Goal: Transaction & Acquisition: Purchase product/service

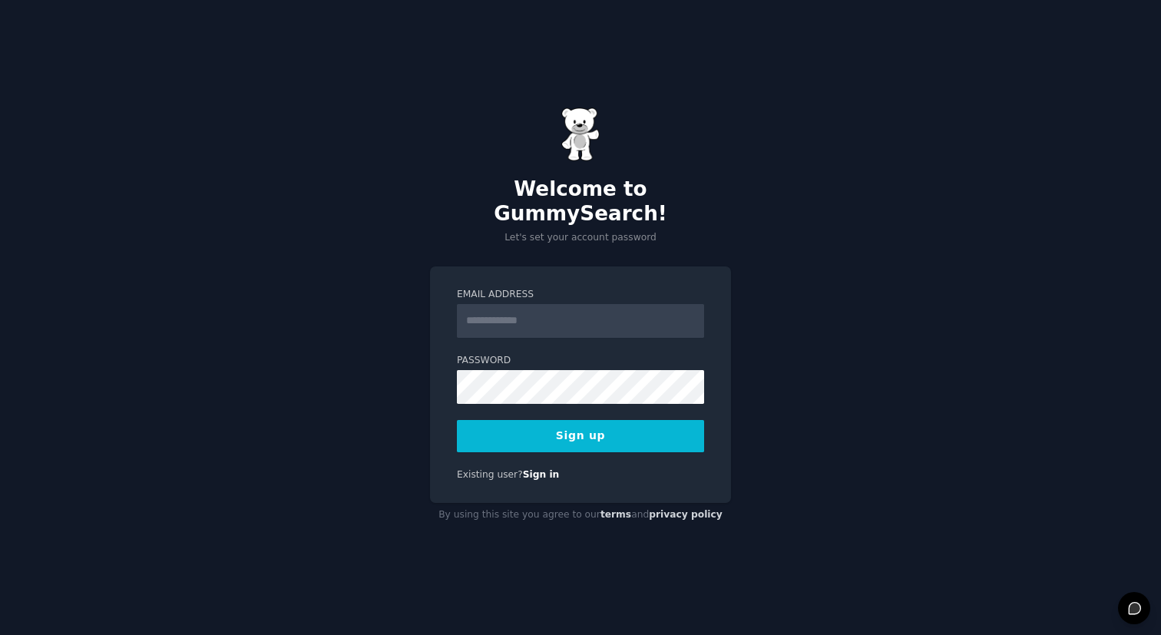
click at [541, 318] on input "Email Address" at bounding box center [580, 321] width 247 height 34
type input "**********"
click at [687, 376] on keeper-lock "Open Keeper Popup" at bounding box center [687, 374] width 18 height 18
click at [617, 420] on button "Sign up" at bounding box center [580, 436] width 247 height 32
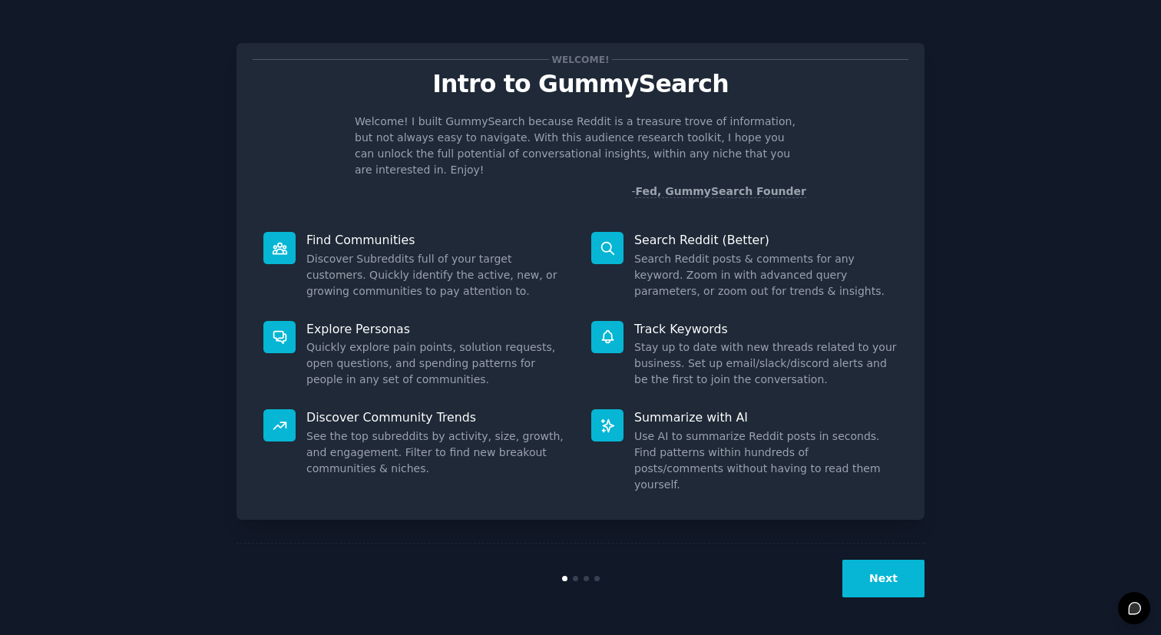
click at [889, 578] on button "Next" at bounding box center [883, 579] width 82 height 38
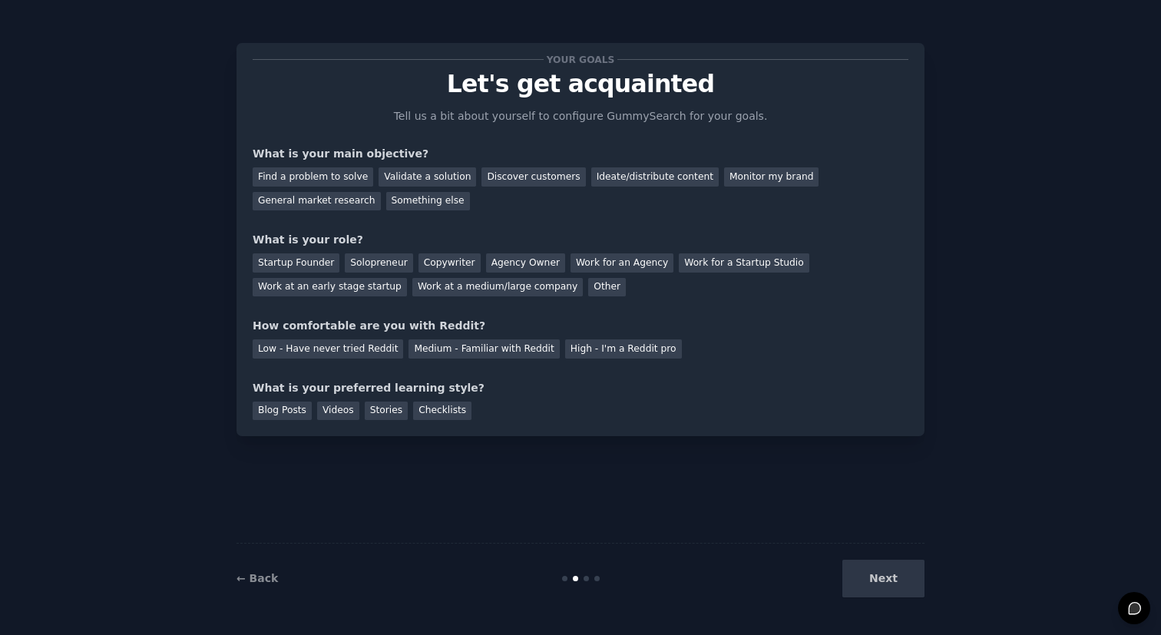
click at [889, 578] on div "Next" at bounding box center [810, 579] width 230 height 38
click at [884, 579] on div "Next" at bounding box center [810, 579] width 230 height 38
click at [318, 176] on div "Find a problem to solve" at bounding box center [313, 176] width 121 height 19
click at [437, 176] on div "Validate a solution" at bounding box center [428, 176] width 98 height 19
click at [330, 172] on div "Find a problem to solve" at bounding box center [313, 176] width 121 height 19
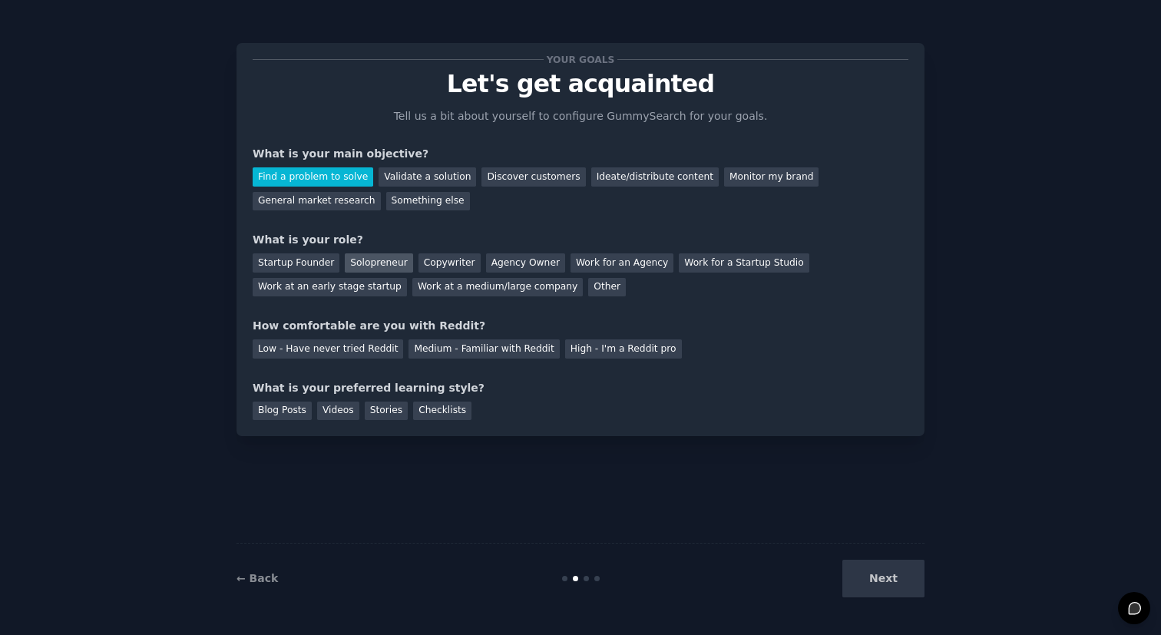
click at [369, 266] on div "Solopreneur" at bounding box center [379, 262] width 68 height 19
click at [416, 349] on div "Medium - Familiar with Reddit" at bounding box center [483, 348] width 150 height 19
click at [344, 413] on div "Videos" at bounding box center [338, 411] width 42 height 19
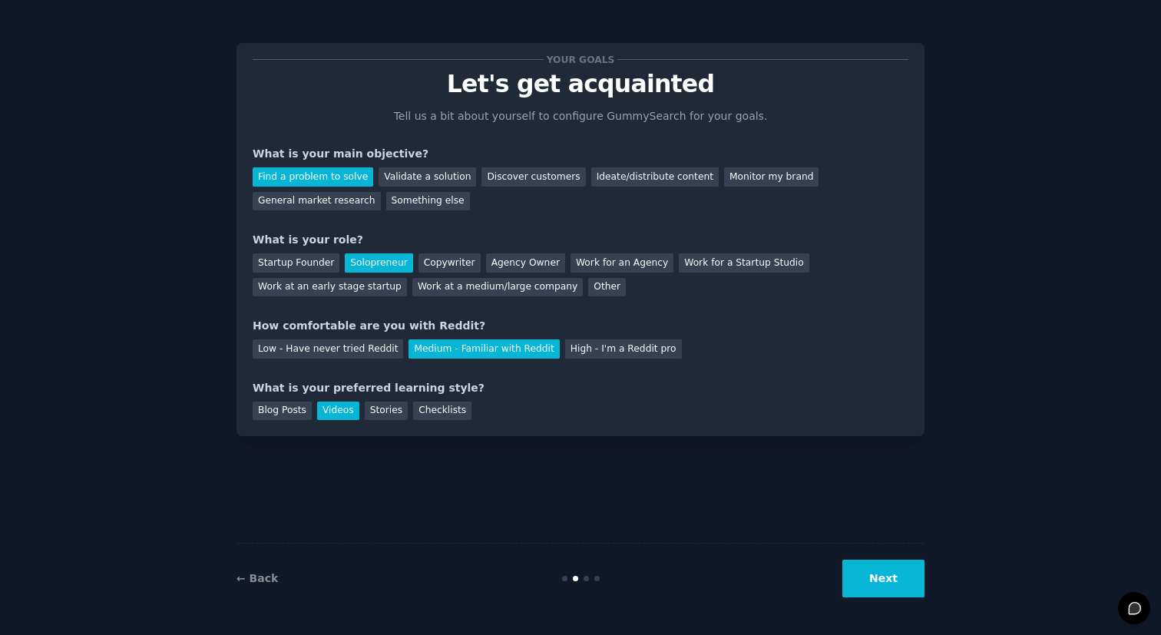
click at [866, 583] on button "Next" at bounding box center [883, 579] width 82 height 38
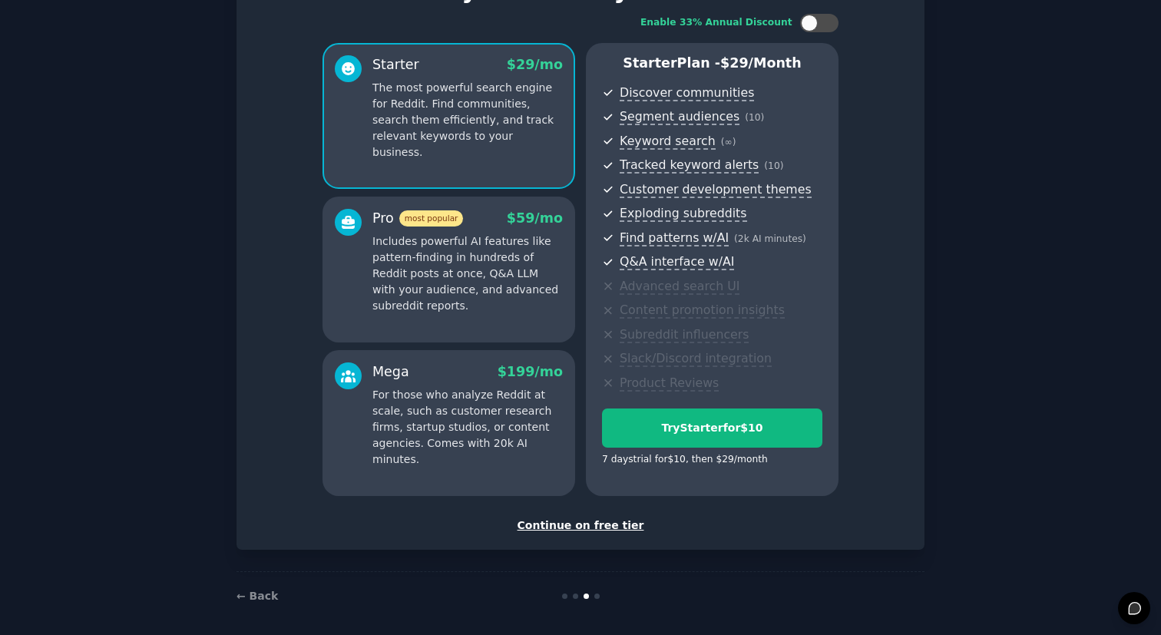
scroll to position [101, 0]
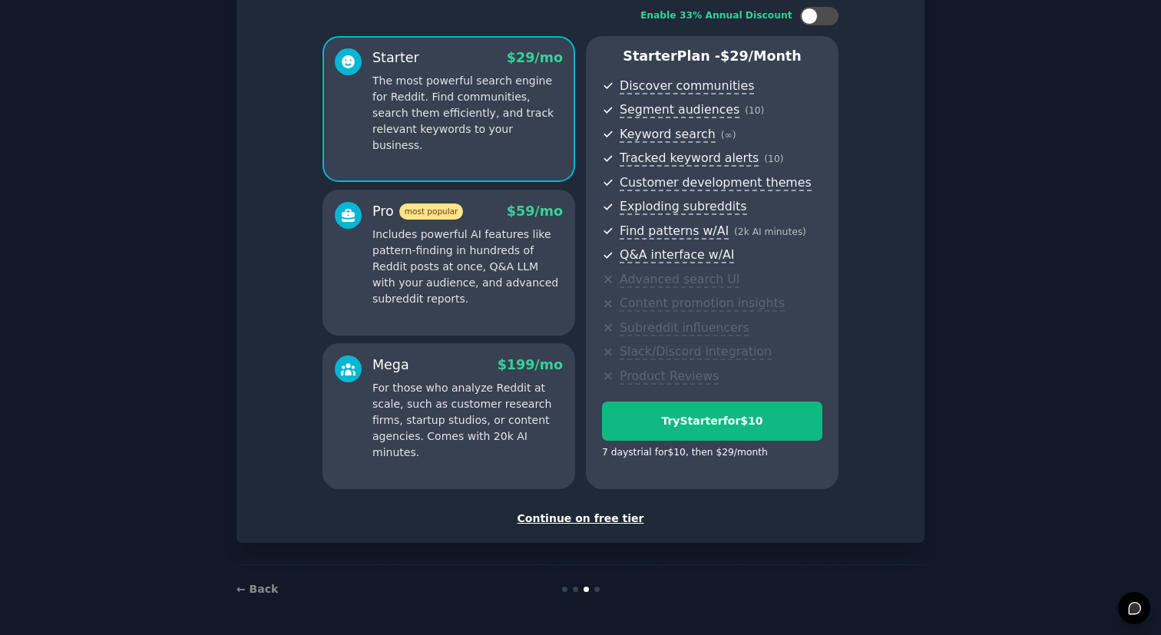
click at [600, 520] on div "Continue on free tier" at bounding box center [581, 519] width 656 height 16
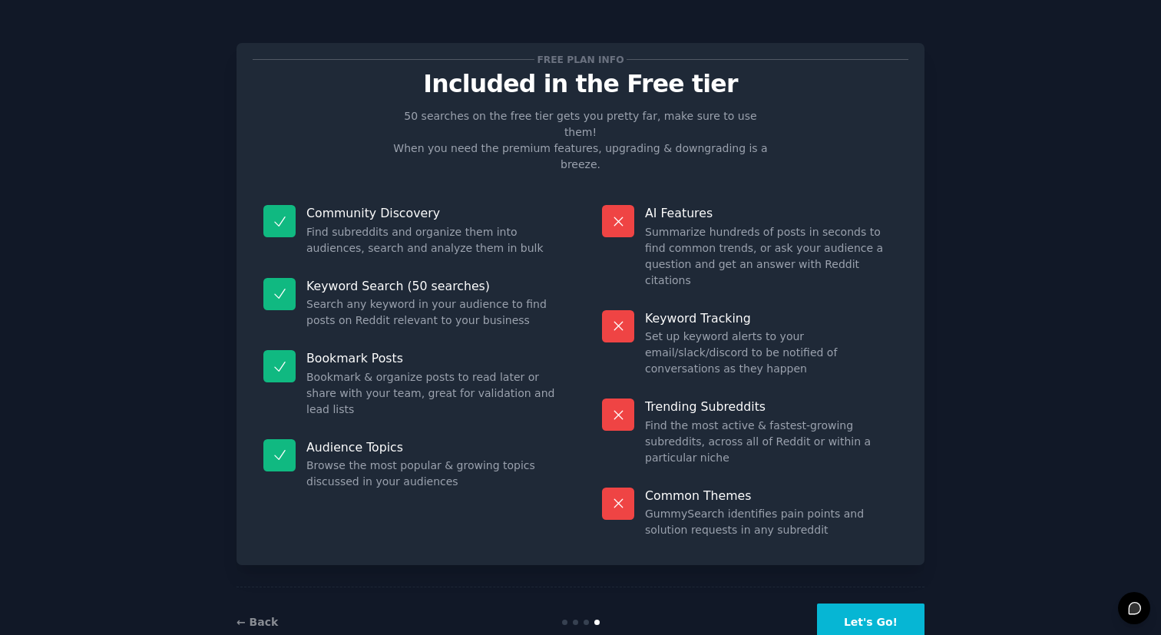
click at [875, 604] on button "Let's Go!" at bounding box center [870, 623] width 107 height 38
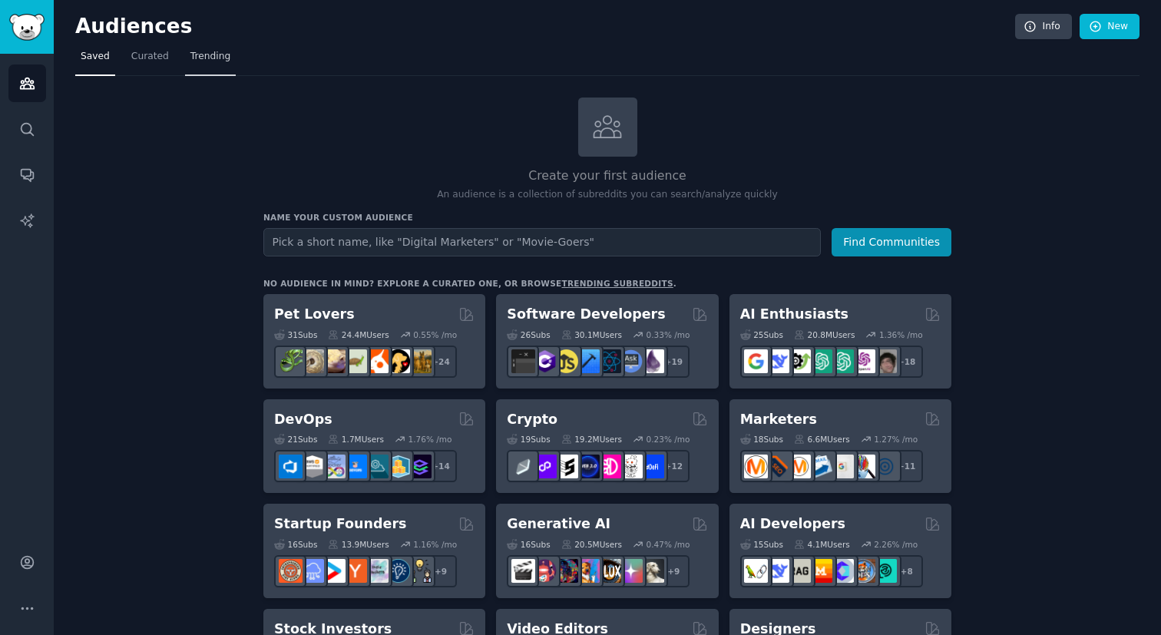
click at [214, 50] on span "Trending" at bounding box center [210, 57] width 40 height 14
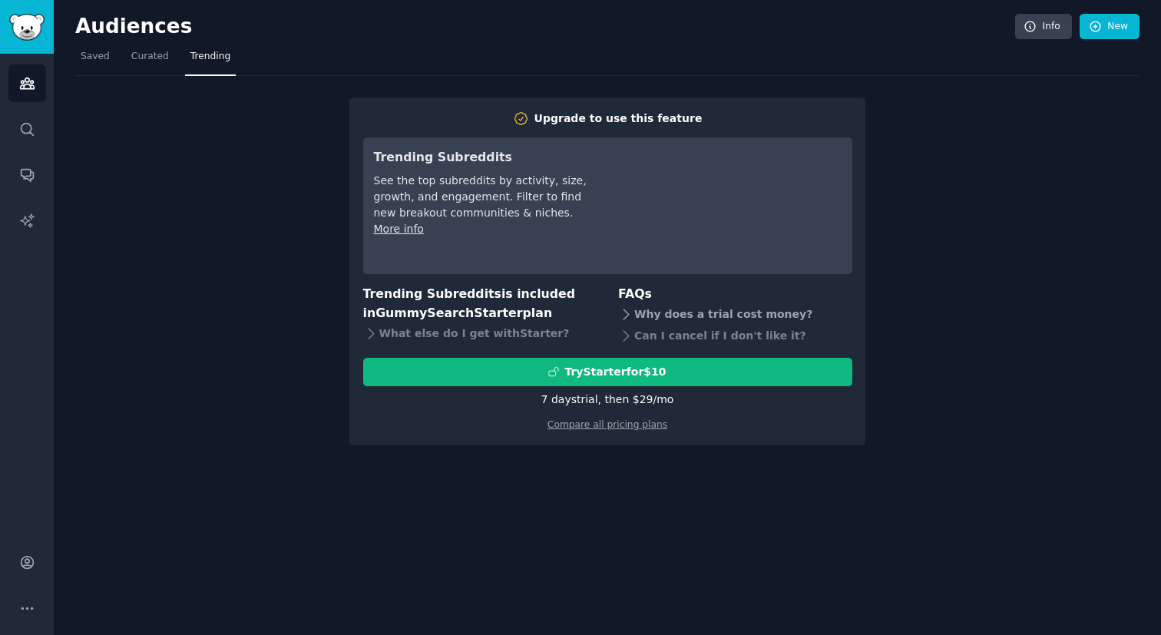
click at [627, 316] on icon at bounding box center [625, 314] width 5 height 10
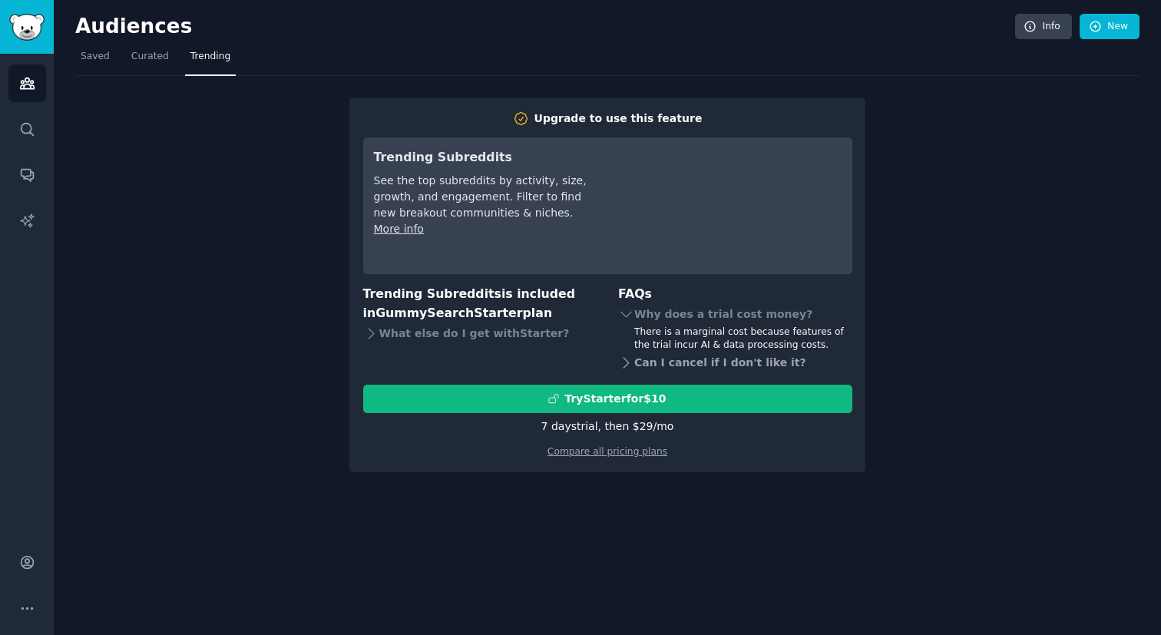
click at [627, 365] on icon at bounding box center [626, 363] width 16 height 16
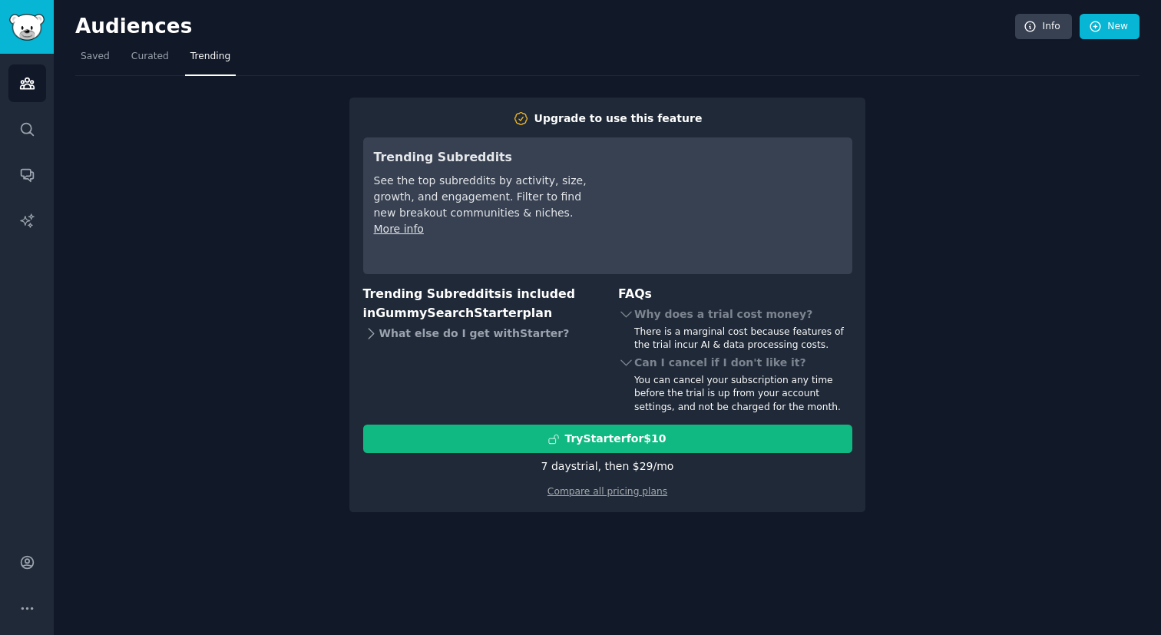
click at [365, 332] on icon at bounding box center [371, 334] width 16 height 16
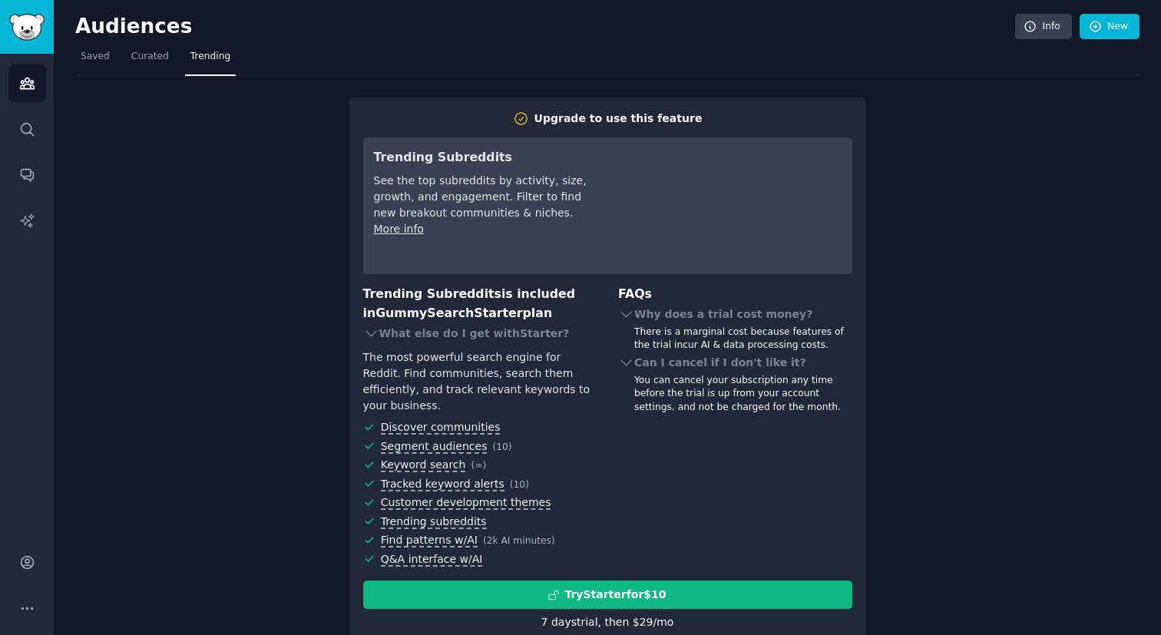
scroll to position [38, 0]
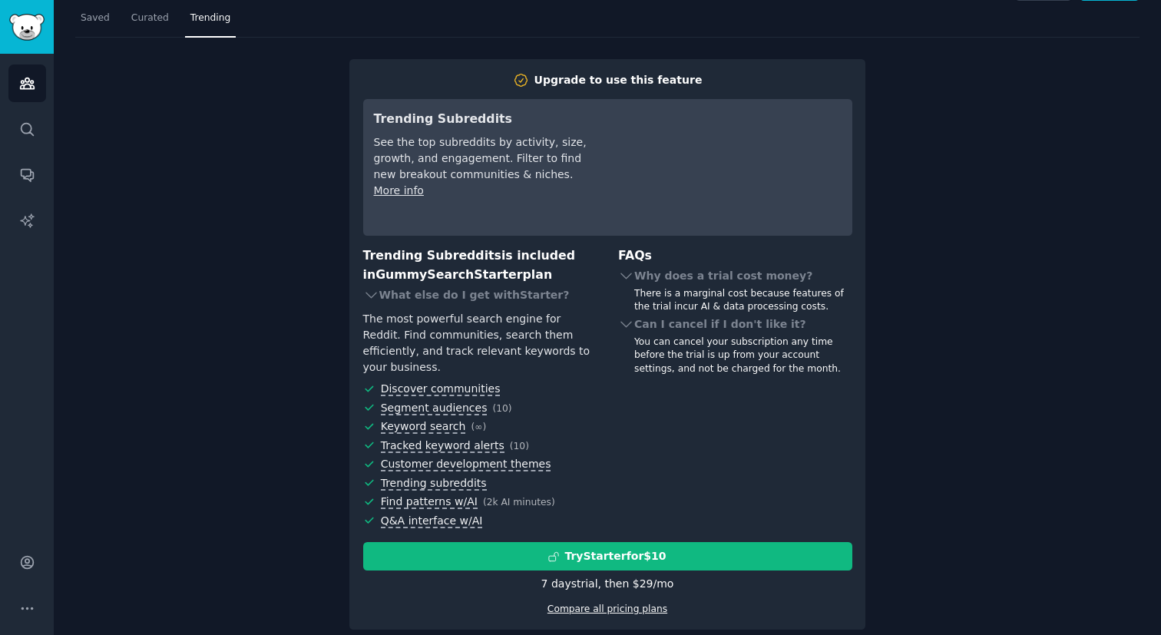
click at [640, 604] on link "Compare all pricing plans" at bounding box center [607, 609] width 120 height 11
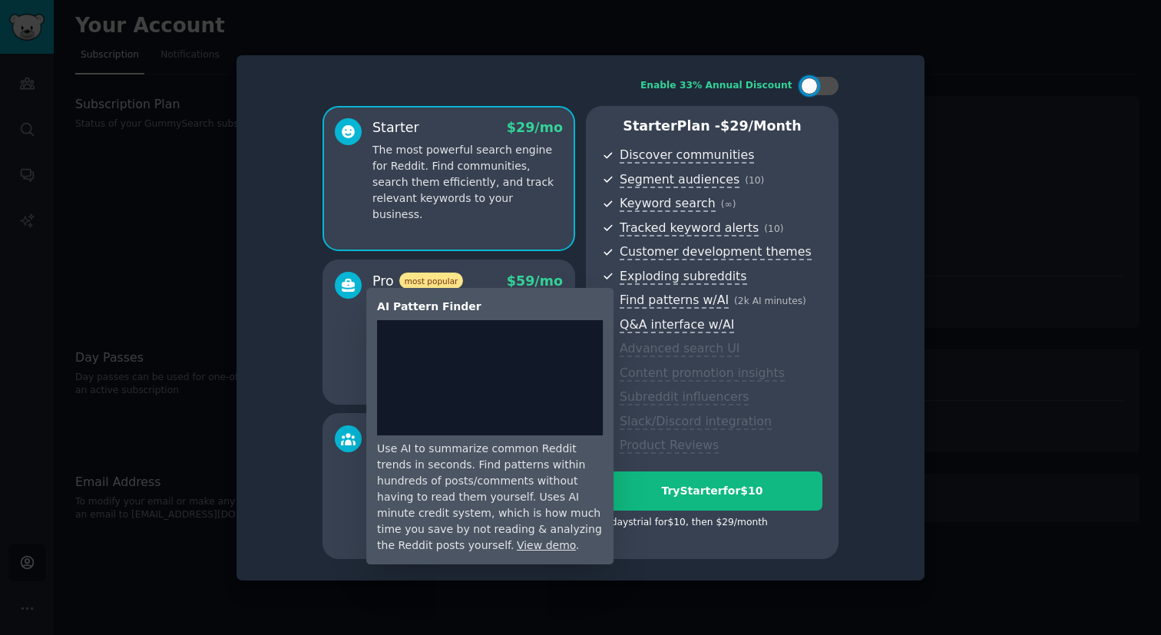
click at [707, 296] on span "Find patterns w/AI" at bounding box center [674, 301] width 109 height 16
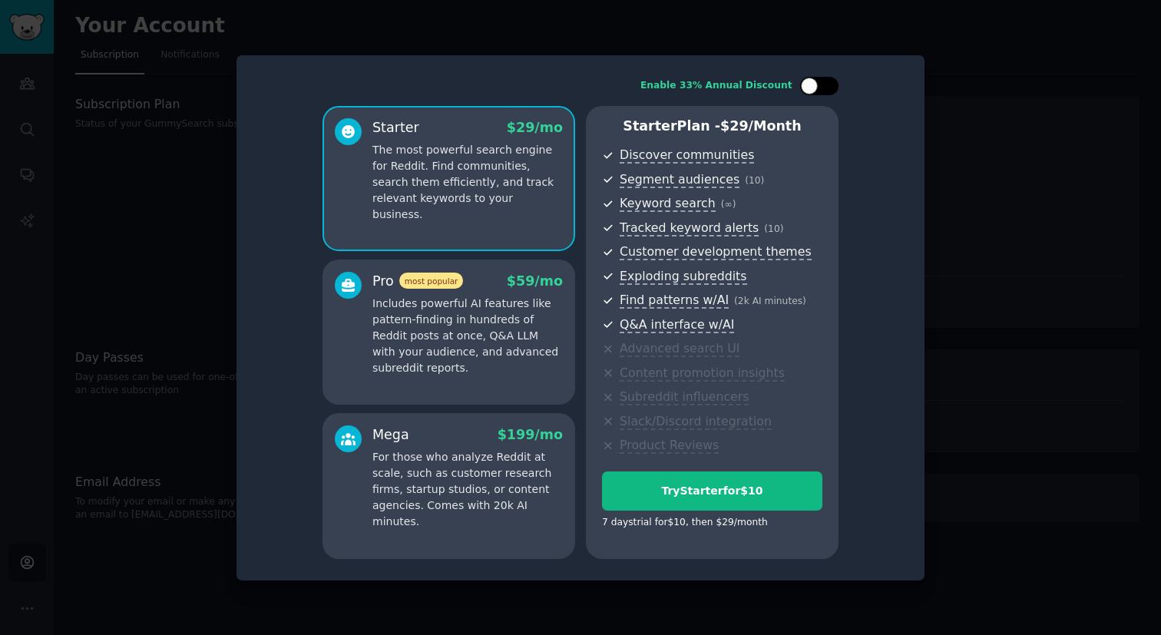
click at [810, 88] on div at bounding box center [809, 86] width 17 height 17
click at [541, 355] on p "Includes powerful AI features like pattern-finding in hundreds of Reddit posts …" at bounding box center [467, 336] width 190 height 81
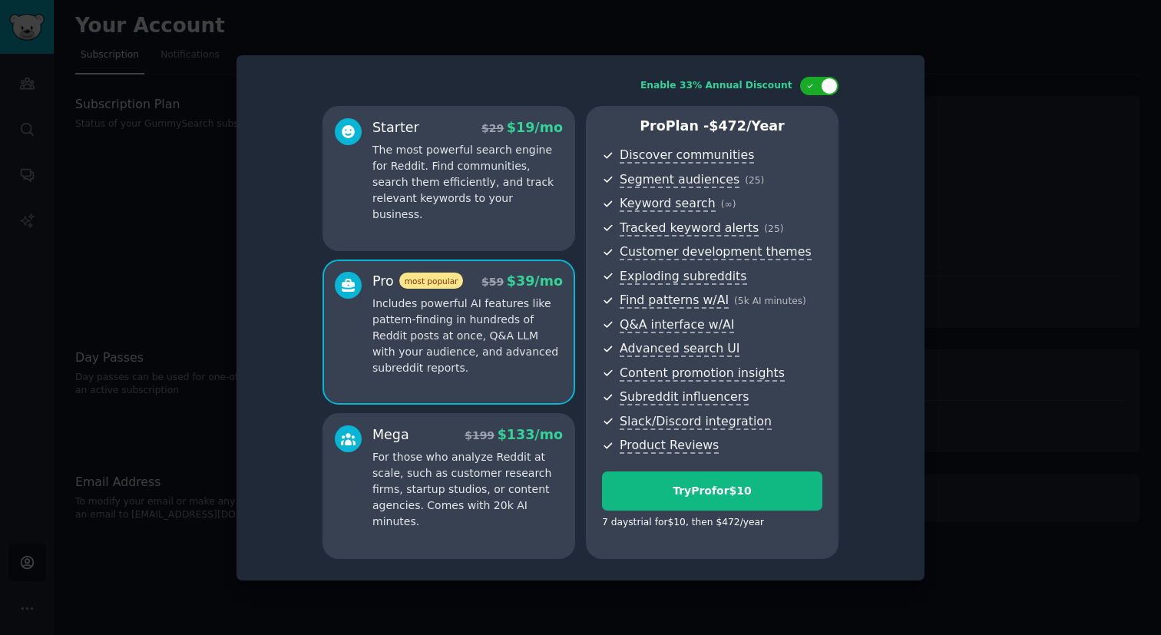
click at [525, 224] on div "Starter $ 29 $ 19 /mo The most powerful search engine for Reddit. Find communit…" at bounding box center [448, 179] width 253 height 146
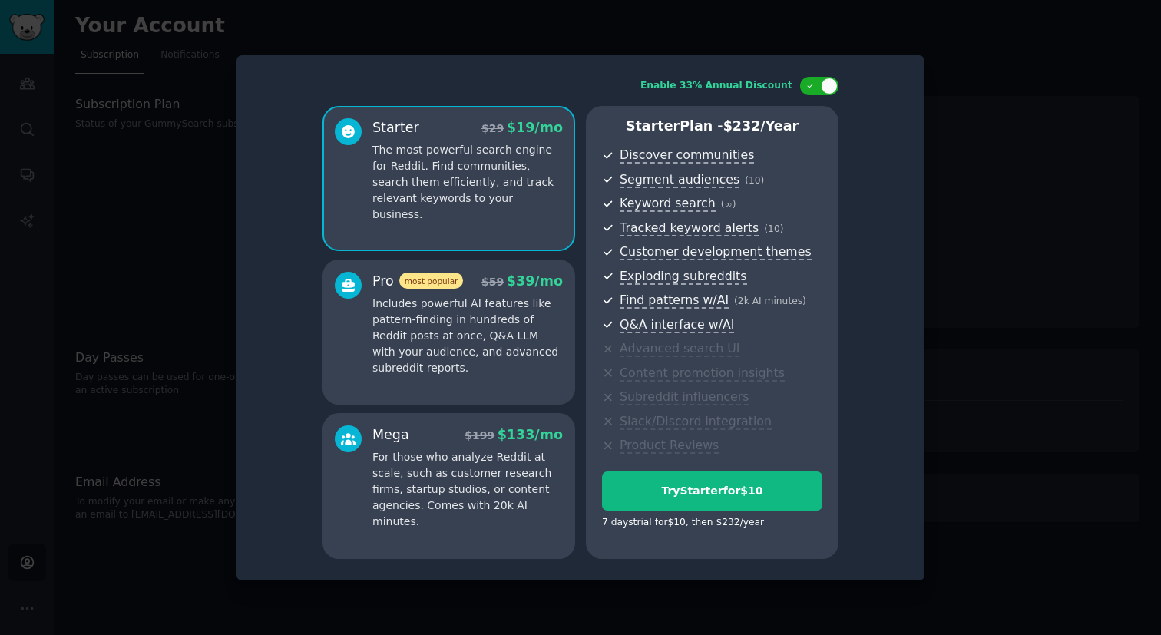
click at [528, 366] on p "Includes powerful AI features like pattern-finding in hundreds of Reddit posts …" at bounding box center [467, 336] width 190 height 81
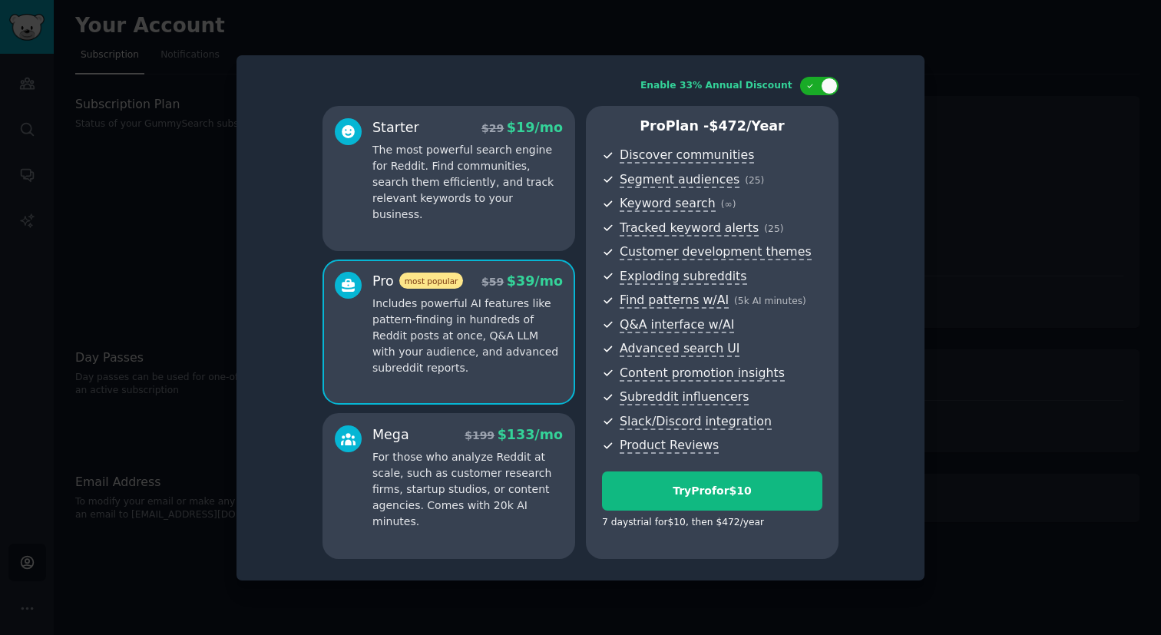
click at [515, 203] on p "The most powerful search engine for Reddit. Find communities, search them effic…" at bounding box center [467, 182] width 190 height 81
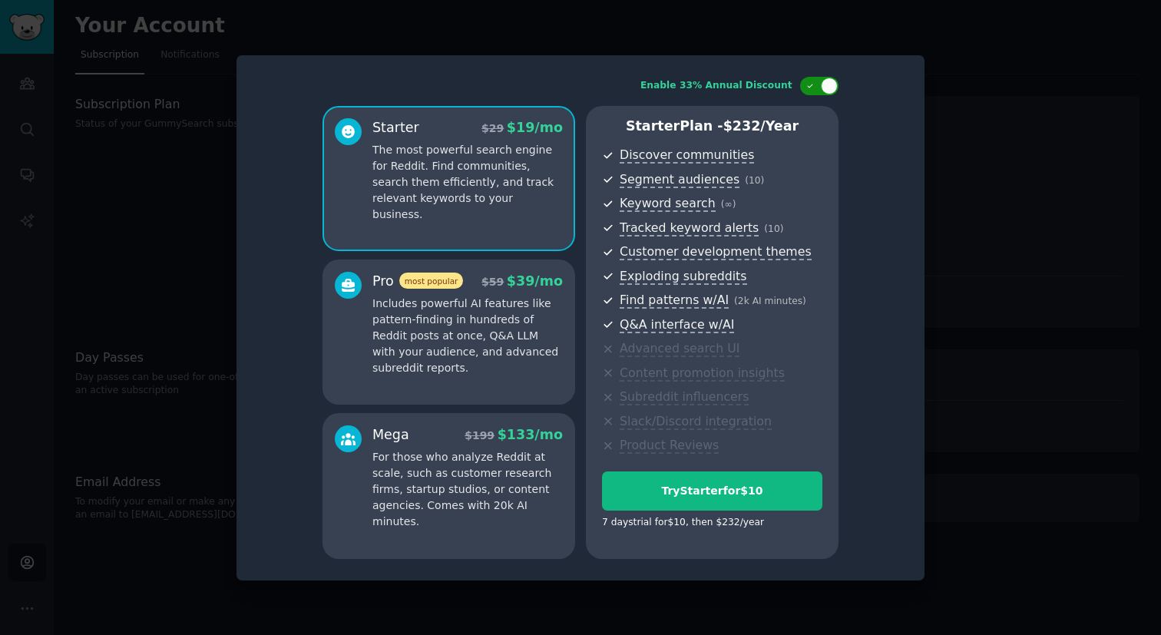
click at [821, 88] on div at bounding box center [819, 86] width 38 height 18
checkbox input "false"
drag, startPoint x: 630, startPoint y: 351, endPoint x: 643, endPoint y: 363, distance: 18.5
click at [643, 363] on ul "Discover communities Segment audiences ( 10 ) Keyword search ( ∞ ) Tracked keyw…" at bounding box center [712, 300] width 220 height 309
click at [760, 349] on span "Advanced search UI" at bounding box center [721, 348] width 203 height 19
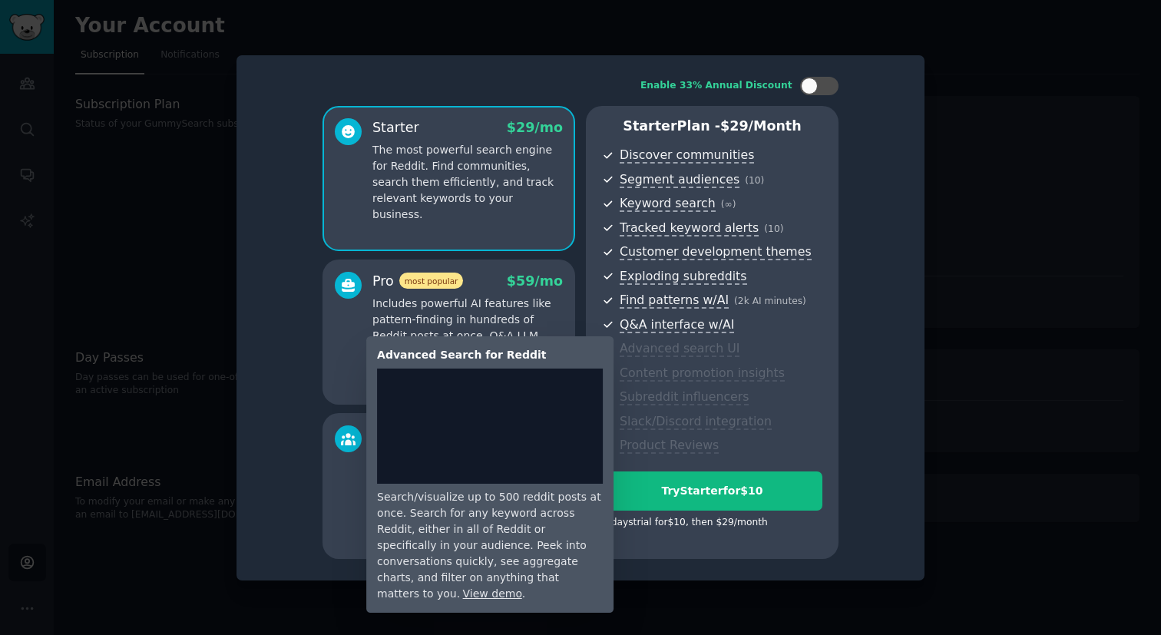
click at [647, 353] on span "Advanced search UI" at bounding box center [680, 349] width 120 height 16
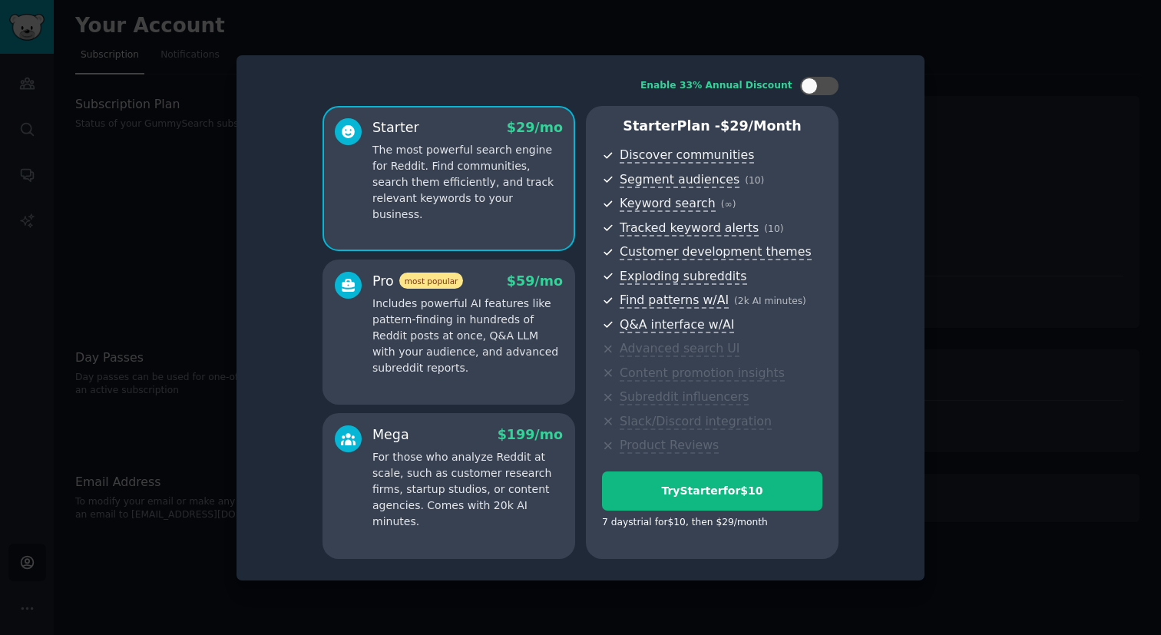
click at [503, 365] on p "Includes powerful AI features like pattern-finding in hundreds of Reddit posts …" at bounding box center [467, 336] width 190 height 81
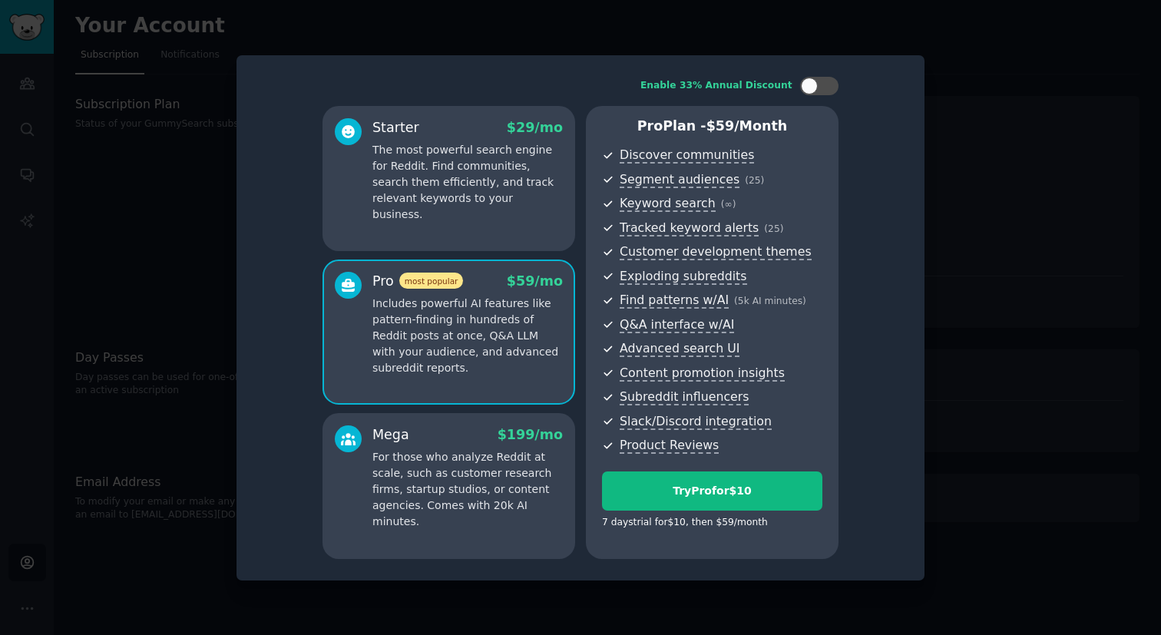
click at [530, 231] on div "Starter $ 29 /mo The most powerful search engine for Reddit. Find communities, …" at bounding box center [448, 179] width 253 height 146
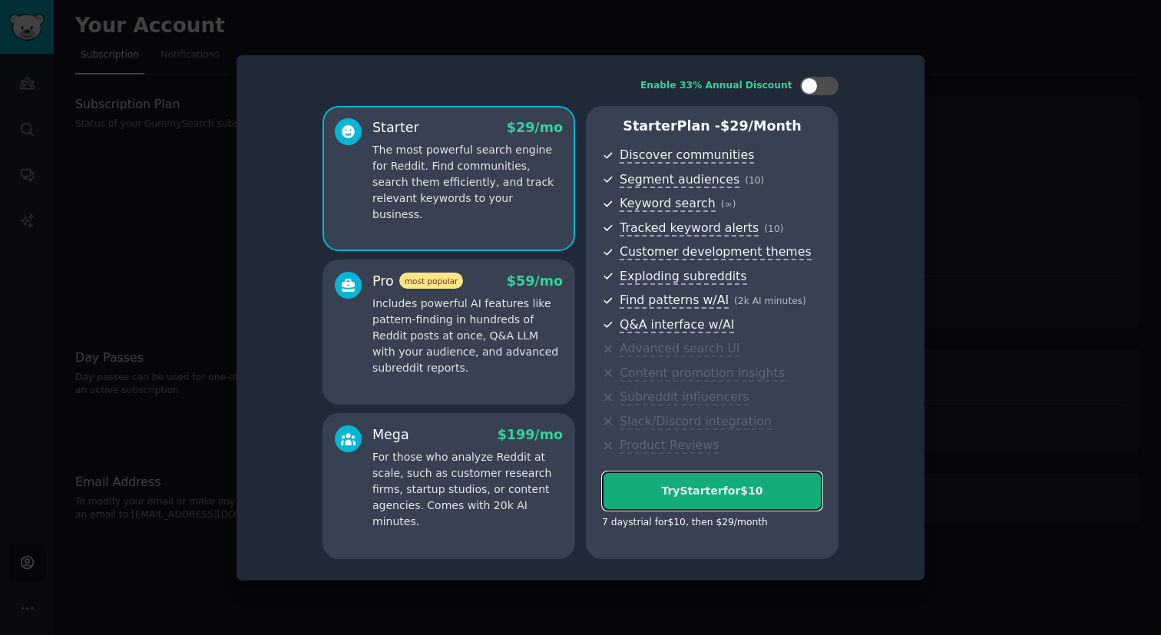
click at [702, 498] on div "Try Starter for $10" at bounding box center [712, 491] width 219 height 16
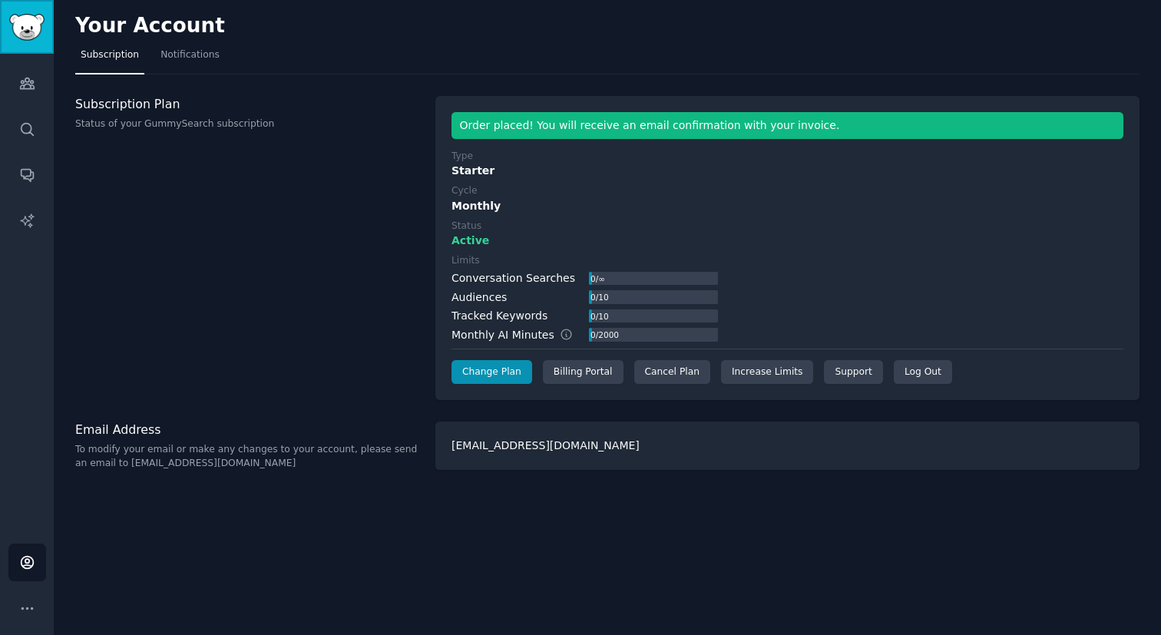
click at [31, 35] on img "Sidebar" at bounding box center [26, 27] width 35 height 27
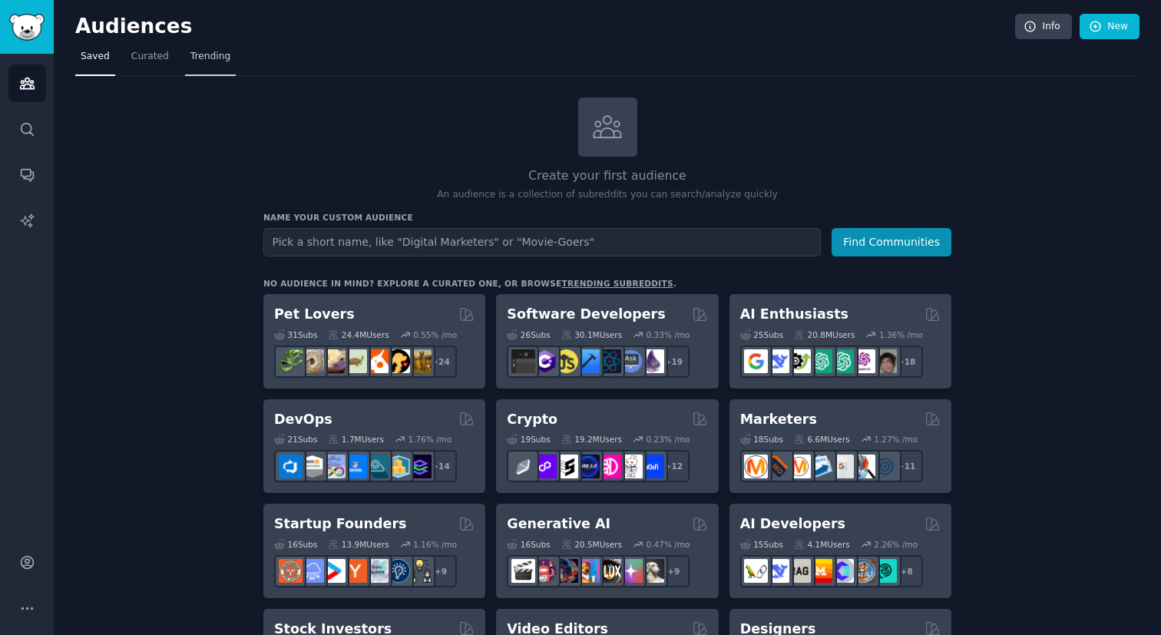
click at [210, 57] on span "Trending" at bounding box center [210, 57] width 40 height 14
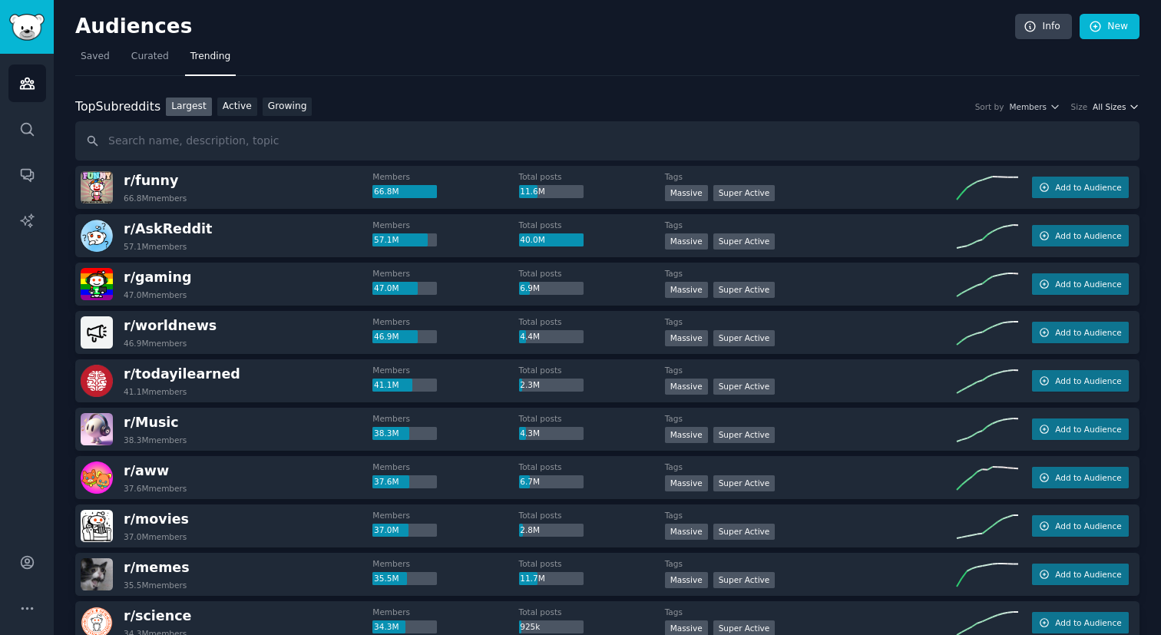
click at [1112, 108] on span "All Sizes" at bounding box center [1109, 106] width 33 height 11
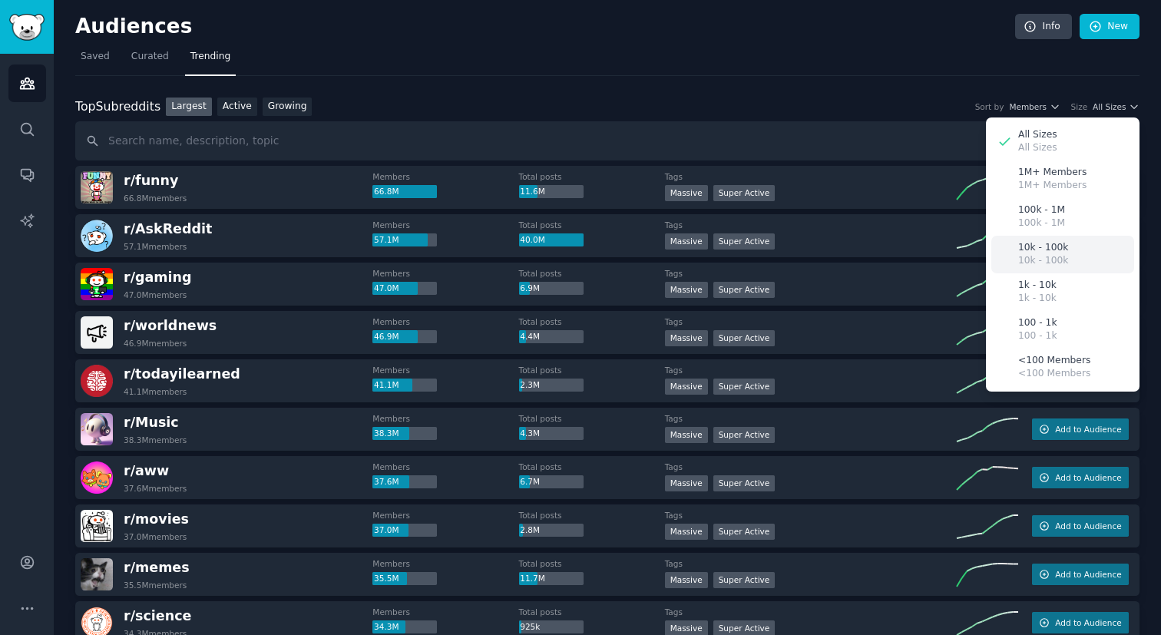
click at [1053, 251] on p "10k - 100k" at bounding box center [1043, 248] width 50 height 14
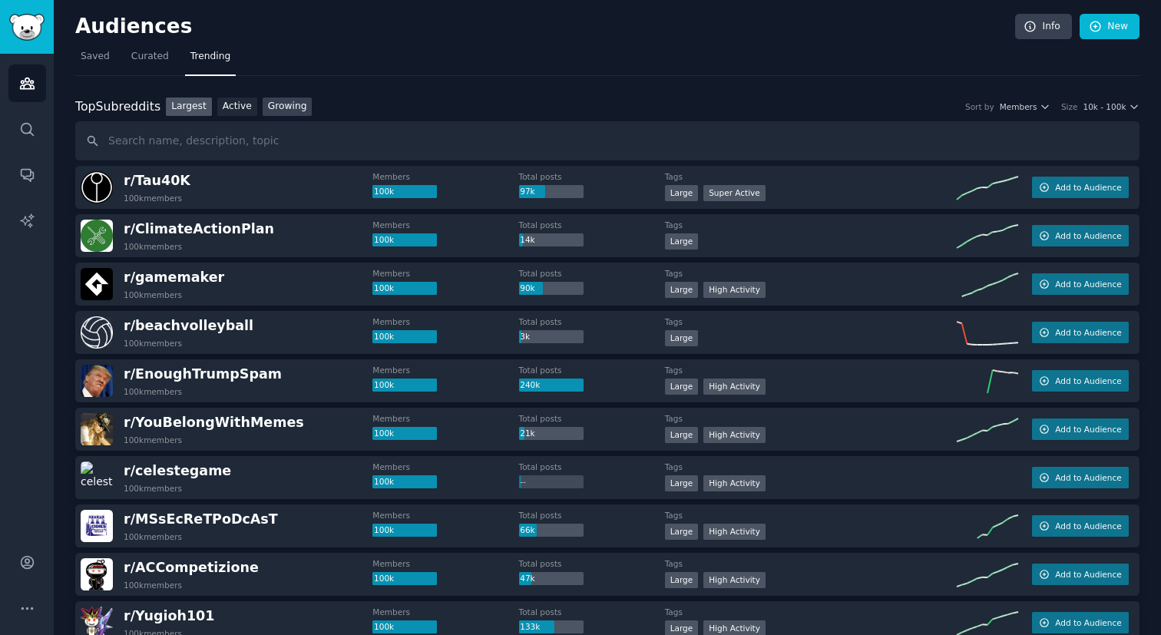
click at [293, 109] on link "Growing" at bounding box center [288, 107] width 50 height 19
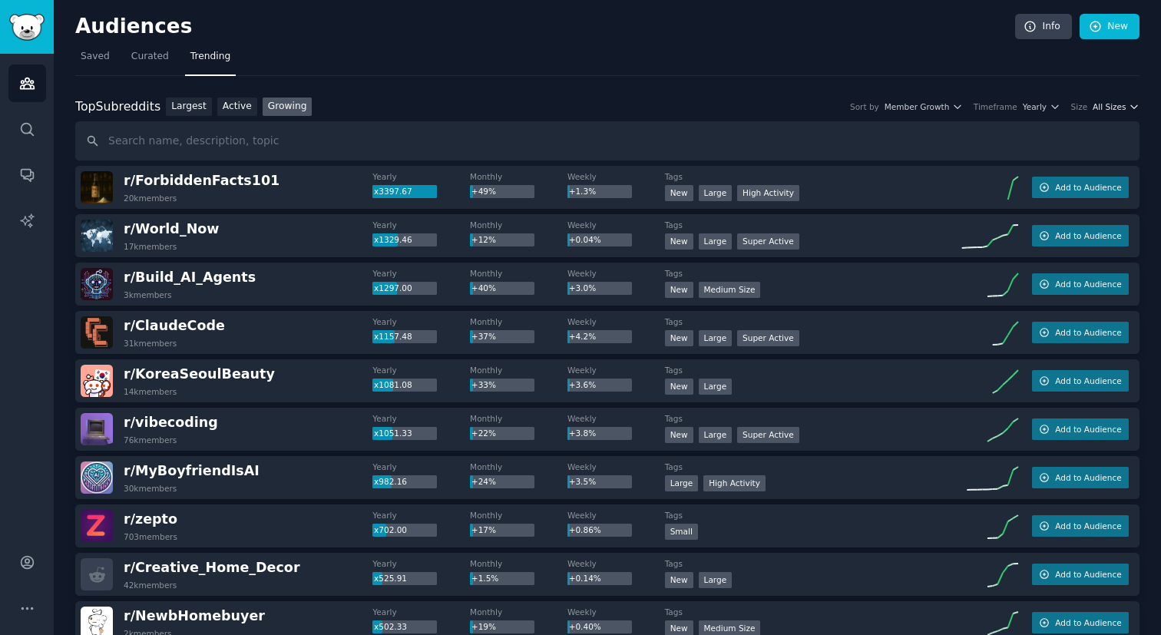
click at [1119, 107] on span "All Sizes" at bounding box center [1109, 106] width 33 height 11
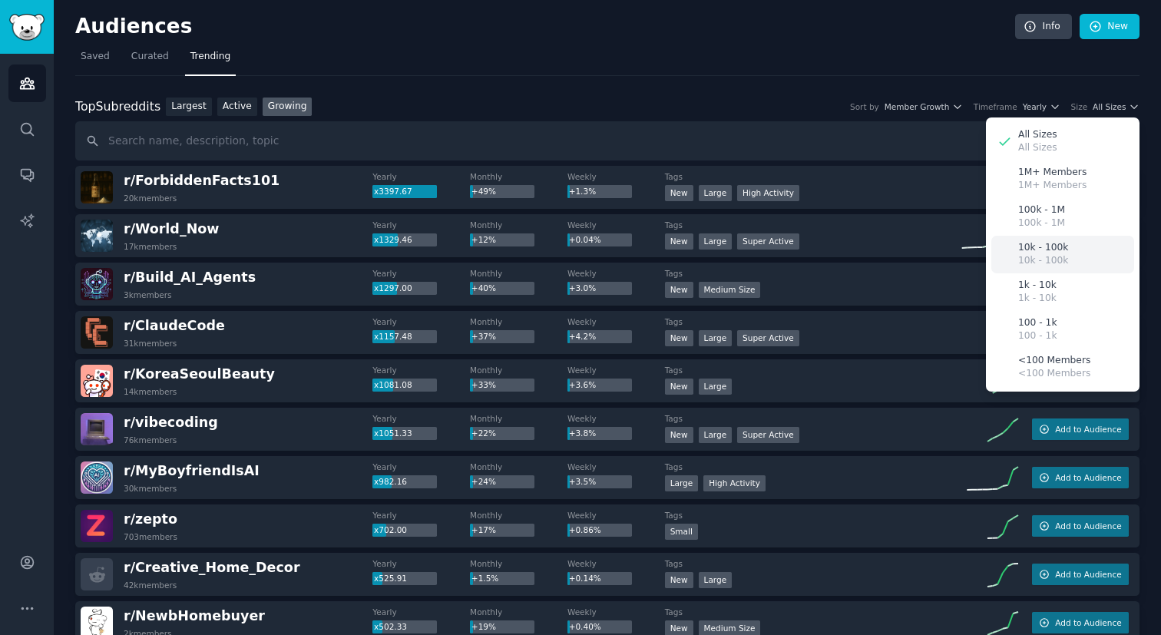
click at [1058, 248] on p "10k - 100k" at bounding box center [1043, 248] width 50 height 14
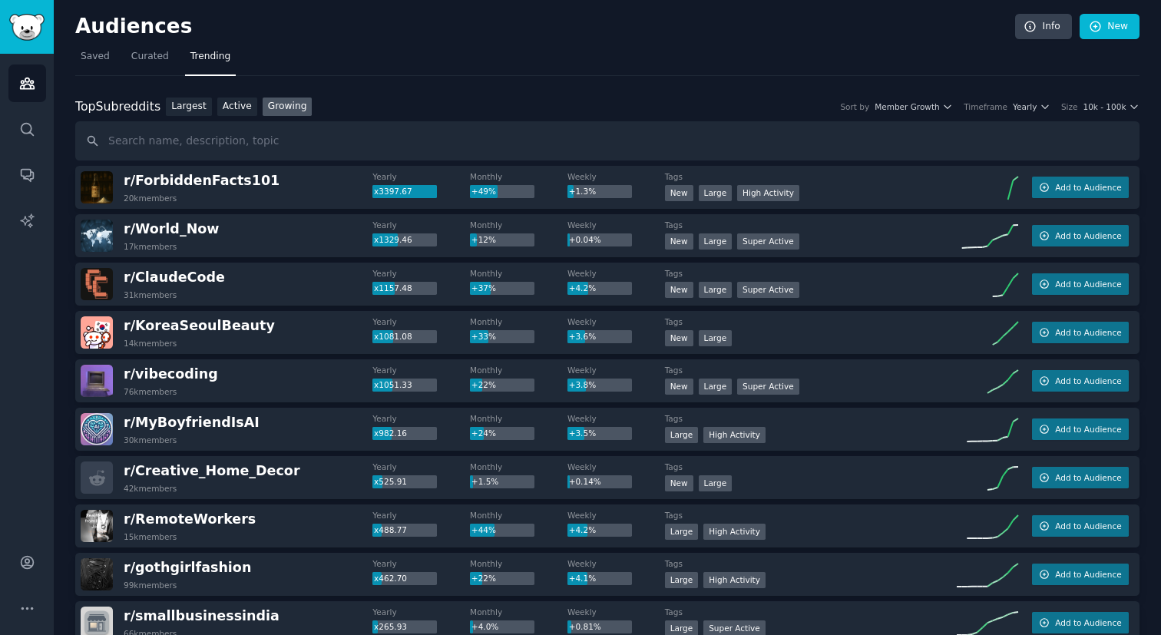
click at [1107, 112] on div "Top Subreddits Top Subreddits Largest Active Growing Sort by Member Growth Time…" at bounding box center [607, 107] width 1064 height 19
click at [1116, 106] on span "10k - 100k" at bounding box center [1104, 106] width 43 height 11
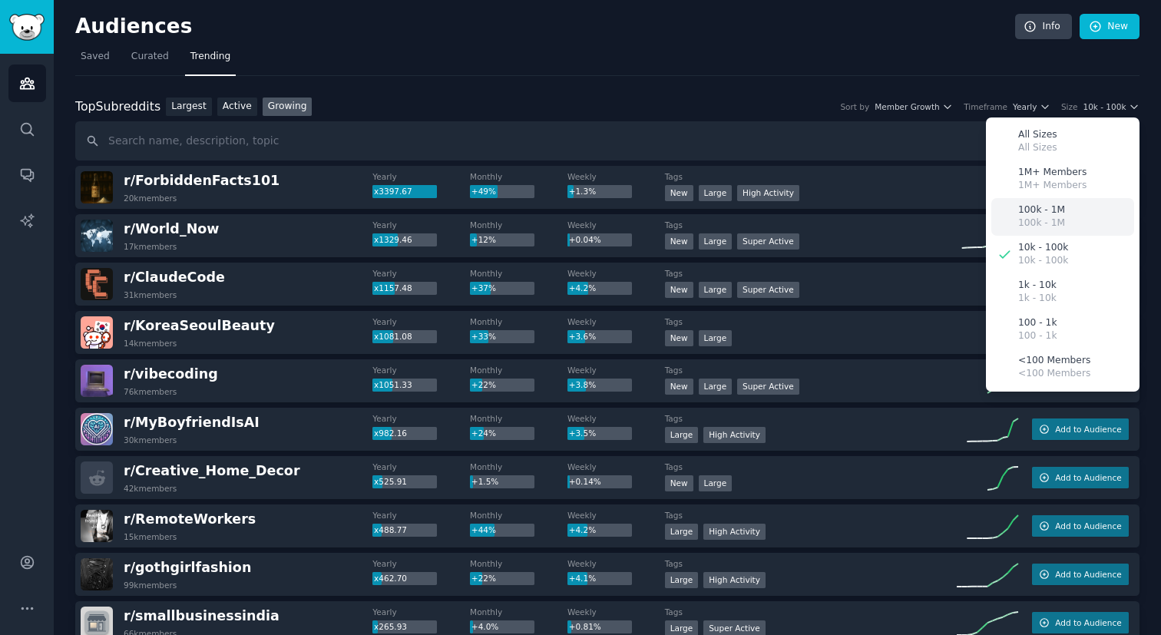
click at [1054, 216] on p "100k - 1M" at bounding box center [1041, 210] width 47 height 14
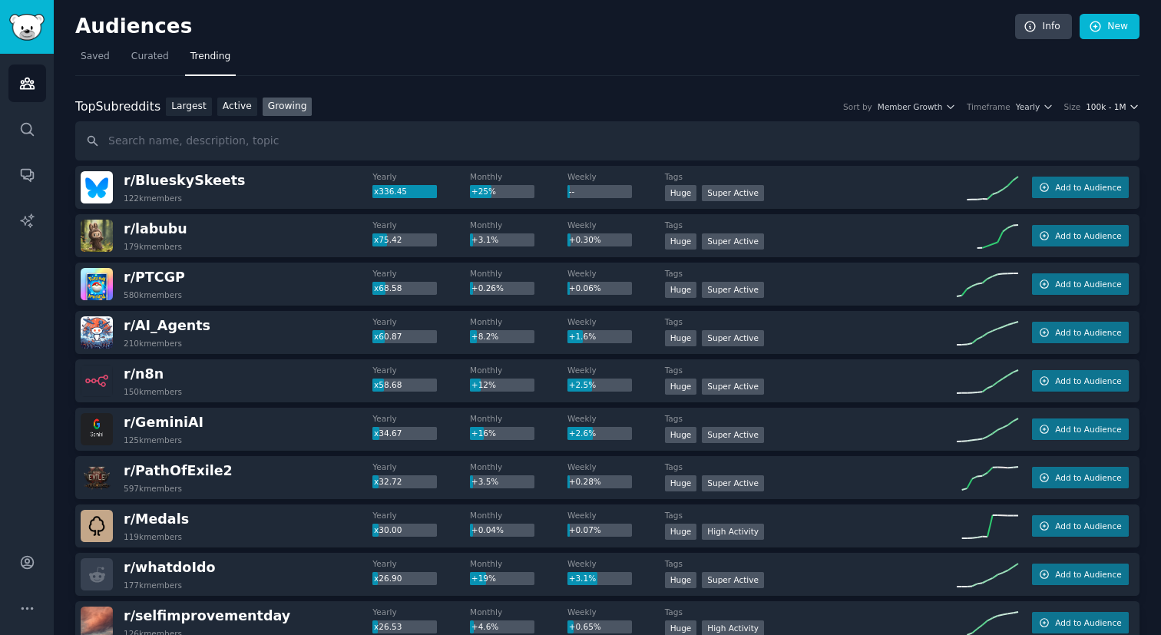
click at [1112, 108] on span "100k - 1M" at bounding box center [1106, 106] width 40 height 11
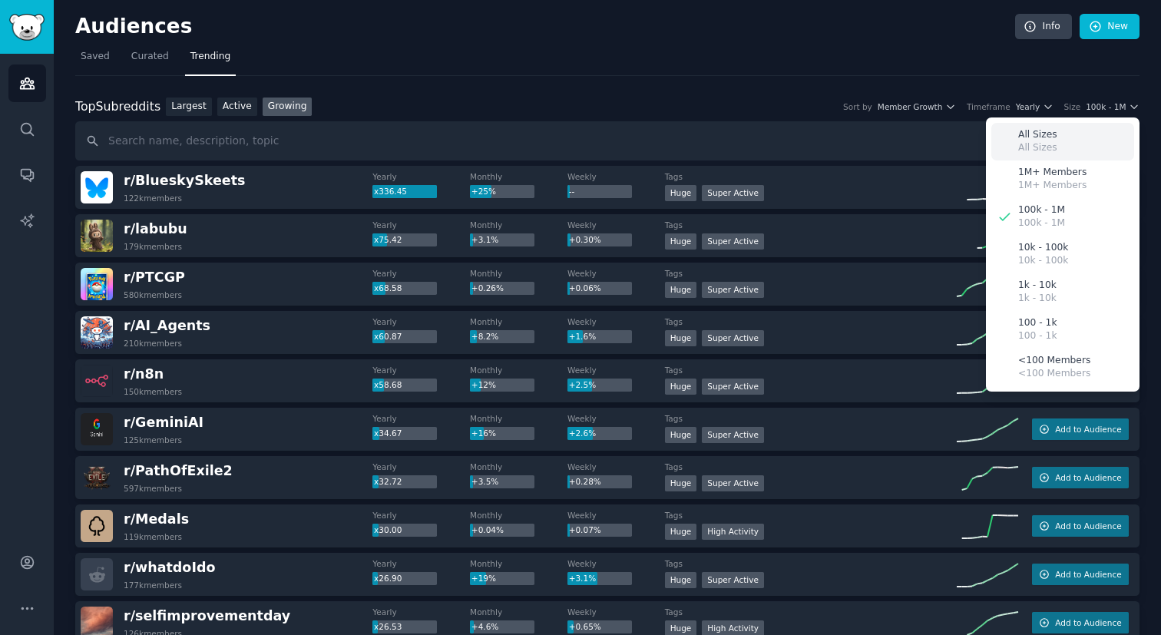
click at [1073, 144] on div "All Sizes All Sizes" at bounding box center [1062, 142] width 143 height 38
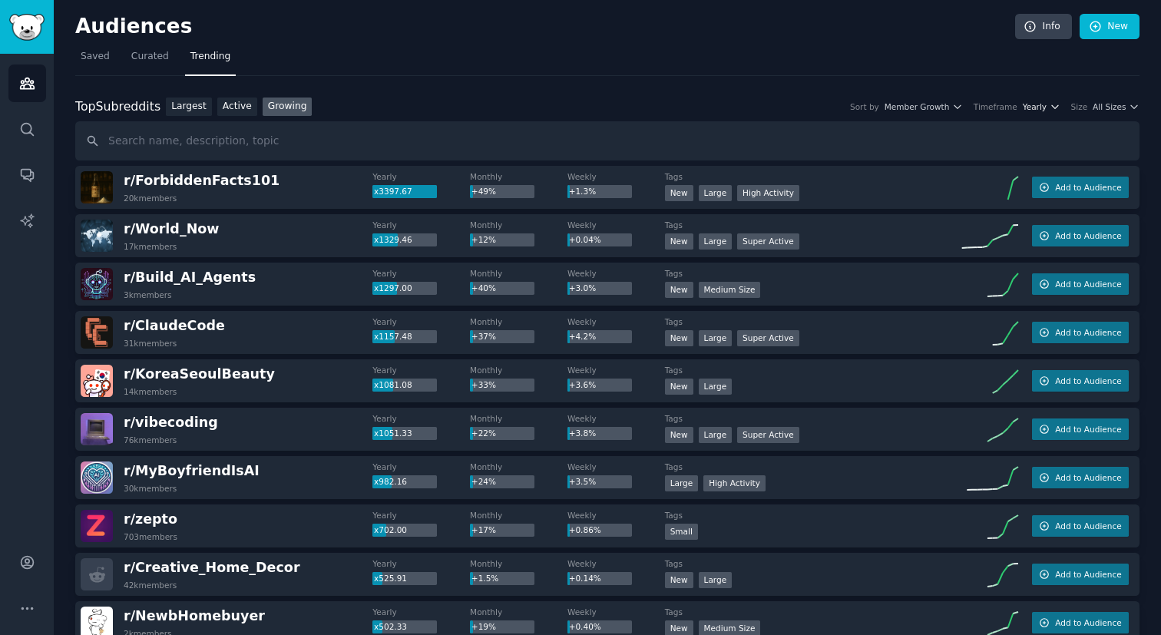
click at [1028, 106] on span "Yearly" at bounding box center [1035, 106] width 24 height 11
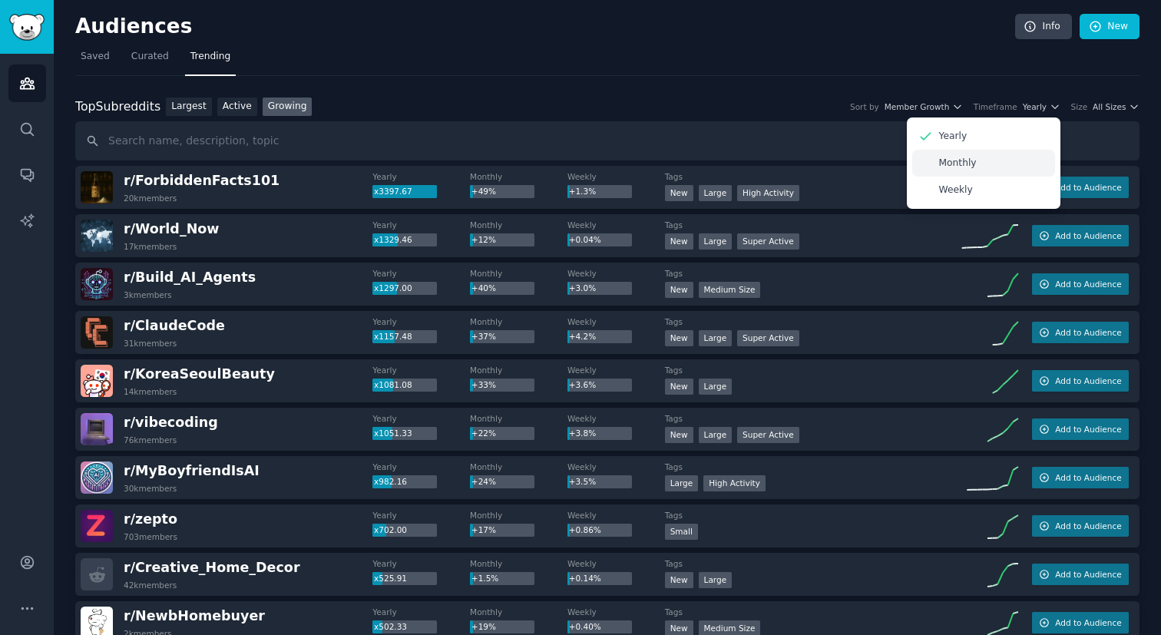
click at [967, 164] on p "Monthly" at bounding box center [958, 164] width 38 height 14
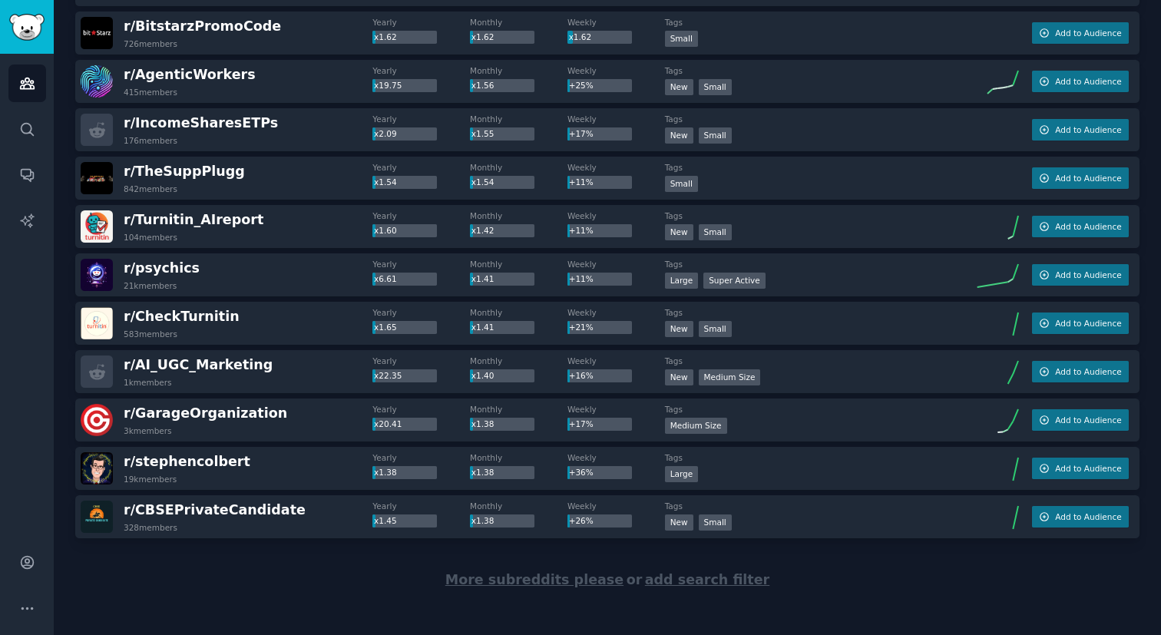
scroll to position [2049, 0]
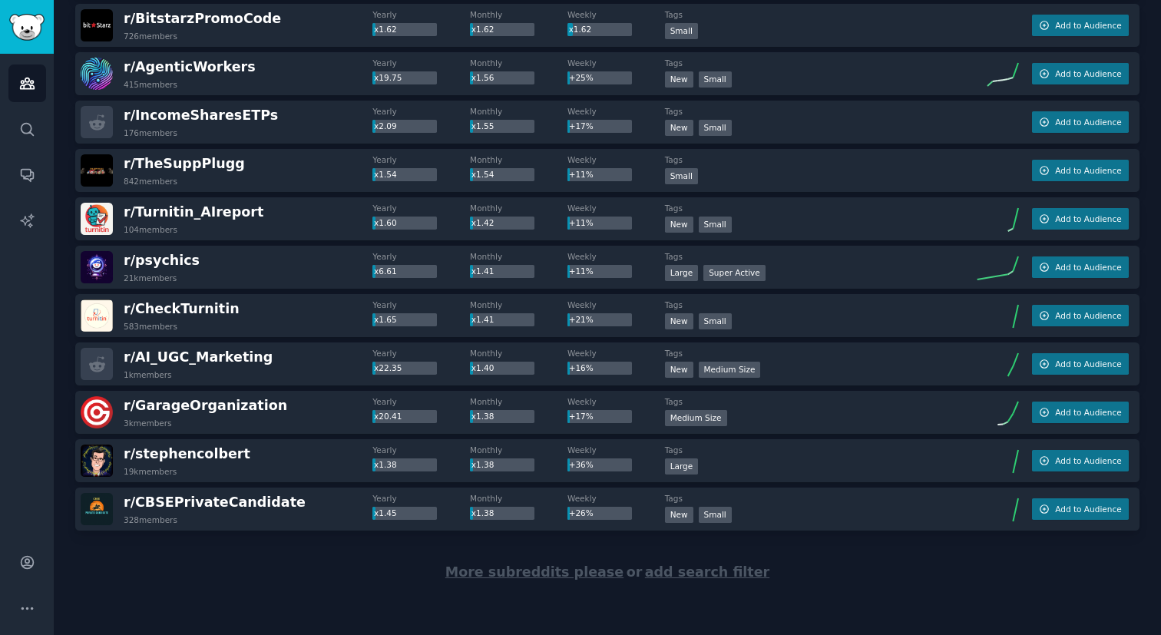
click at [492, 569] on span "More subreddits please" at bounding box center [534, 571] width 178 height 15
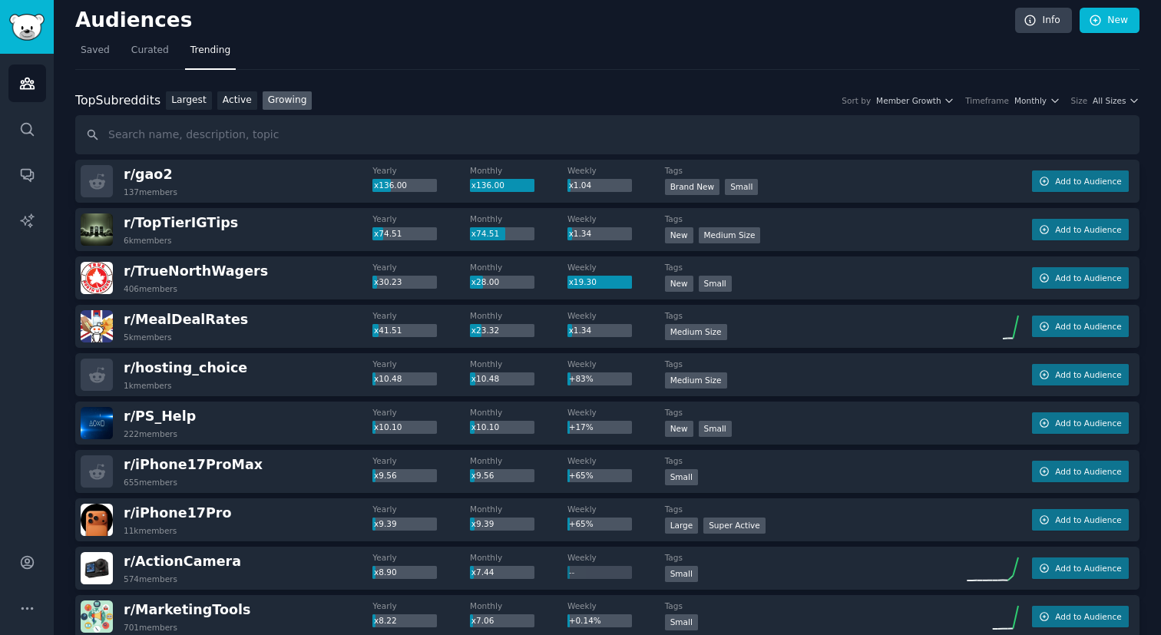
scroll to position [0, 0]
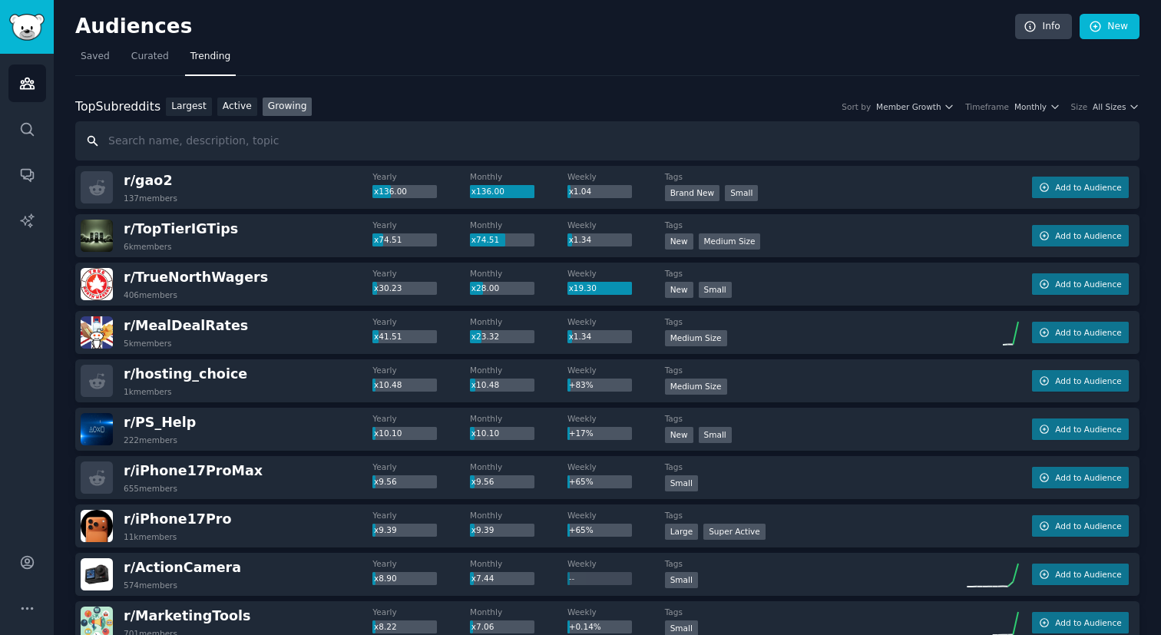
click at [1120, 121] on input "text" at bounding box center [607, 140] width 1064 height 39
click at [1120, 115] on div "Top Subreddits Top Subreddits Largest Active Growing Sort by Member Growth Time…" at bounding box center [607, 107] width 1064 height 19
click at [1120, 108] on span "All Sizes" at bounding box center [1109, 106] width 33 height 11
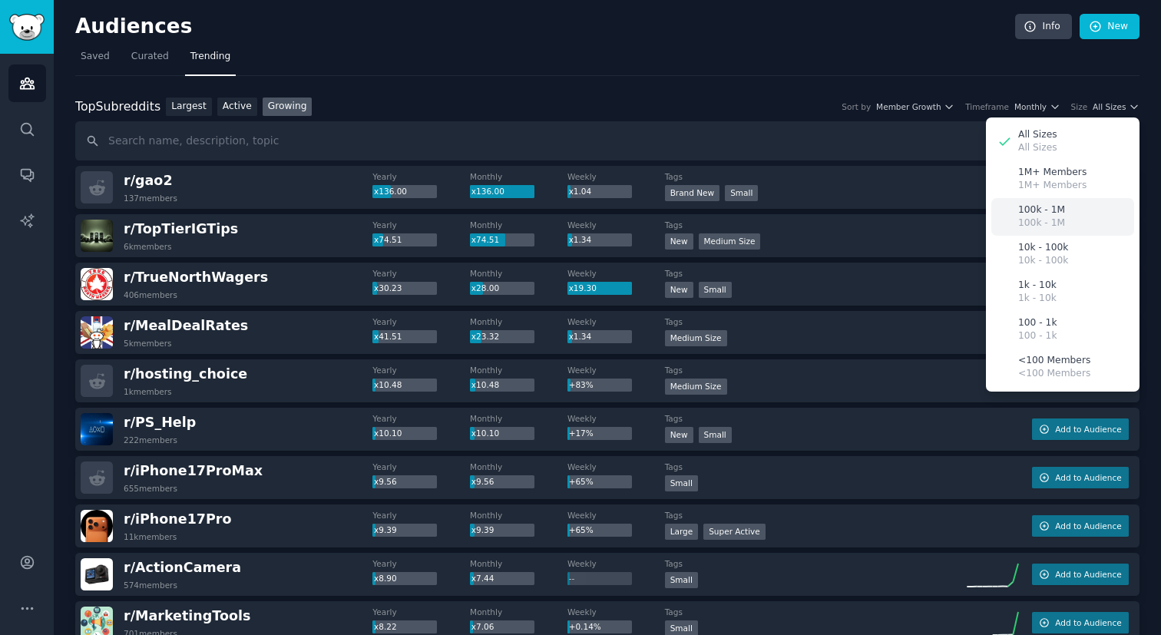
click at [1050, 209] on p "100k - 1M" at bounding box center [1041, 210] width 47 height 14
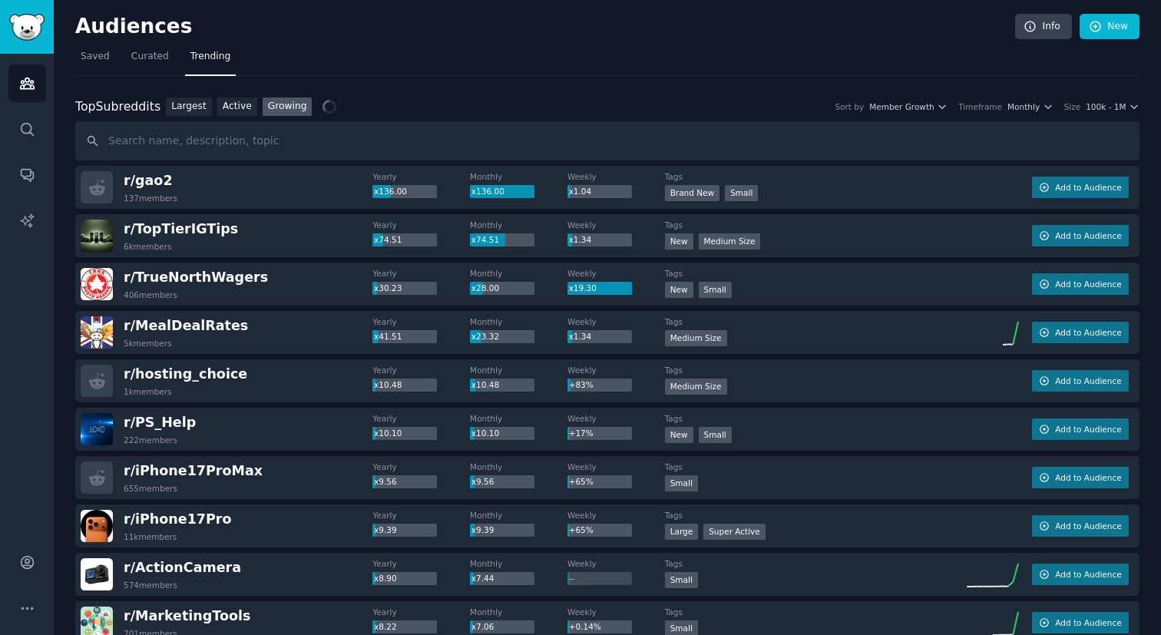
click at [1112, 111] on div "Top Subreddits Top Subreddits Largest Active Growing Sort by Member Growth Time…" at bounding box center [607, 107] width 1064 height 19
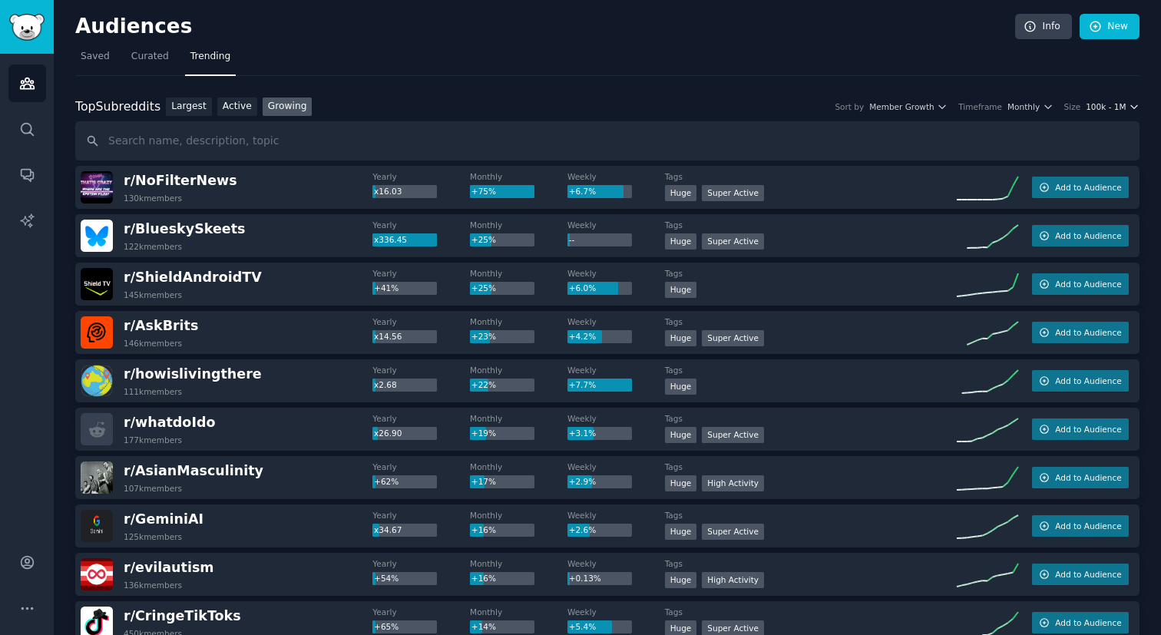
click at [1111, 104] on span "100k - 1M" at bounding box center [1106, 106] width 40 height 11
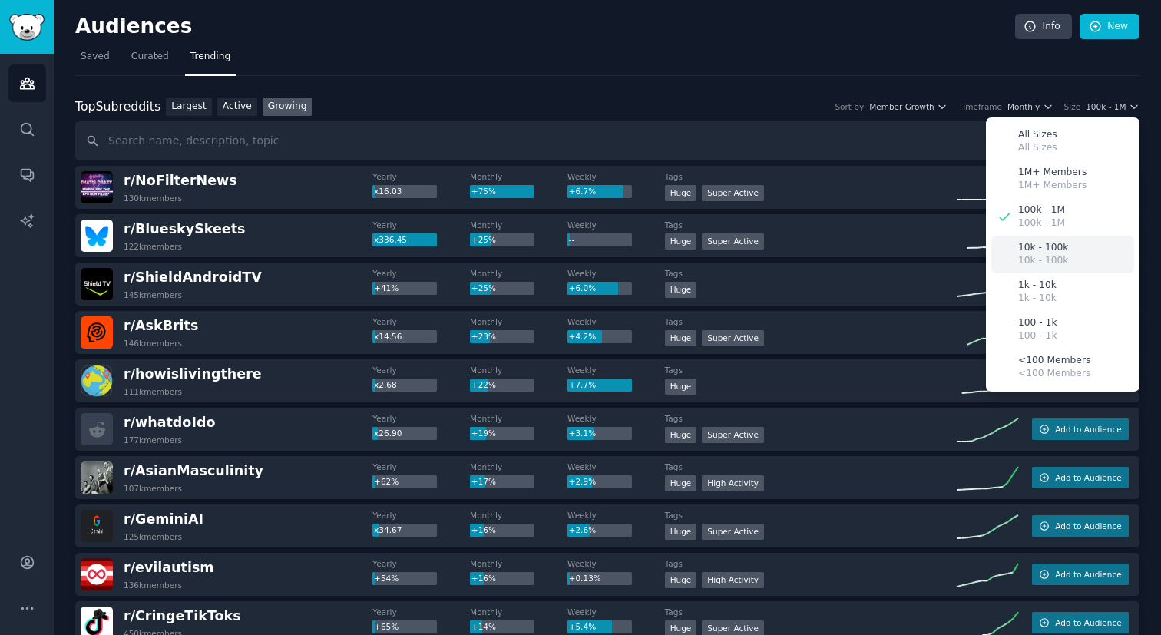
click at [1050, 250] on p "10k - 100k" at bounding box center [1043, 248] width 50 height 14
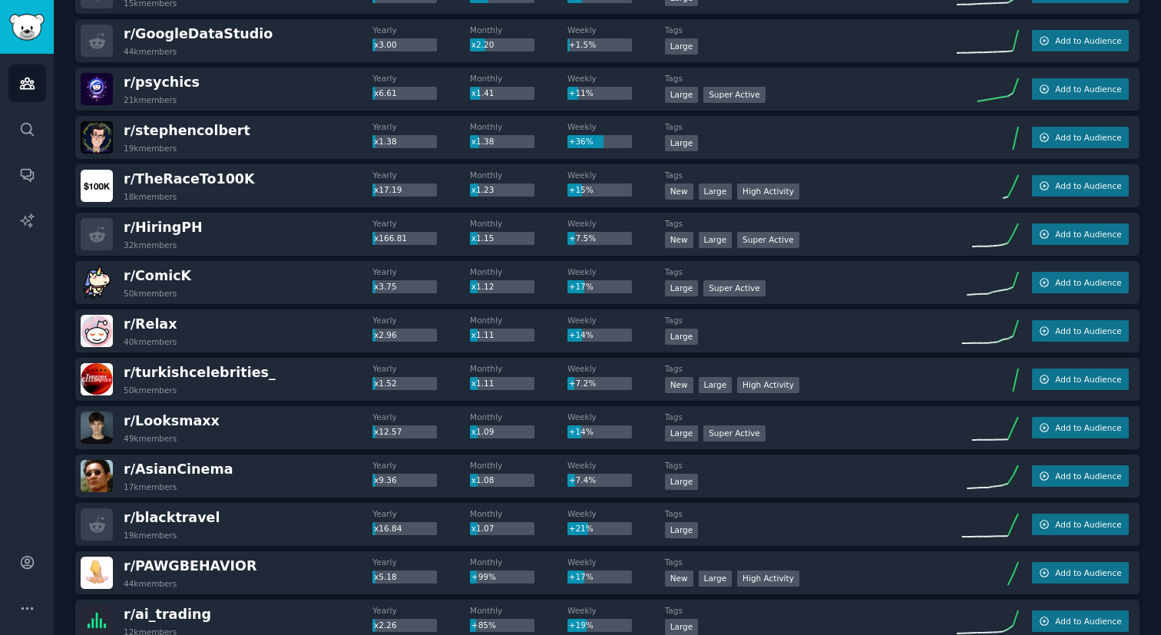
scroll to position [296, 0]
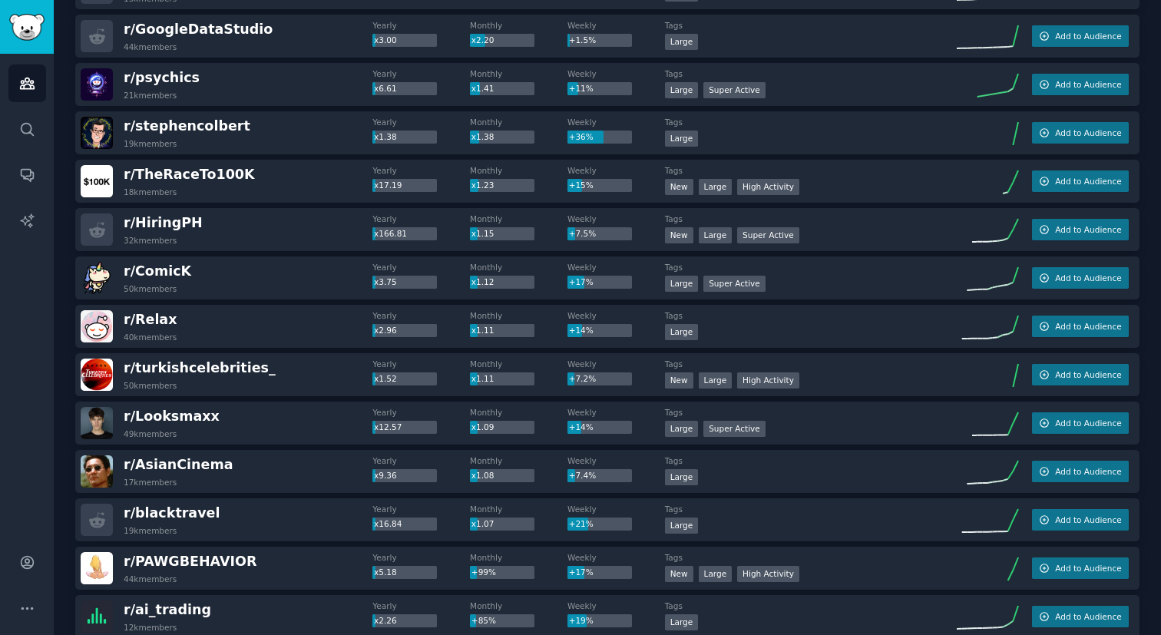
click at [333, 273] on div "r/ ComicK 50k members" at bounding box center [227, 278] width 292 height 32
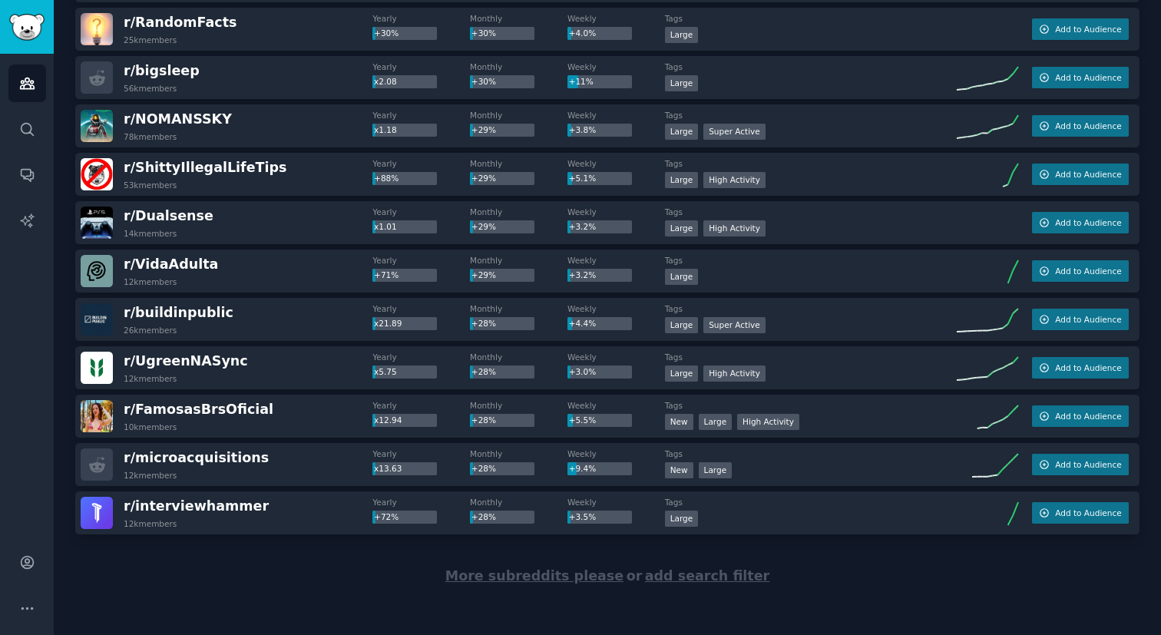
scroll to position [4467, 0]
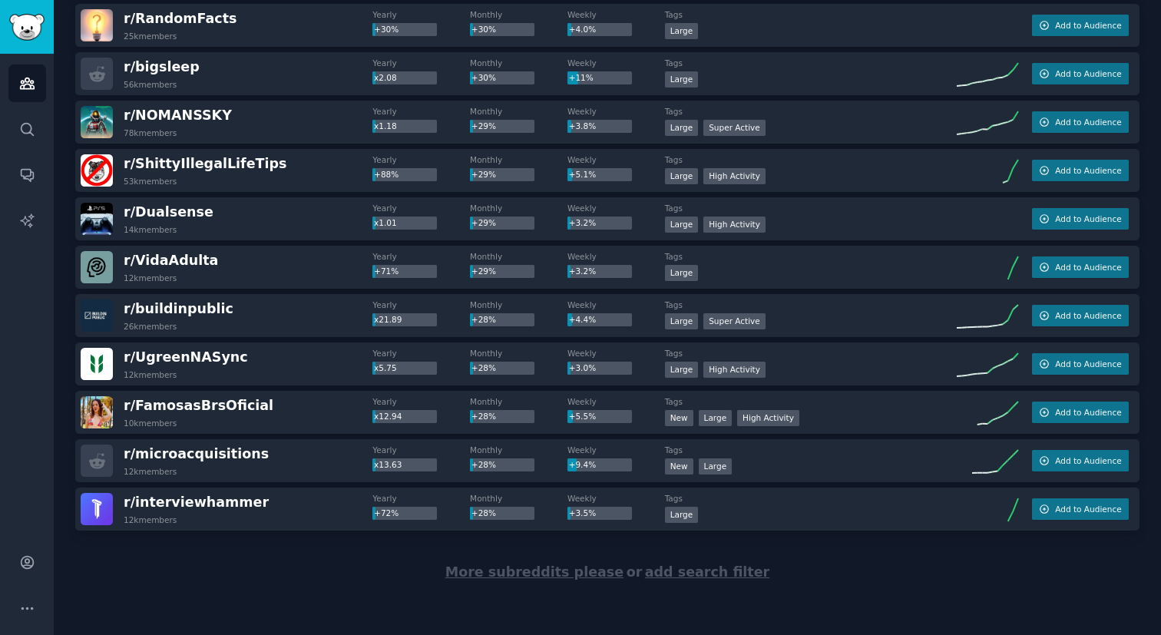
click at [485, 576] on span "More subreddits please" at bounding box center [534, 571] width 178 height 15
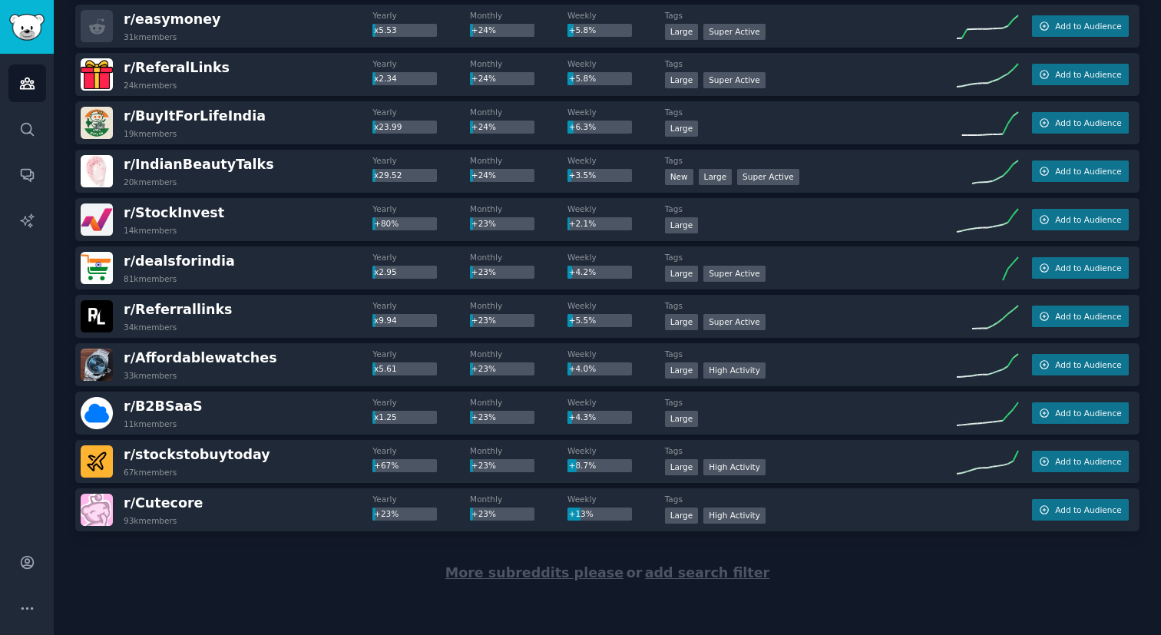
scroll to position [6886, 0]
click at [484, 571] on span "More subreddits please" at bounding box center [534, 571] width 178 height 15
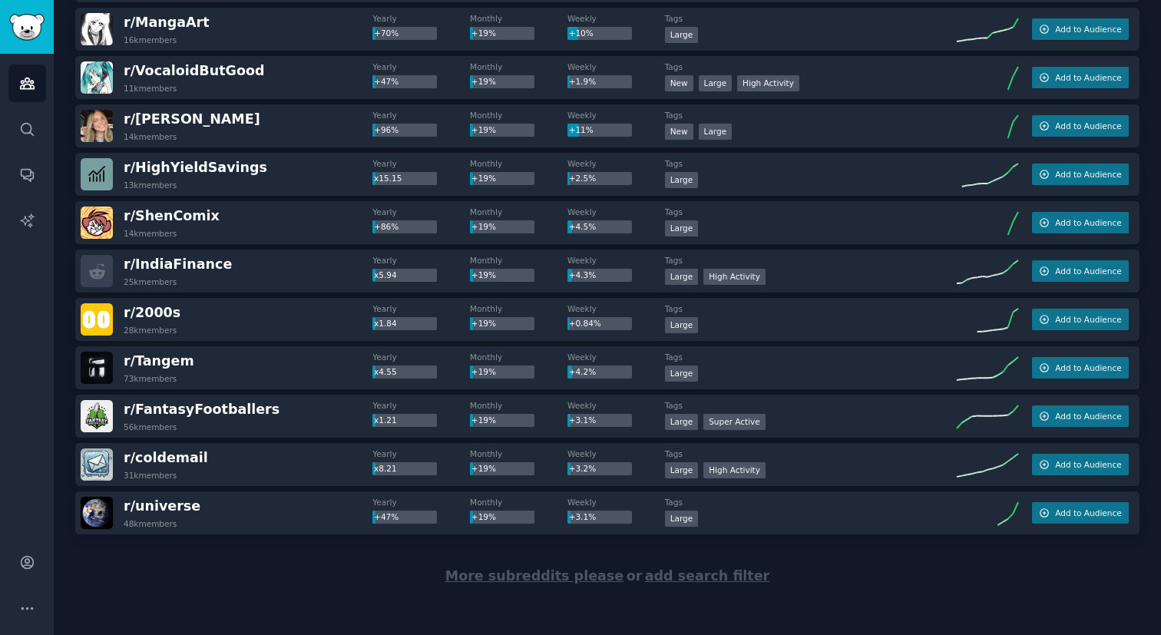
scroll to position [9304, 0]
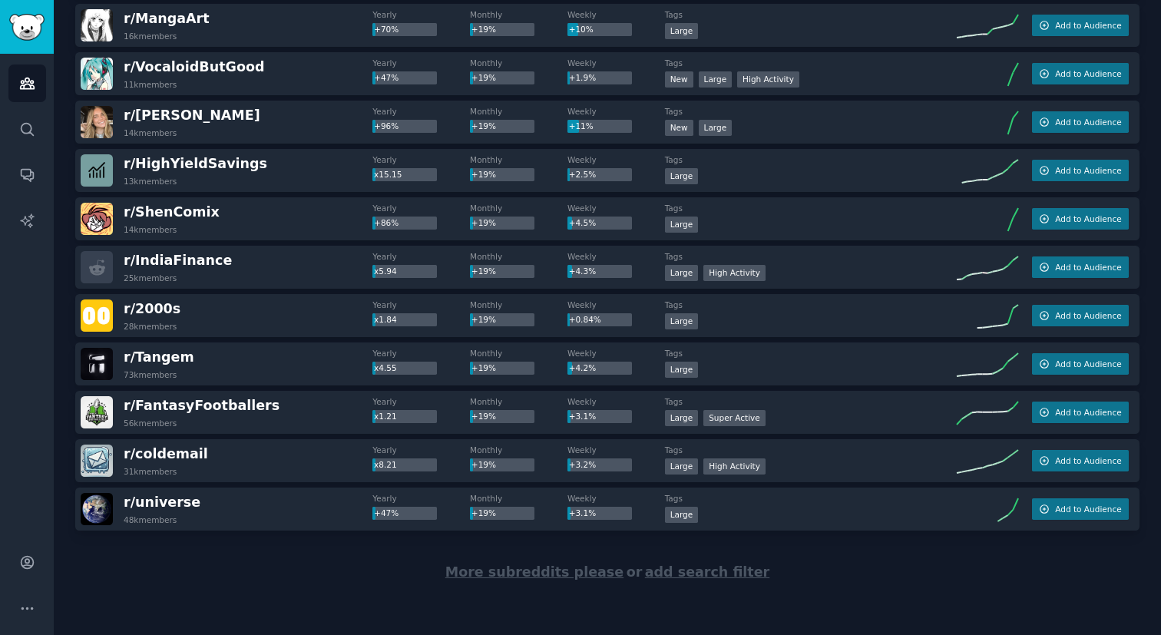
click at [520, 570] on span "More subreddits please" at bounding box center [534, 571] width 178 height 15
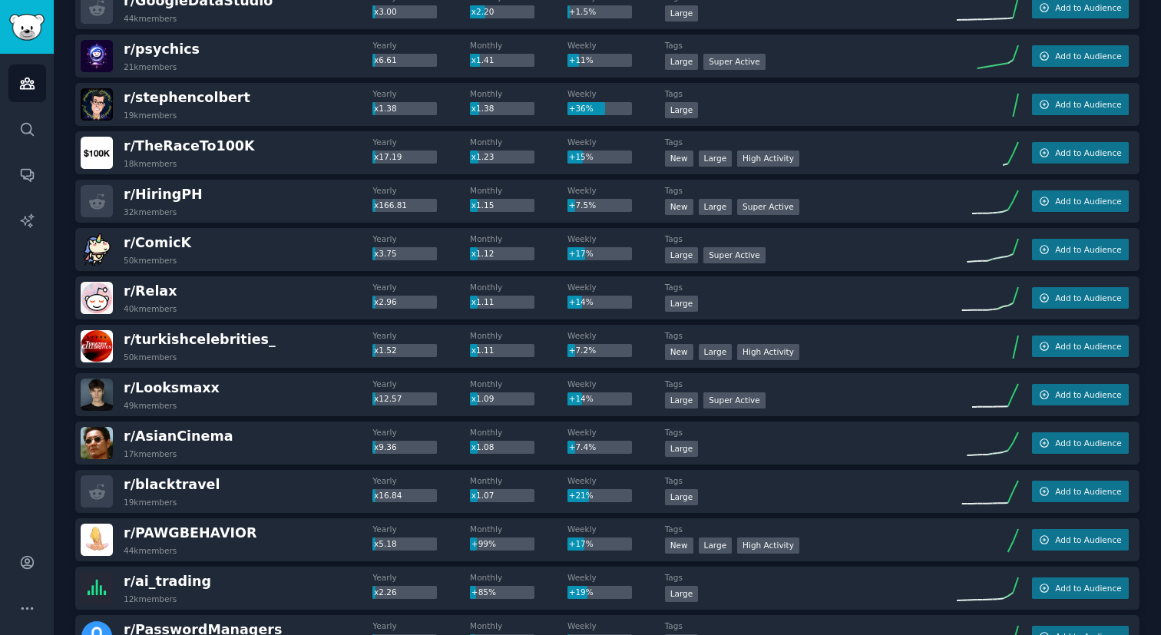
scroll to position [0, 0]
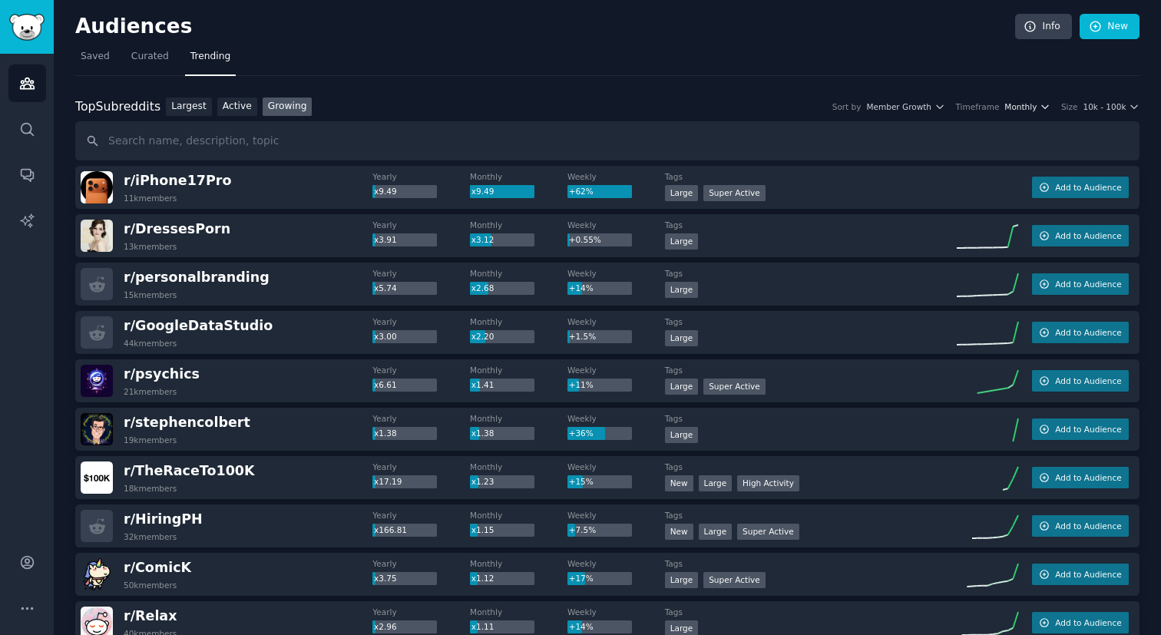
click at [1042, 104] on icon "button" at bounding box center [1045, 106] width 11 height 11
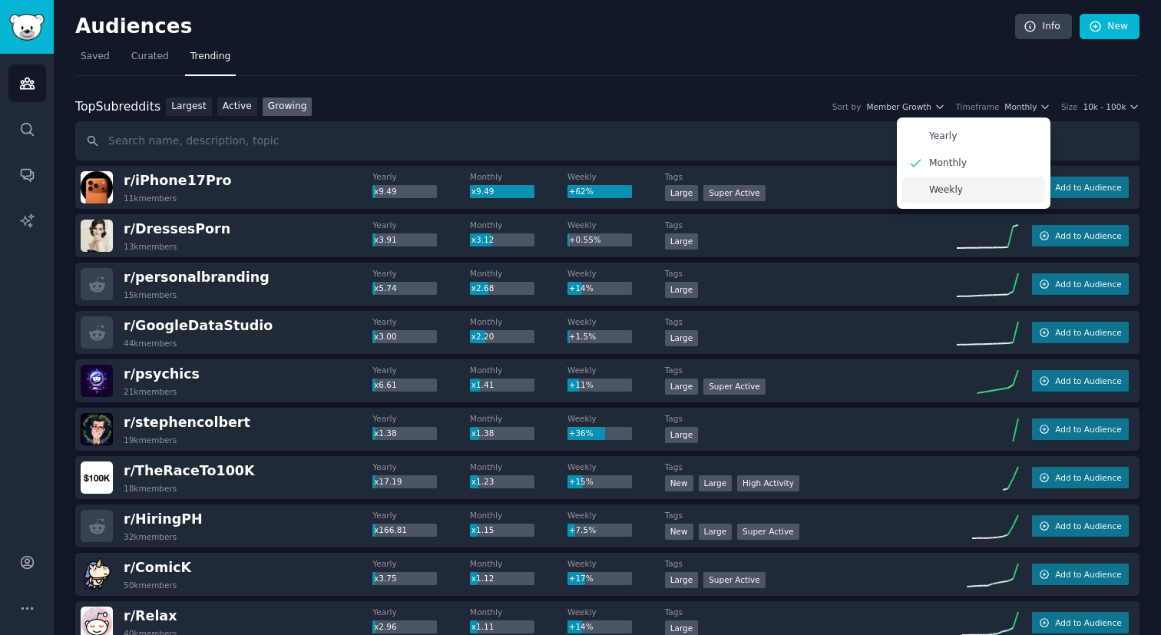
click at [966, 188] on div "Weekly" at bounding box center [973, 190] width 143 height 27
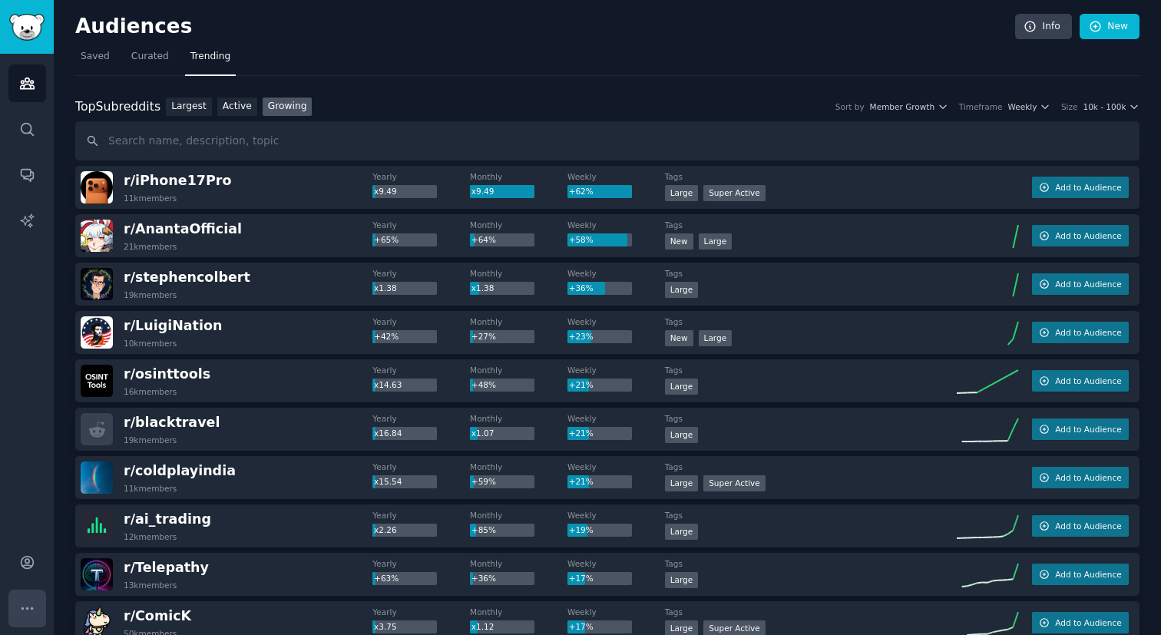
click at [32, 608] on icon "Sidebar" at bounding box center [26, 608] width 11 height 2
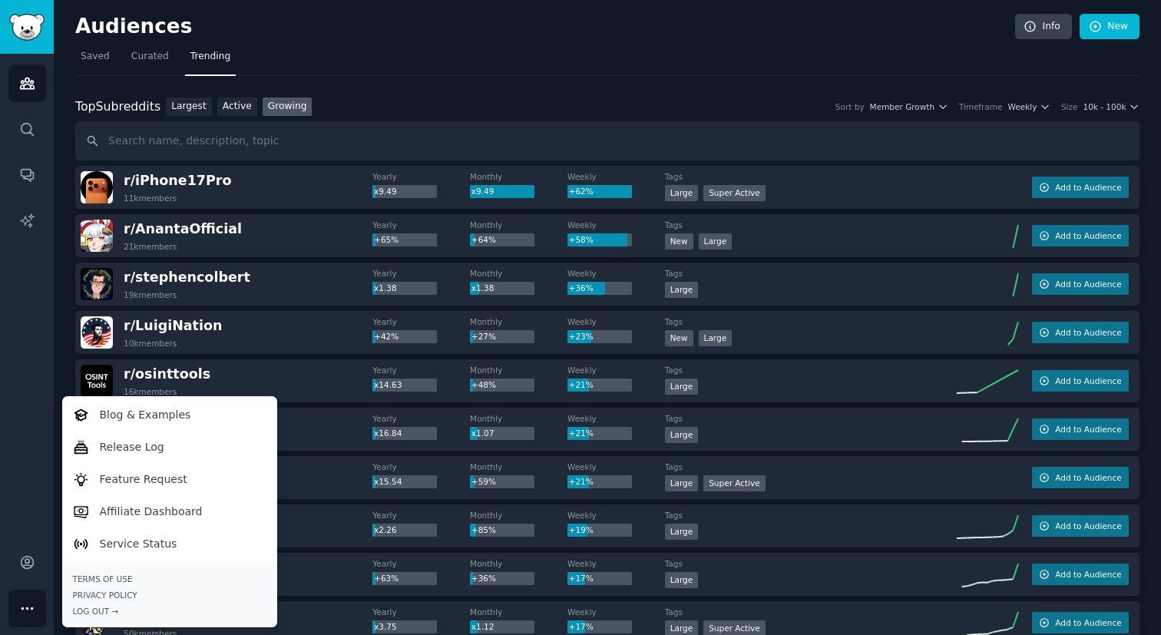
click at [32, 608] on icon "Sidebar" at bounding box center [26, 608] width 11 height 2
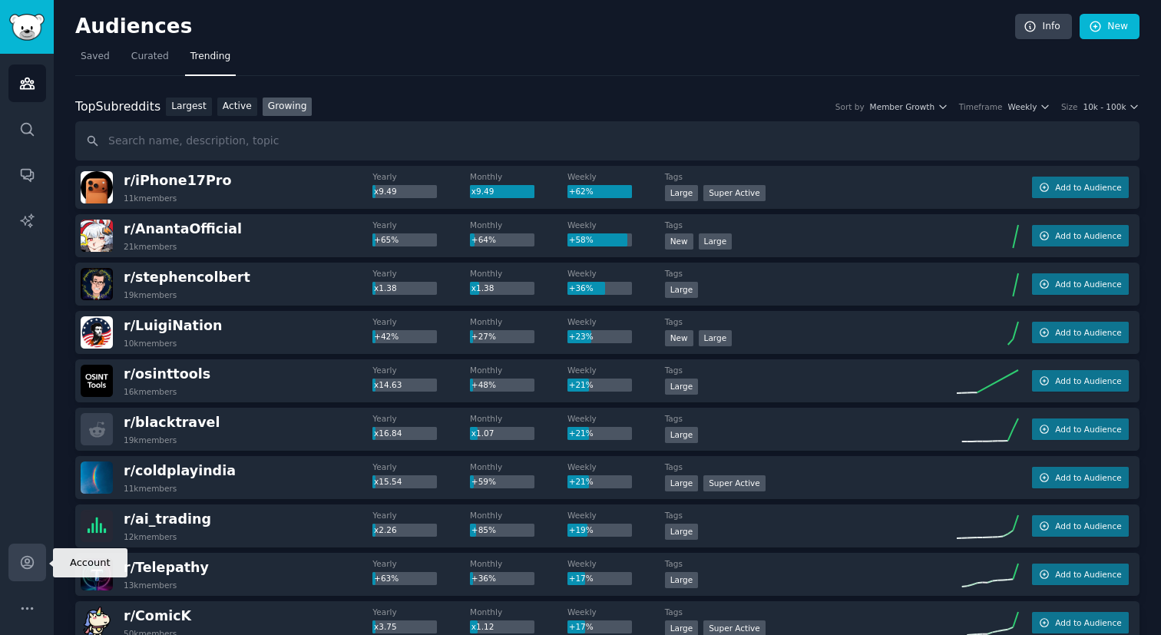
click at [27, 567] on icon "Sidebar" at bounding box center [27, 562] width 16 height 16
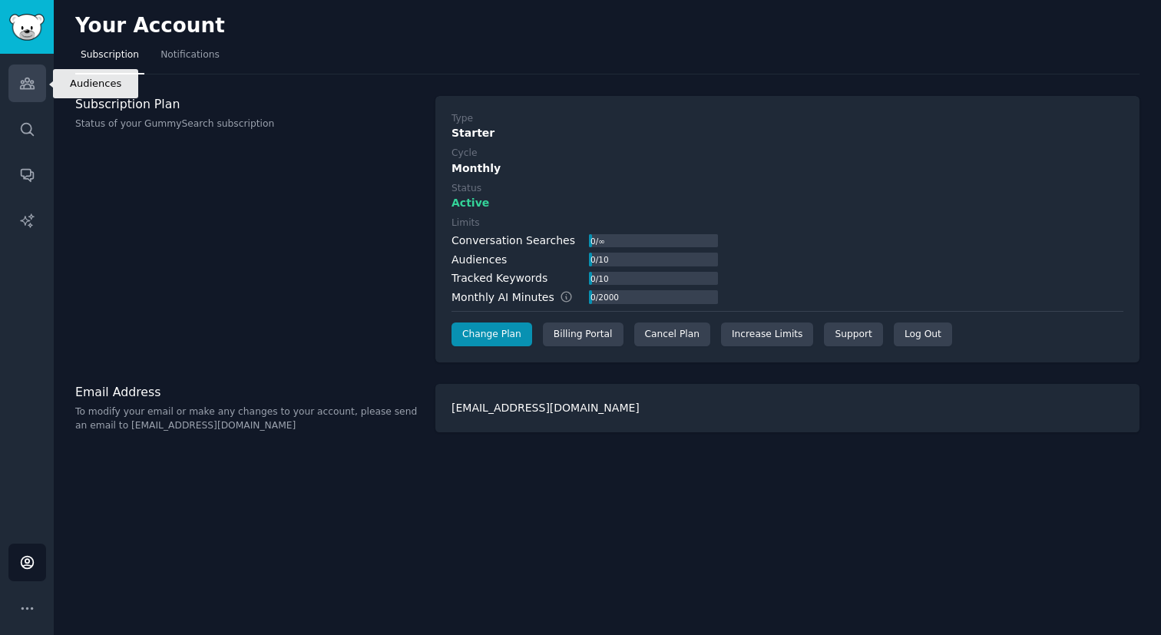
click at [28, 84] on icon "Sidebar" at bounding box center [27, 83] width 14 height 11
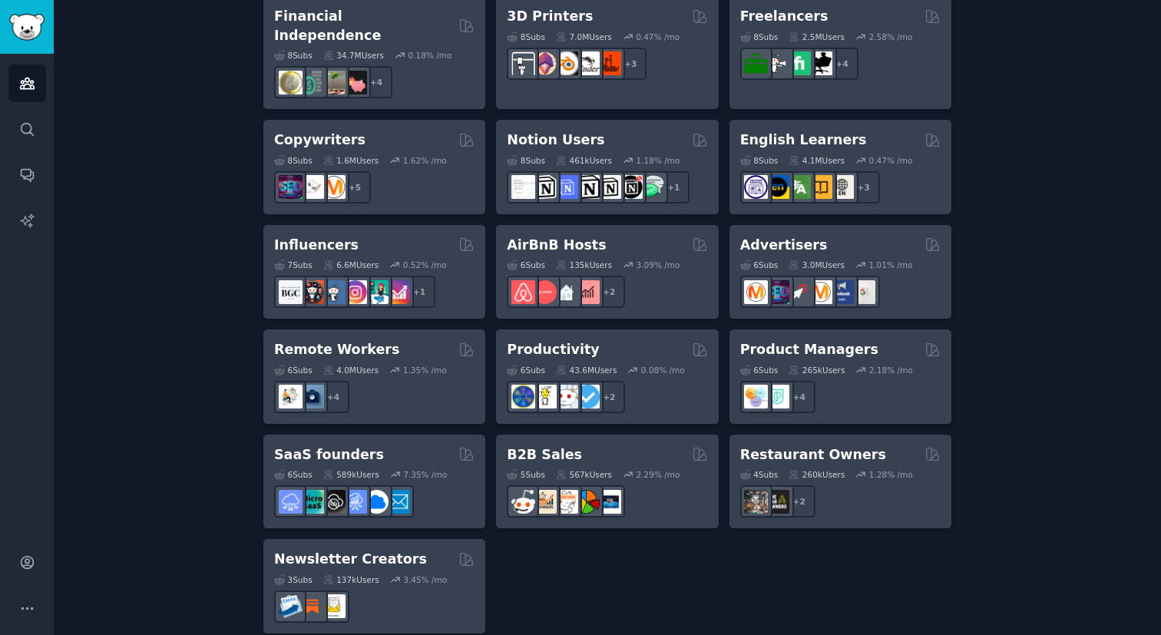
scroll to position [1136, 0]
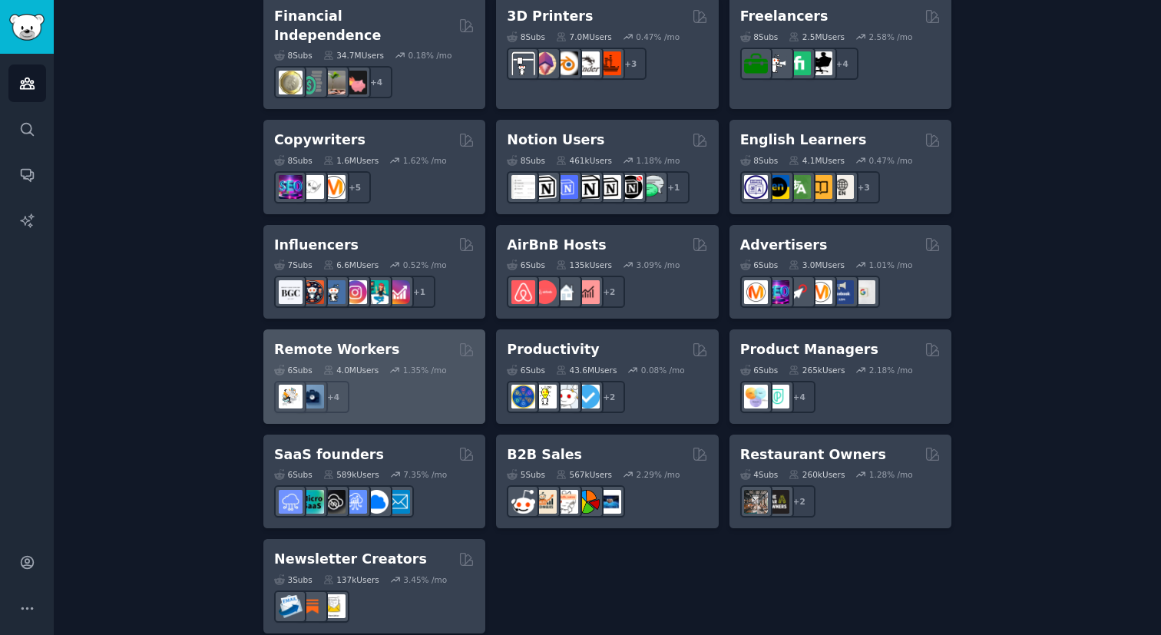
click at [393, 340] on div "Remote Workers" at bounding box center [374, 349] width 200 height 19
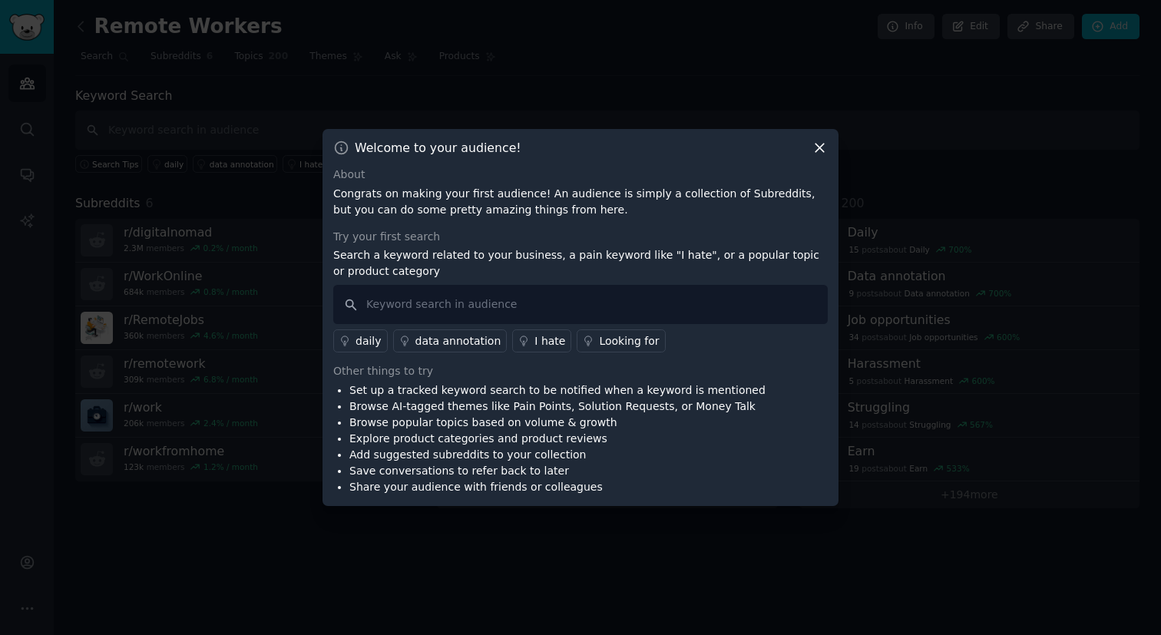
click at [818, 145] on icon at bounding box center [820, 148] width 16 height 16
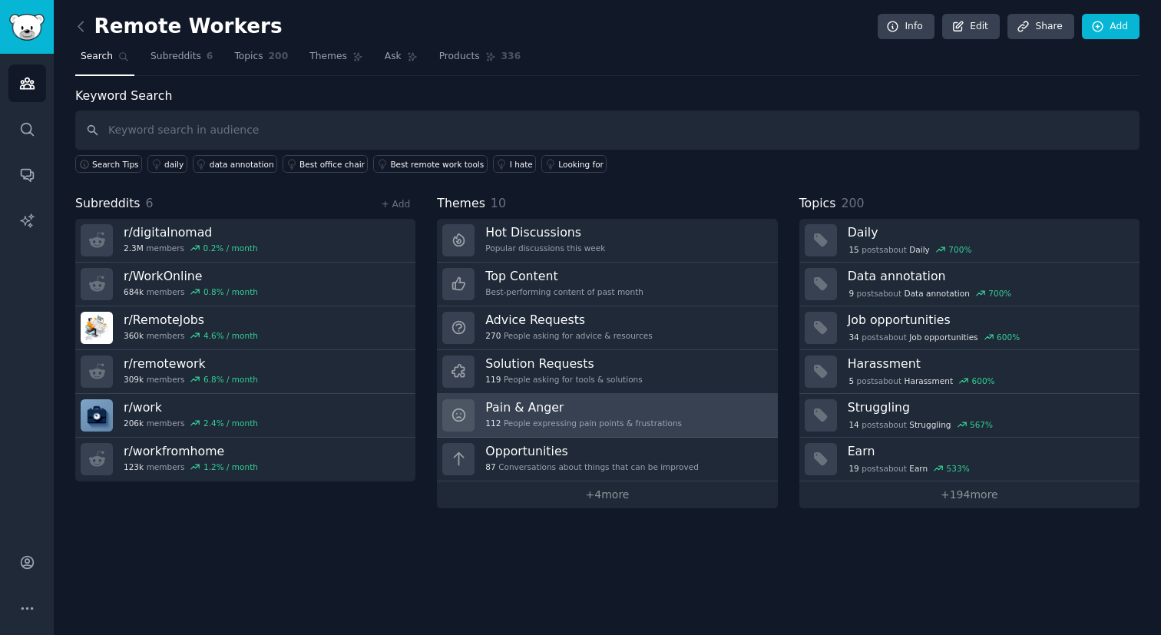
click at [585, 410] on h3 "Pain & Anger" at bounding box center [583, 407] width 197 height 16
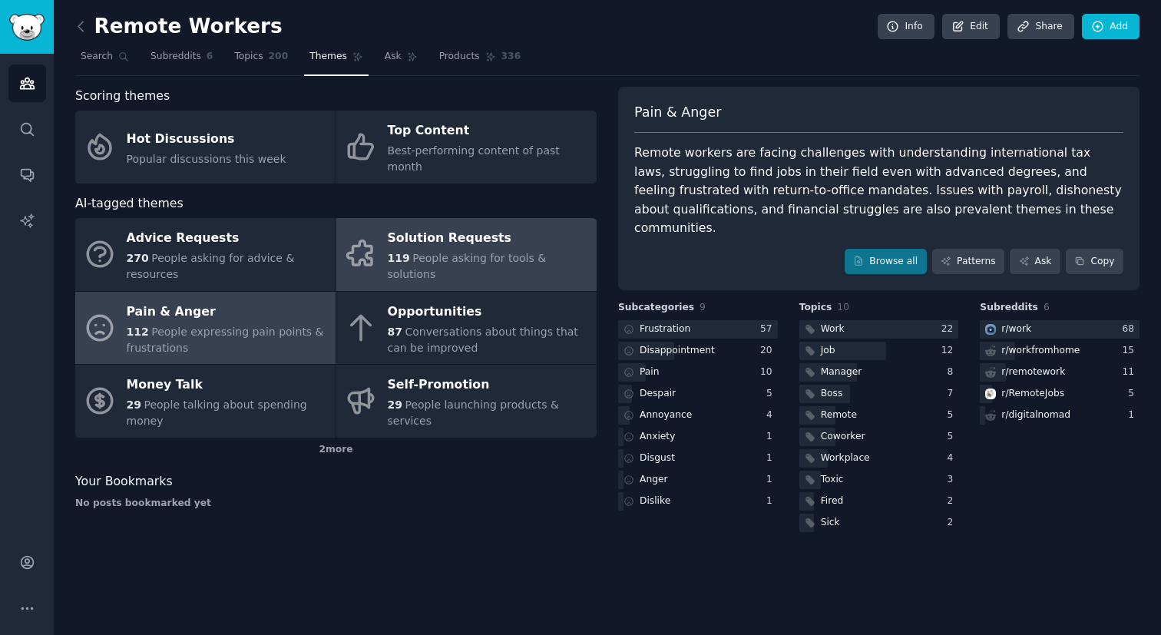
click at [422, 239] on div "Solution Requests" at bounding box center [488, 239] width 201 height 25
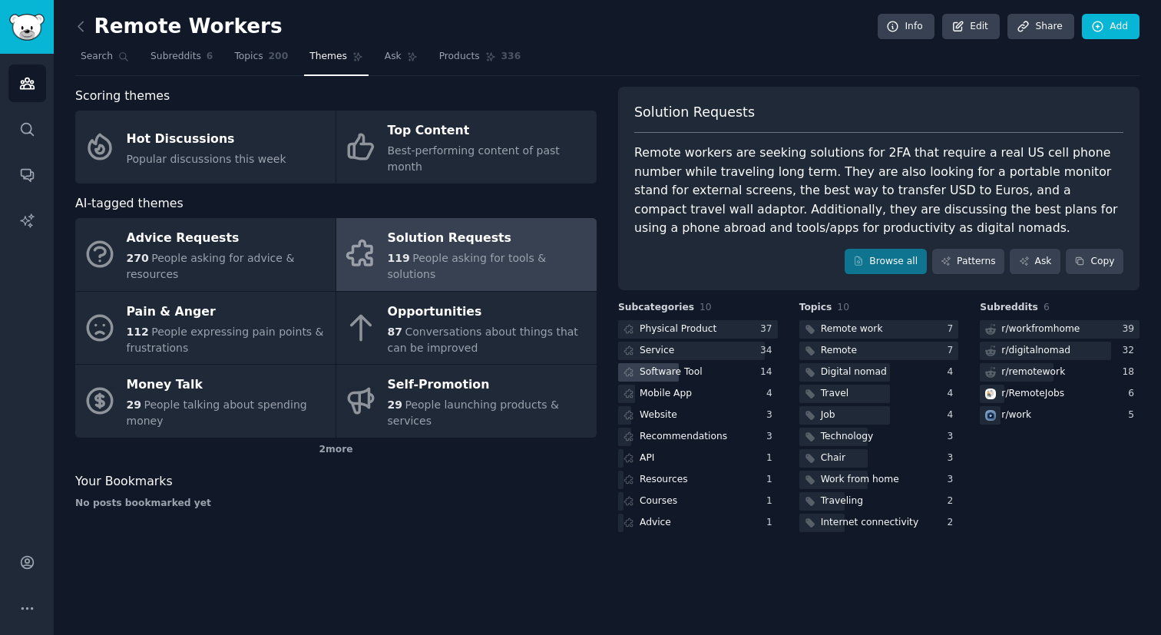
click at [683, 370] on div "Software Tool" at bounding box center [671, 372] width 63 height 14
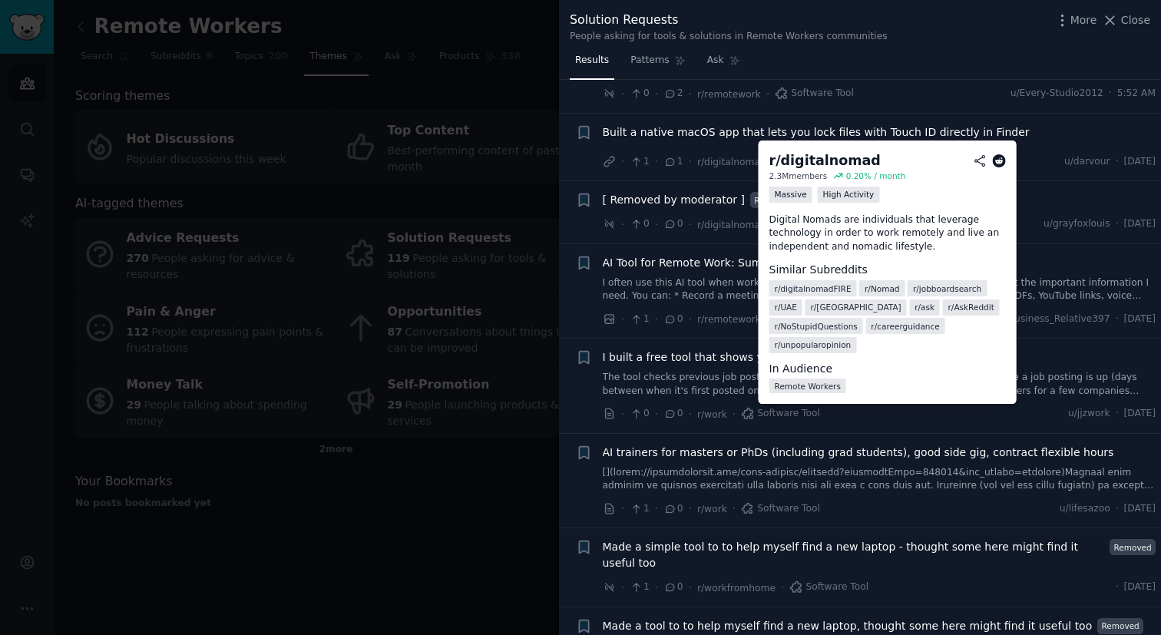
scroll to position [608, 0]
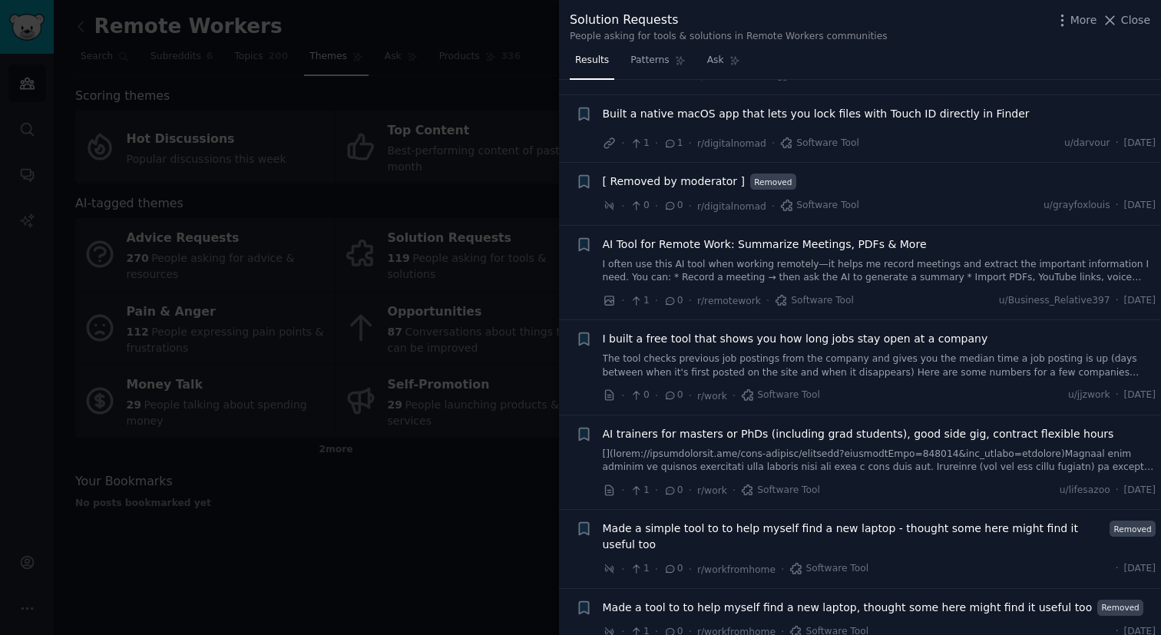
click at [512, 454] on div at bounding box center [580, 317] width 1161 height 635
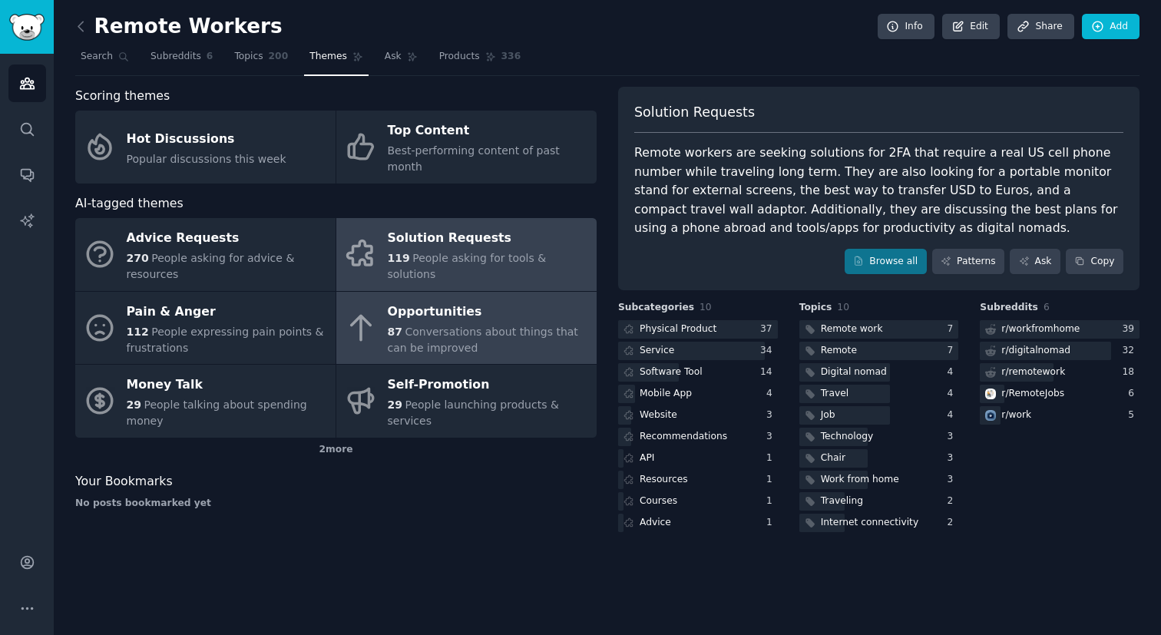
click at [476, 330] on div "87 Conversations about things that can be improved" at bounding box center [488, 340] width 201 height 32
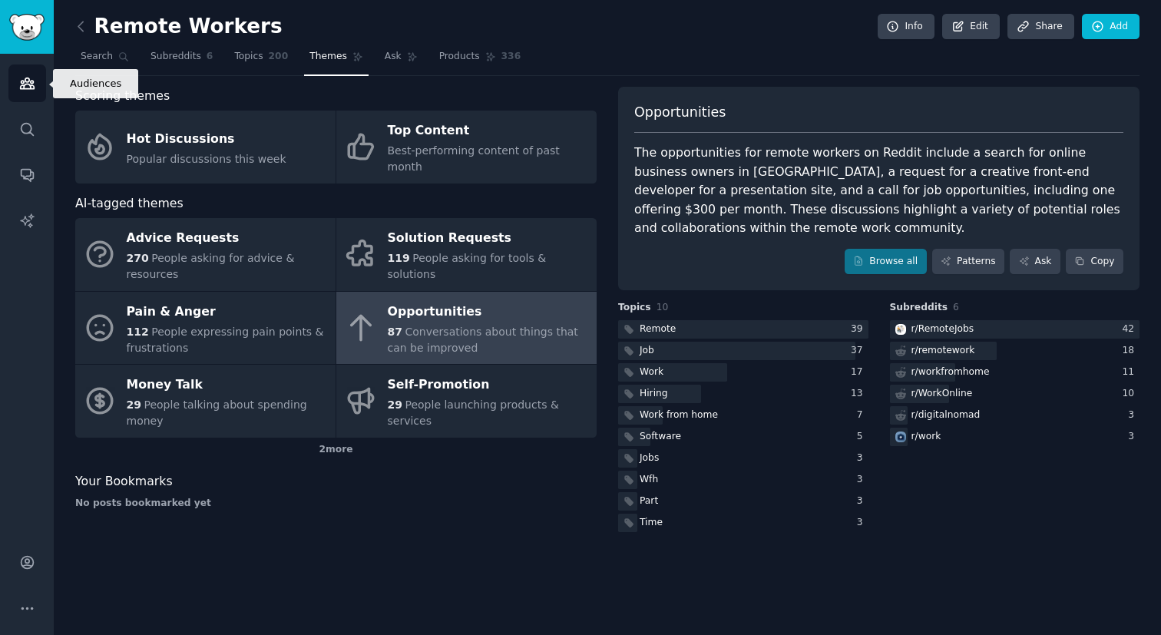
click at [34, 87] on icon "Sidebar" at bounding box center [27, 83] width 14 height 11
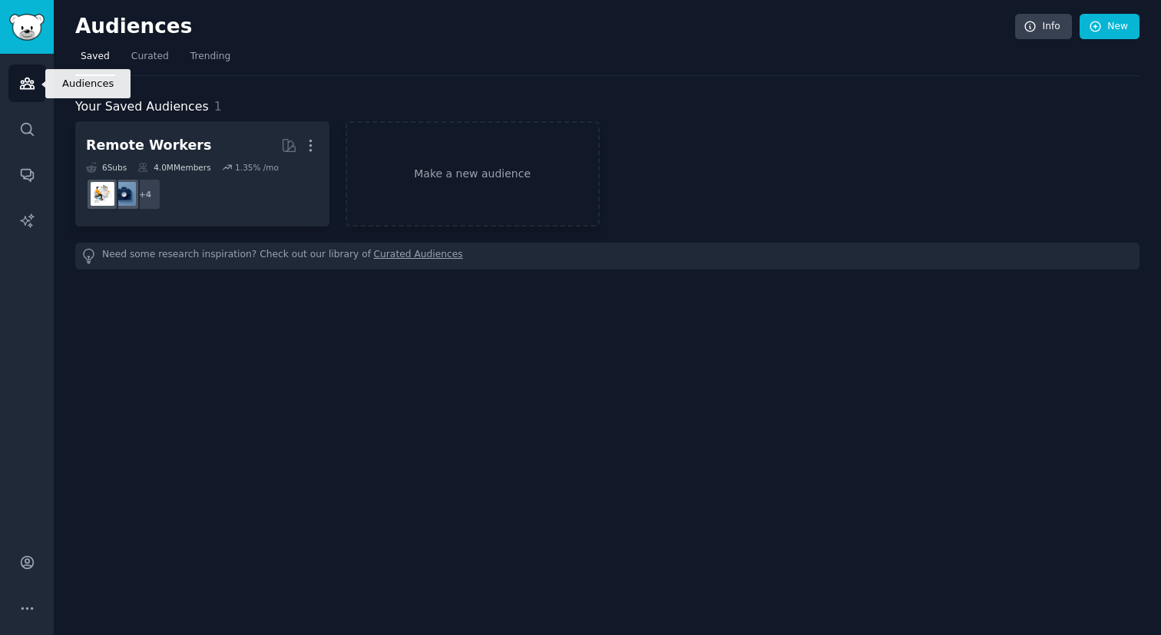
click at [28, 80] on icon "Sidebar" at bounding box center [27, 83] width 14 height 11
click at [146, 55] on span "Curated" at bounding box center [150, 57] width 38 height 14
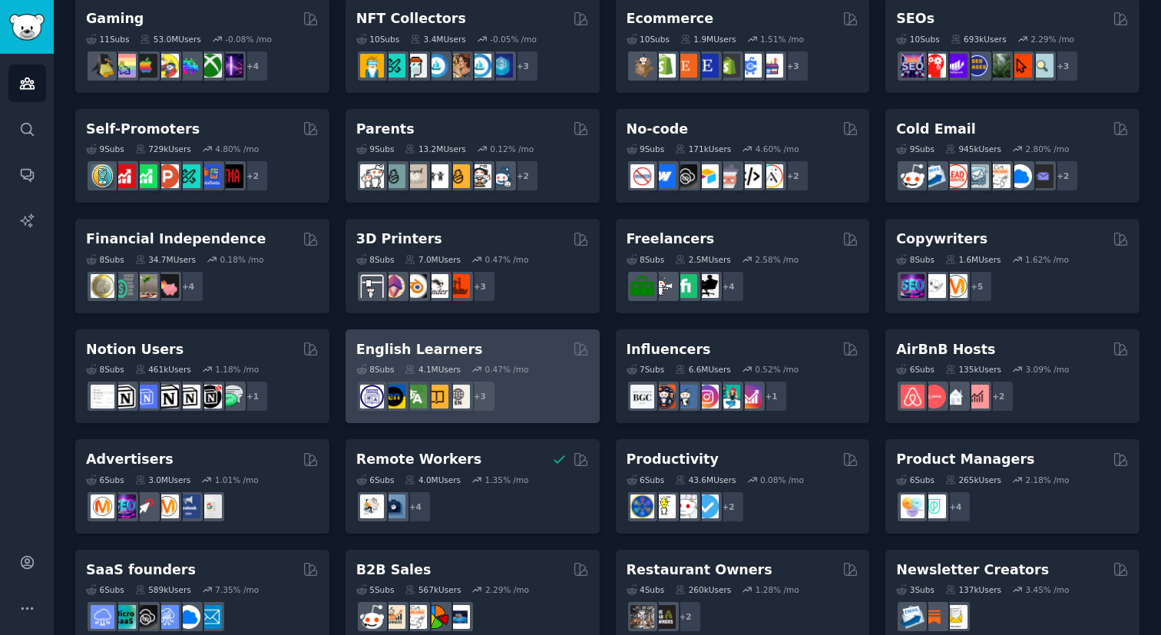
scroll to position [569, 0]
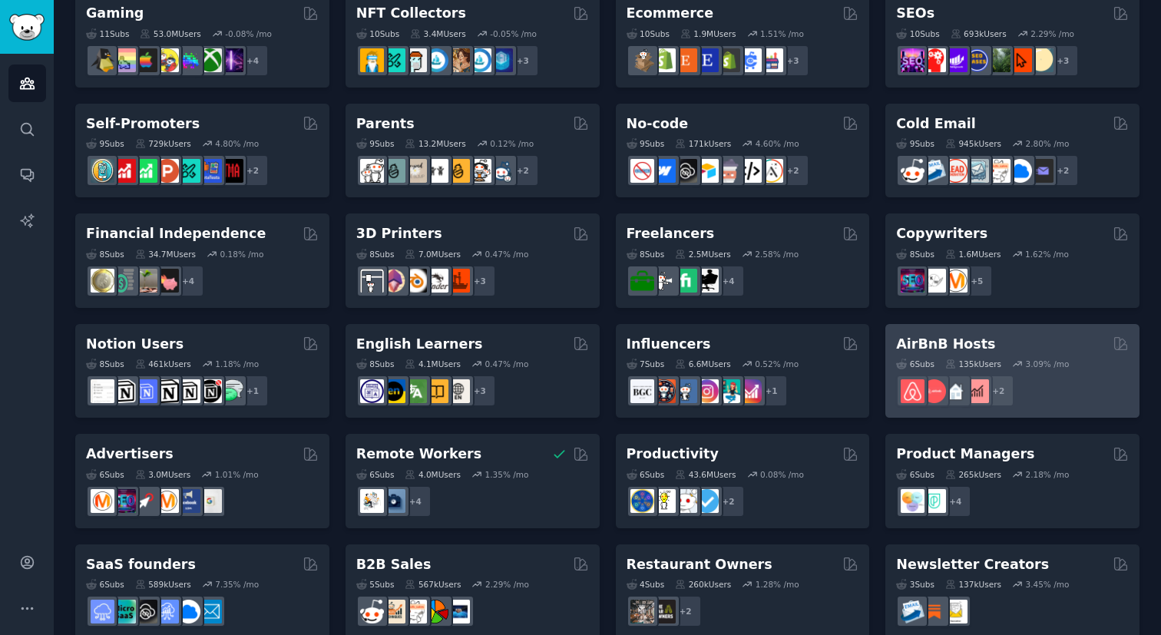
click at [1042, 341] on div "AirBnB Hosts" at bounding box center [1012, 344] width 233 height 19
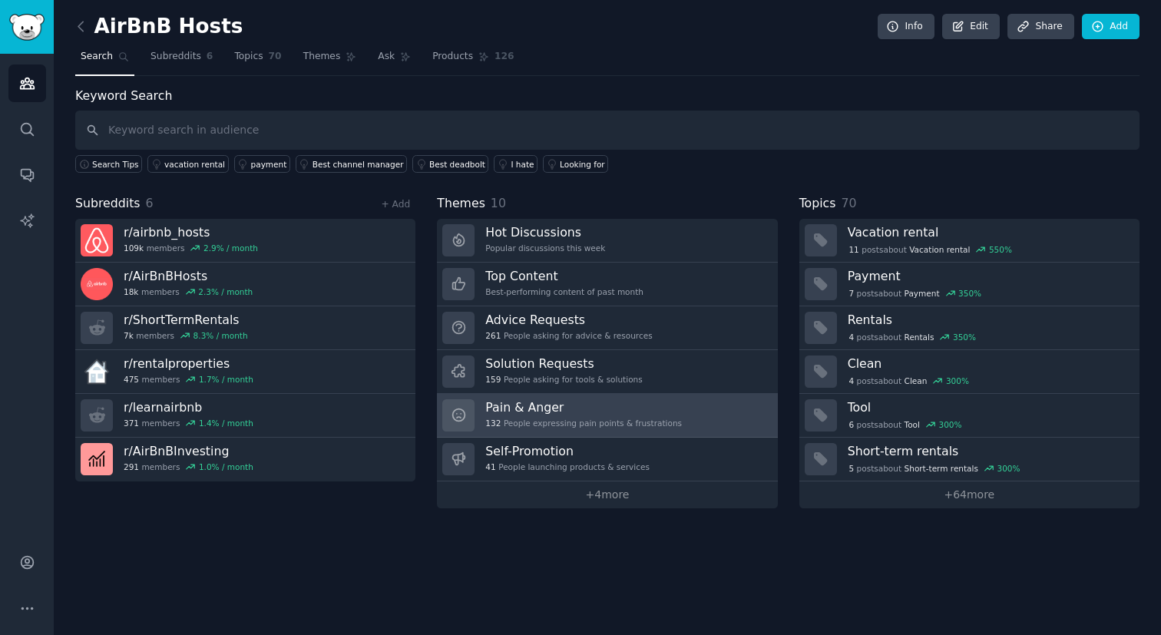
click at [603, 412] on h3 "Pain & Anger" at bounding box center [583, 407] width 197 height 16
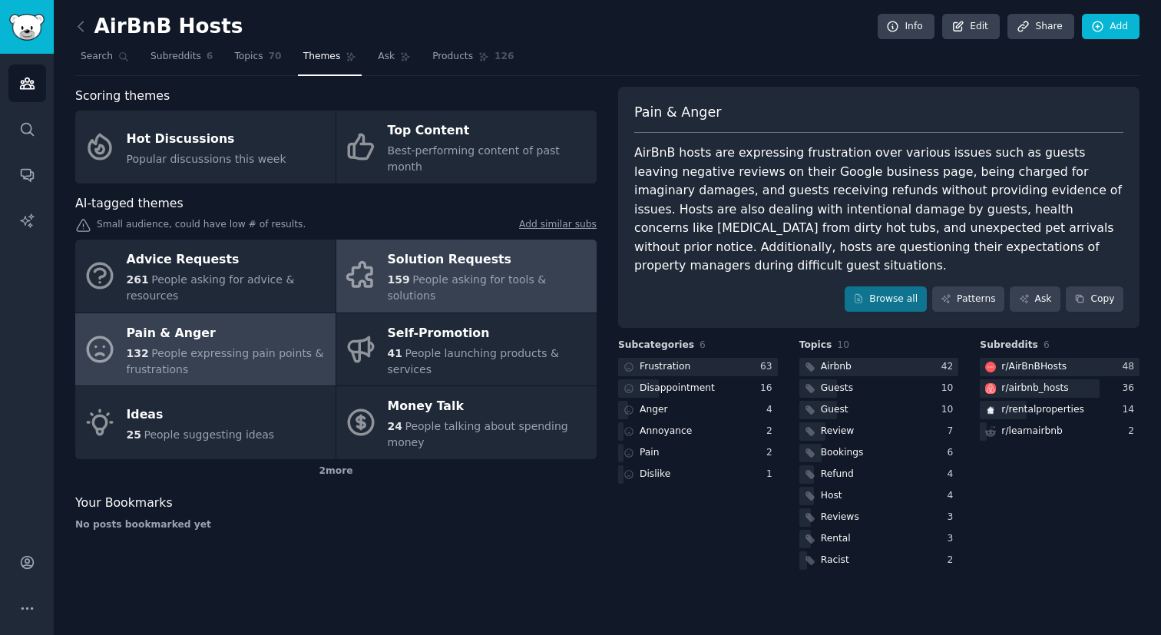
click at [461, 258] on div "Solution Requests" at bounding box center [488, 260] width 201 height 25
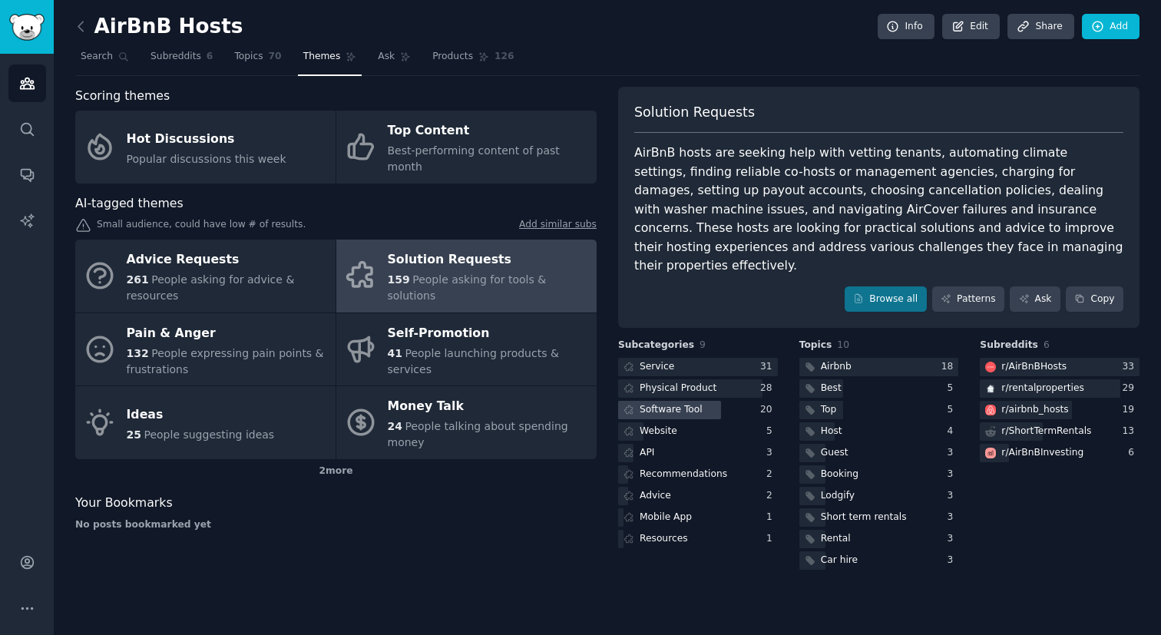
click at [700, 401] on div "Software Tool" at bounding box center [661, 410] width 87 height 19
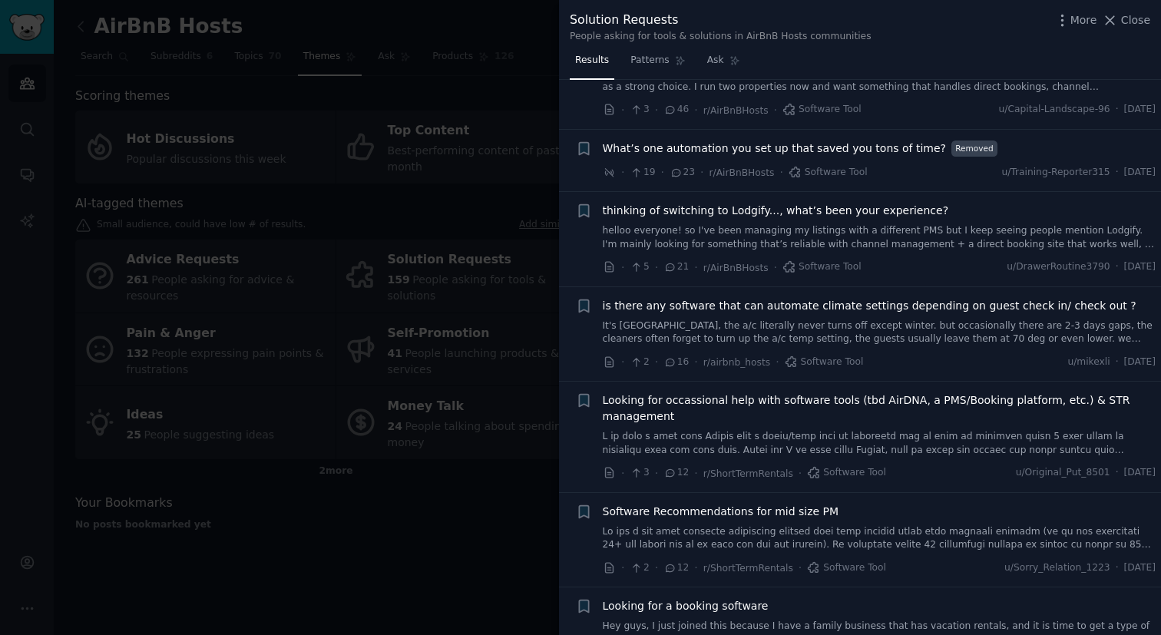
scroll to position [71, 0]
click at [659, 63] on span "Patterns" at bounding box center [649, 61] width 38 height 14
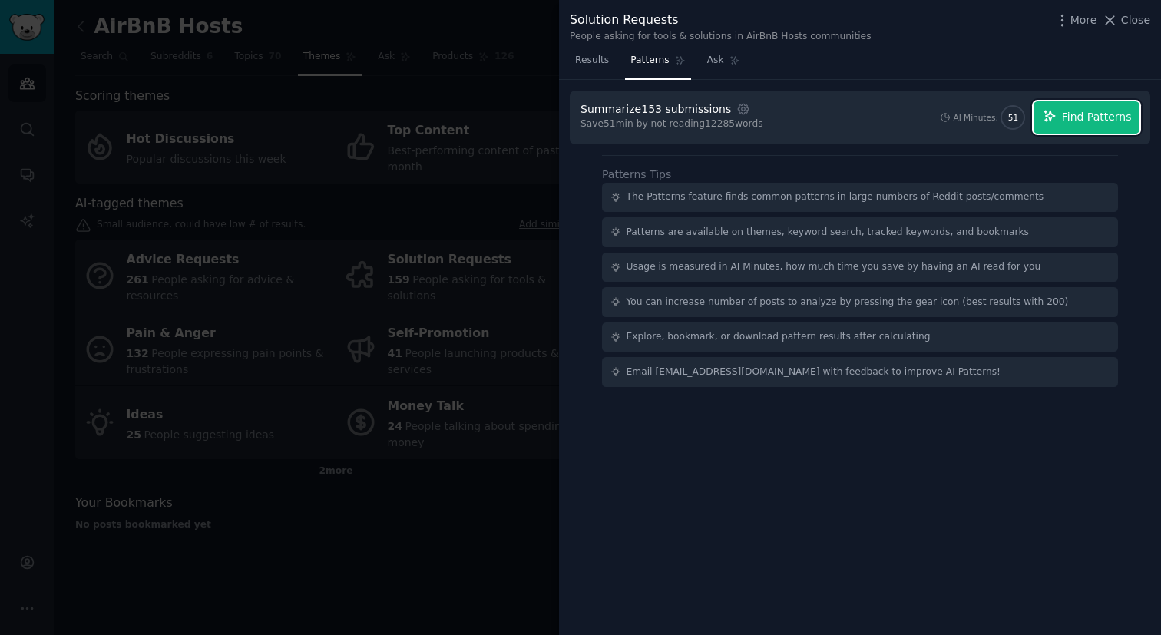
click at [1079, 119] on span "Find Patterns" at bounding box center [1097, 117] width 70 height 16
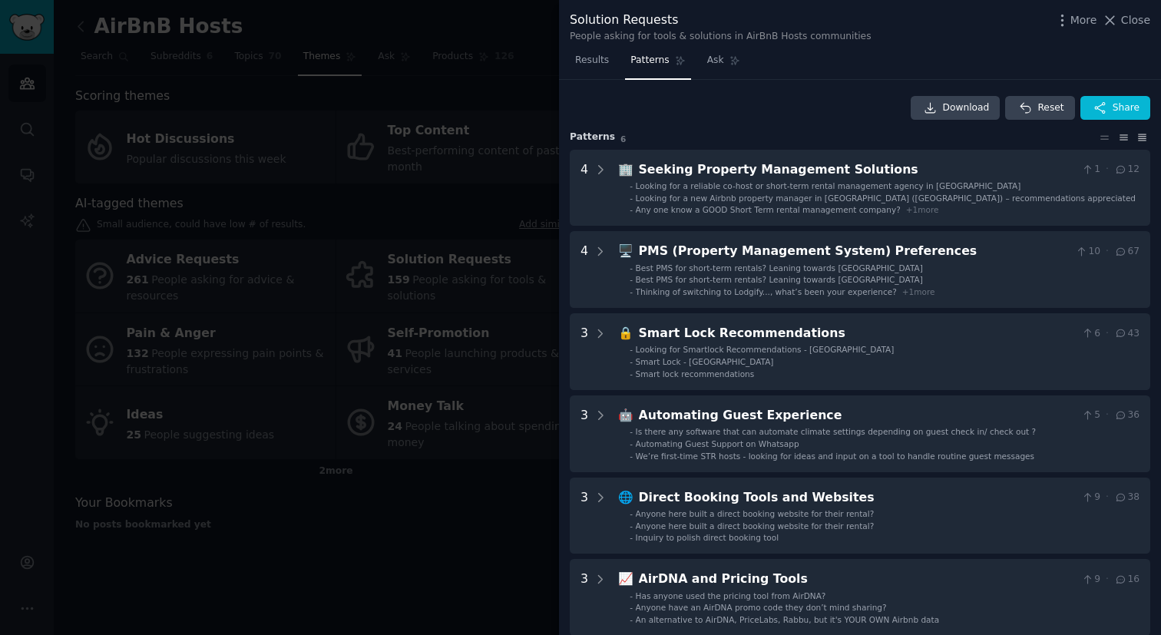
click at [1136, 137] on icon at bounding box center [1142, 137] width 16 height 11
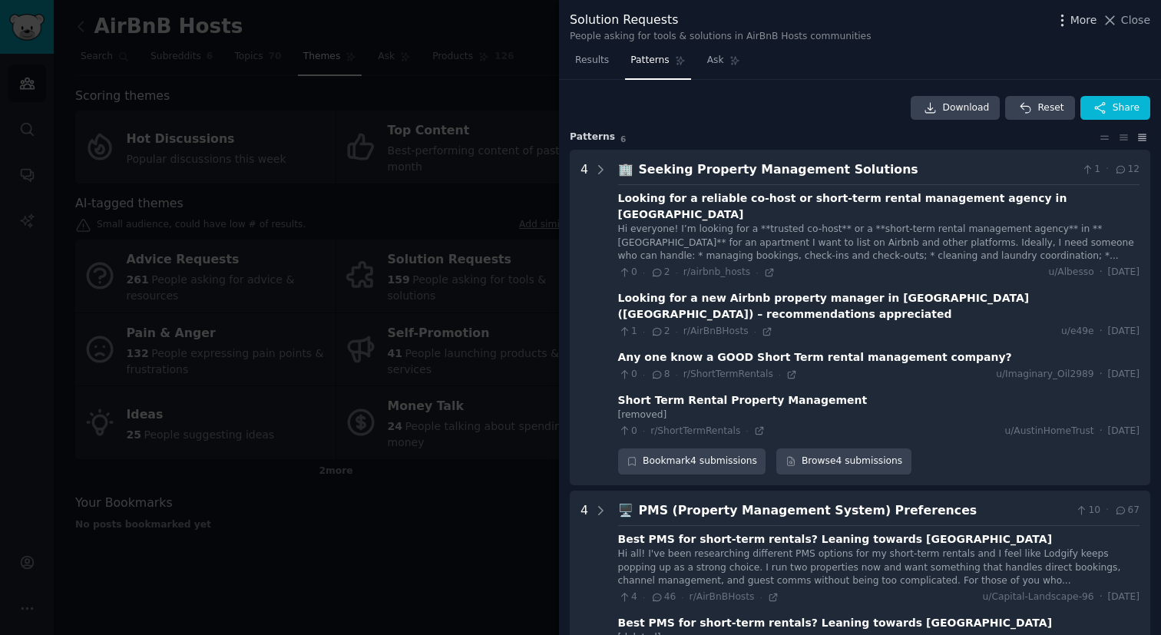
click at [1067, 21] on icon "button" at bounding box center [1062, 20] width 16 height 16
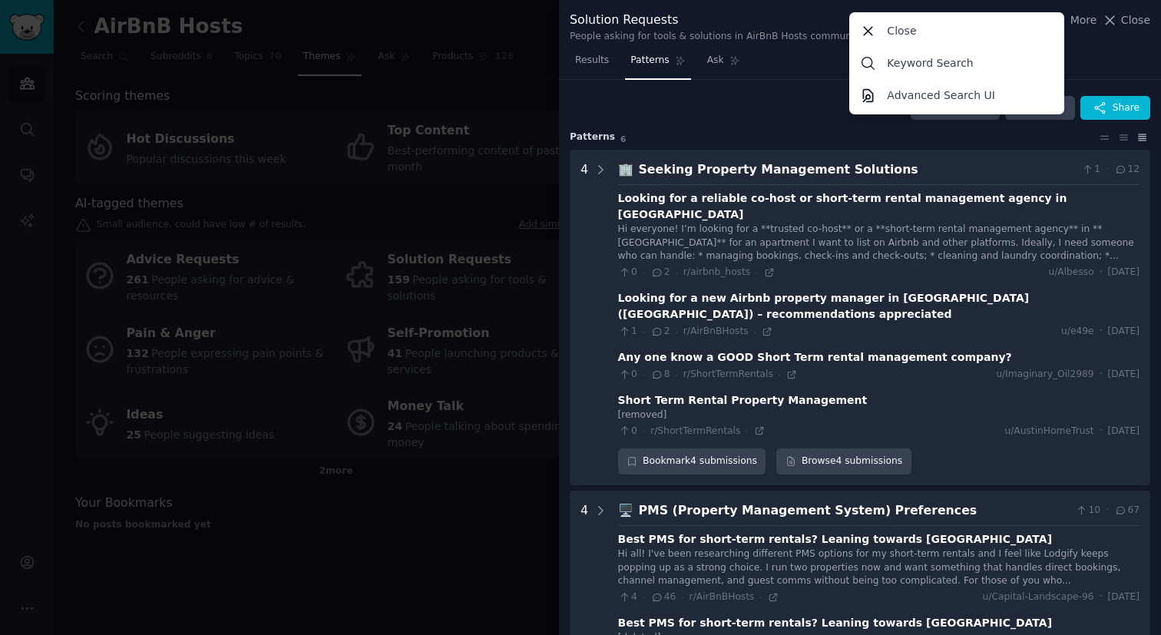
click at [728, 115] on div "Download Reset Share" at bounding box center [860, 108] width 580 height 25
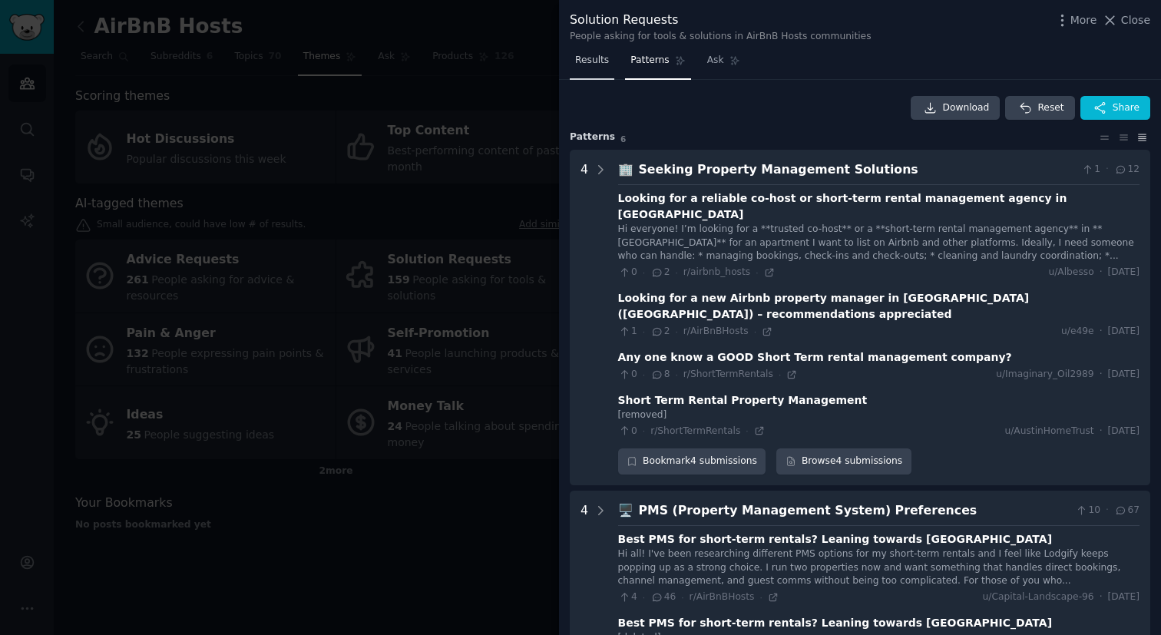
click at [591, 64] on span "Results" at bounding box center [592, 61] width 34 height 14
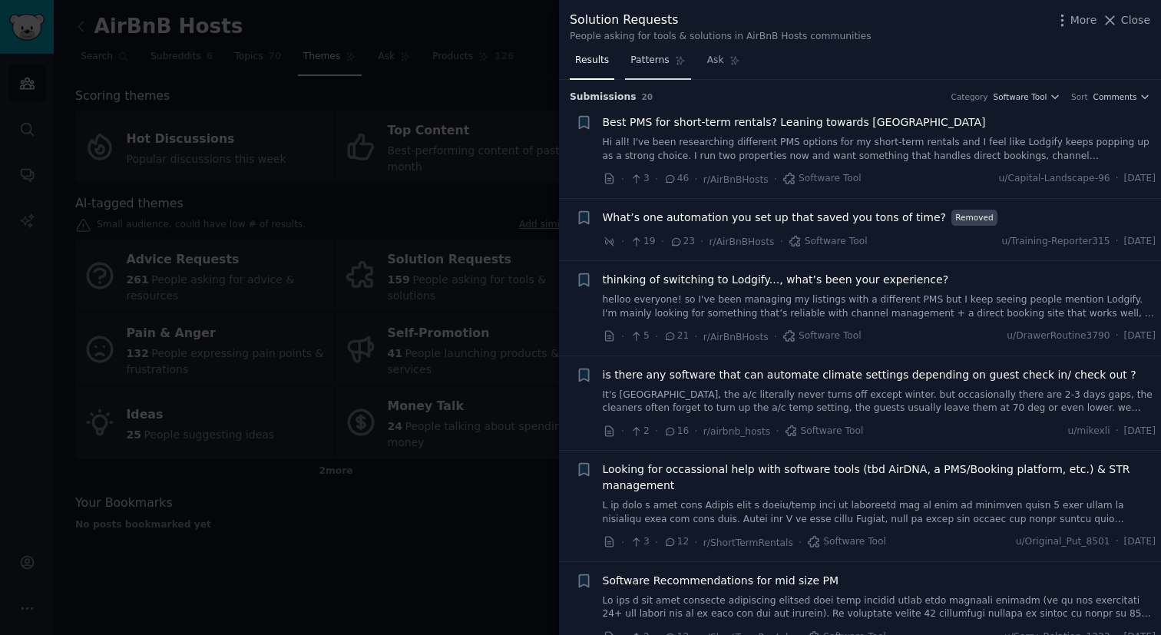
click at [637, 62] on span "Patterns" at bounding box center [649, 61] width 38 height 14
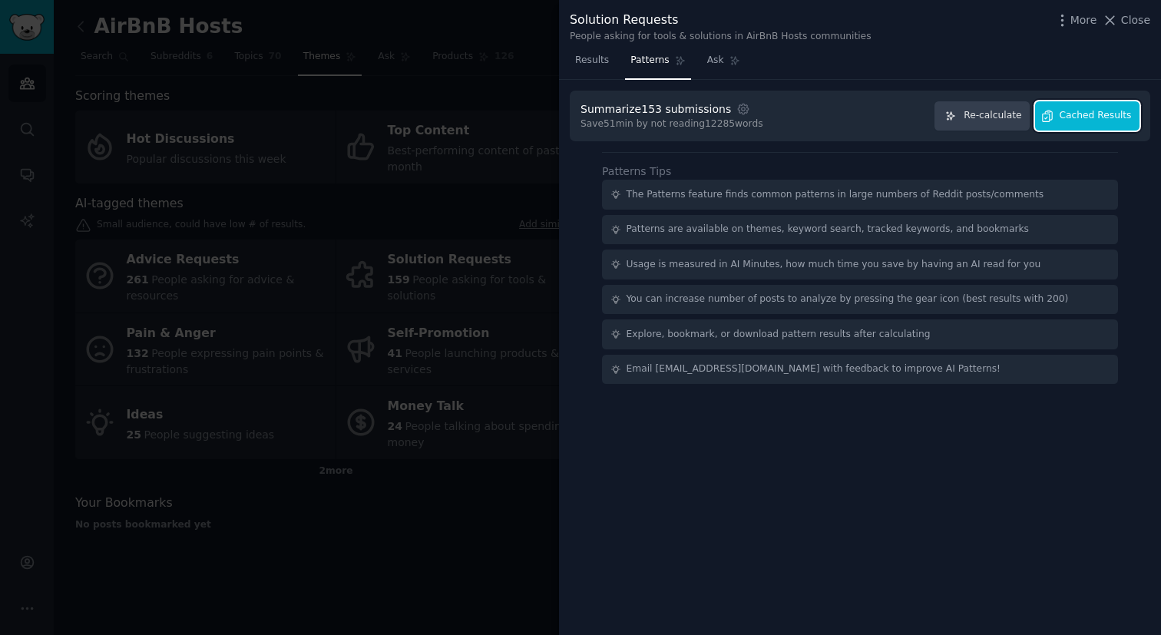
click at [1066, 115] on span "Cached Results" at bounding box center [1096, 116] width 72 height 14
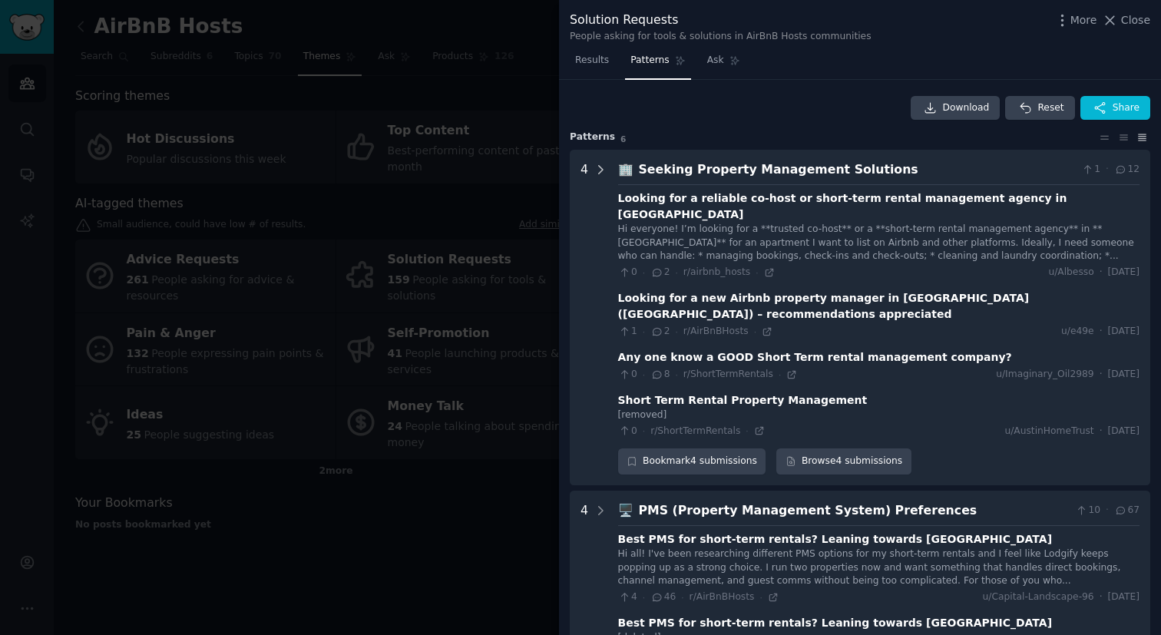
click at [602, 171] on icon at bounding box center [601, 170] width 14 height 14
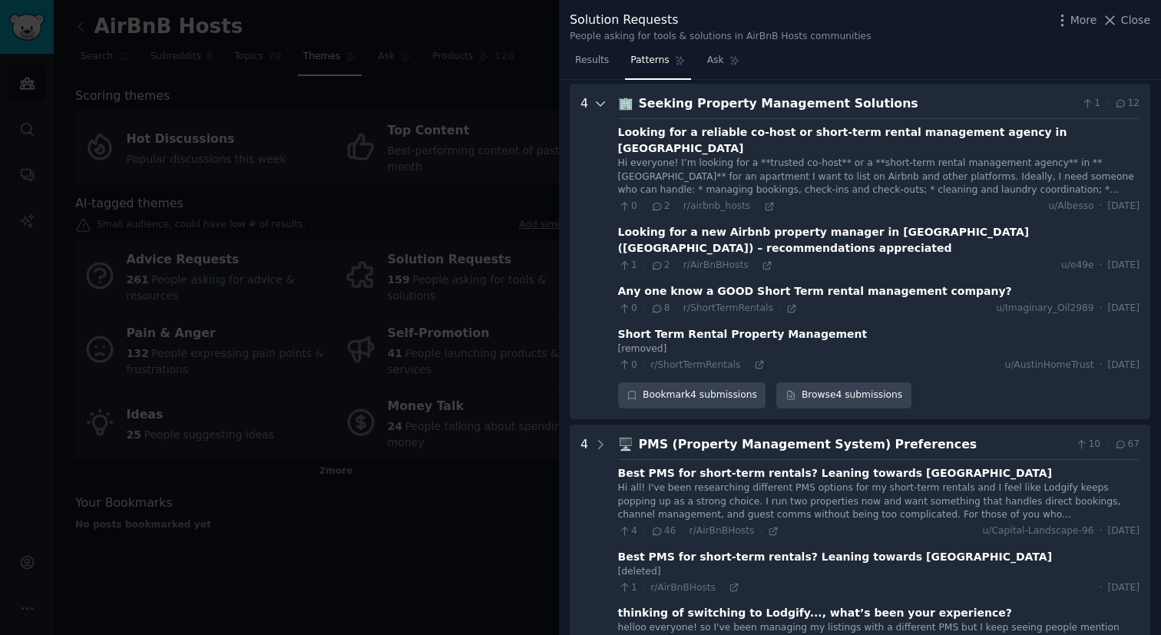
scroll to position [70, 0]
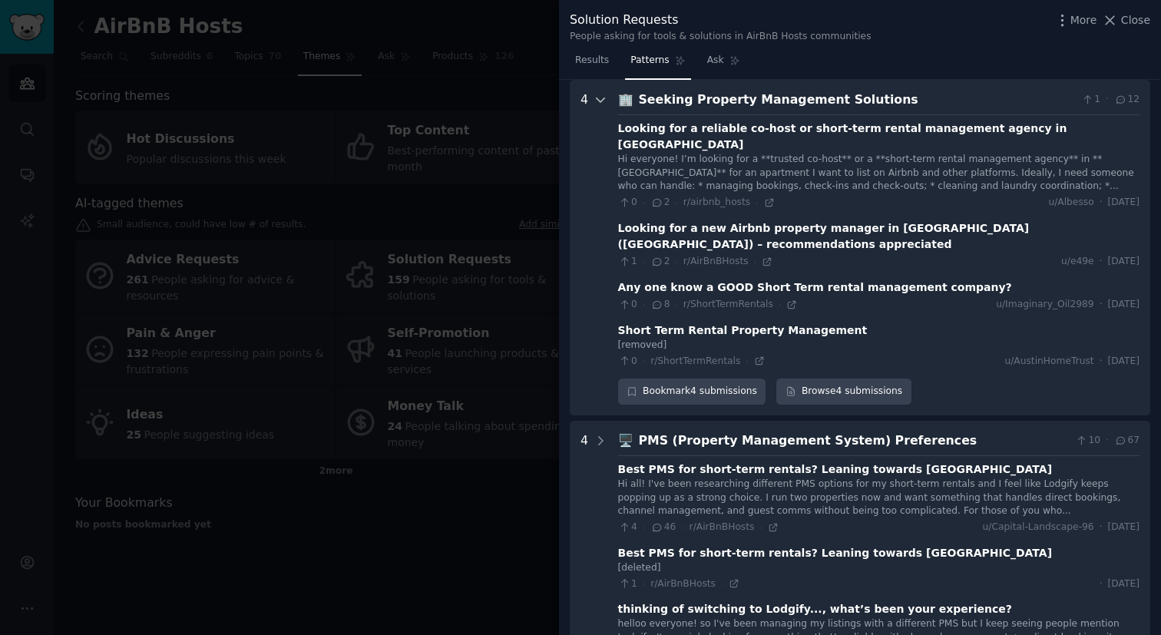
click at [597, 103] on icon at bounding box center [601, 100] width 14 height 14
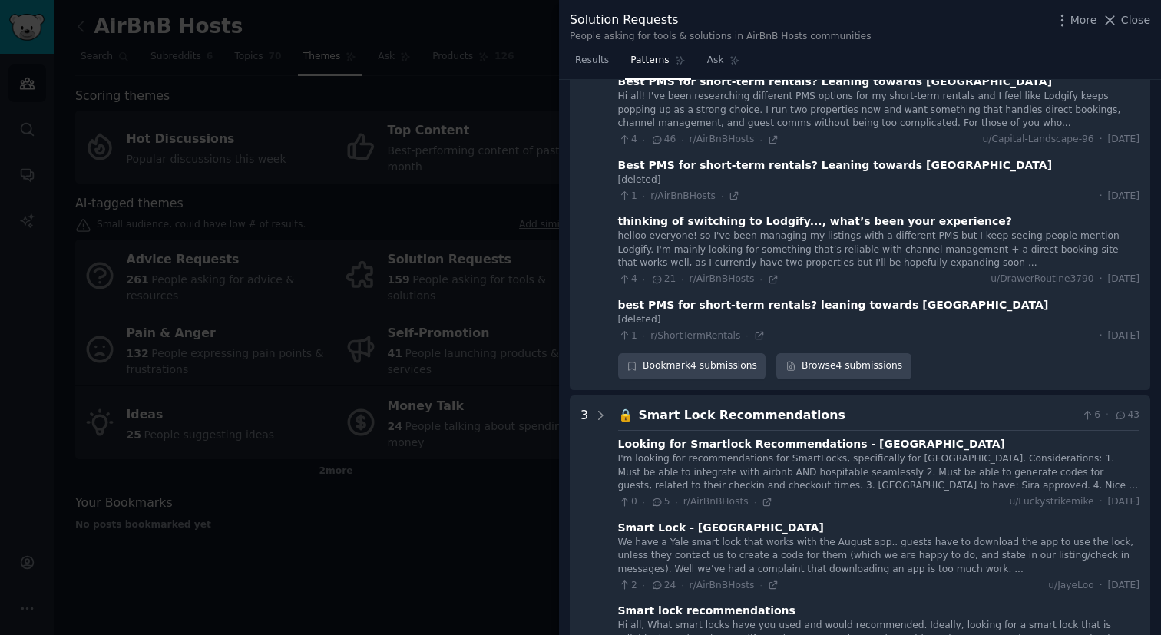
scroll to position [0, 0]
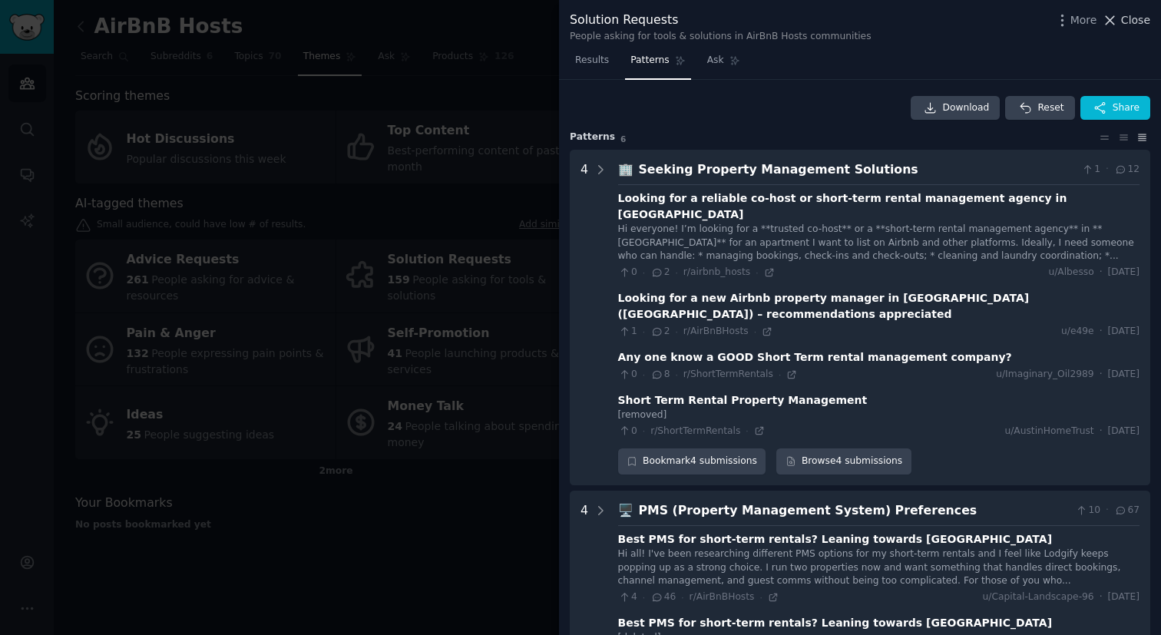
click at [1125, 23] on span "Close" at bounding box center [1135, 20] width 29 height 16
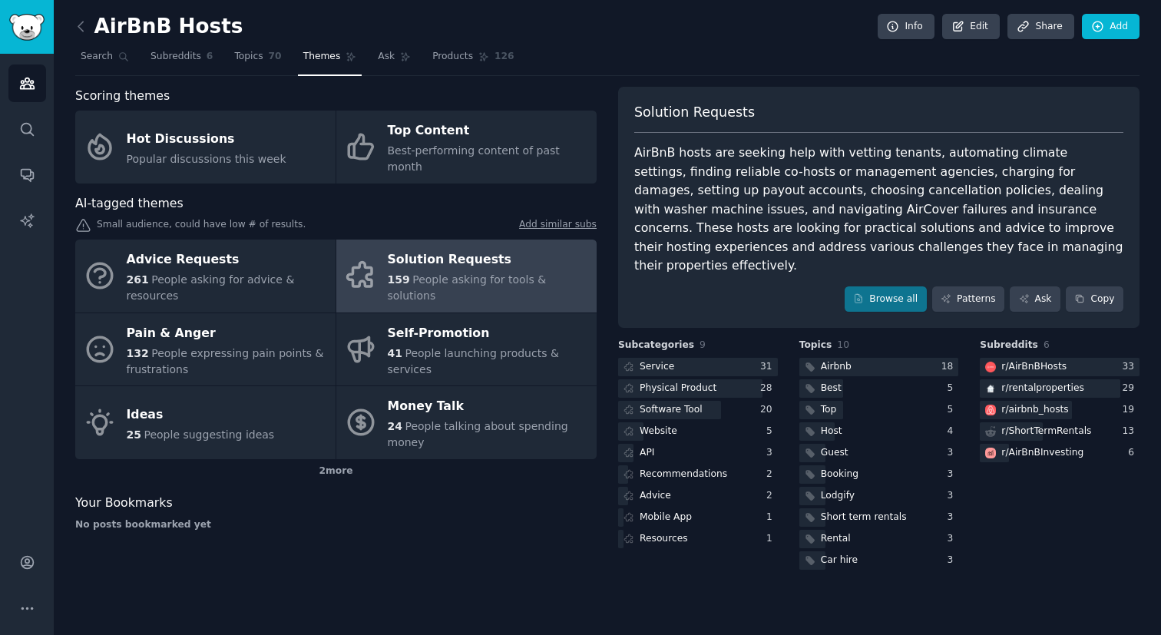
click at [107, 30] on h2 "AirBnB Hosts" at bounding box center [158, 27] width 167 height 25
click at [86, 30] on icon at bounding box center [81, 26] width 16 height 16
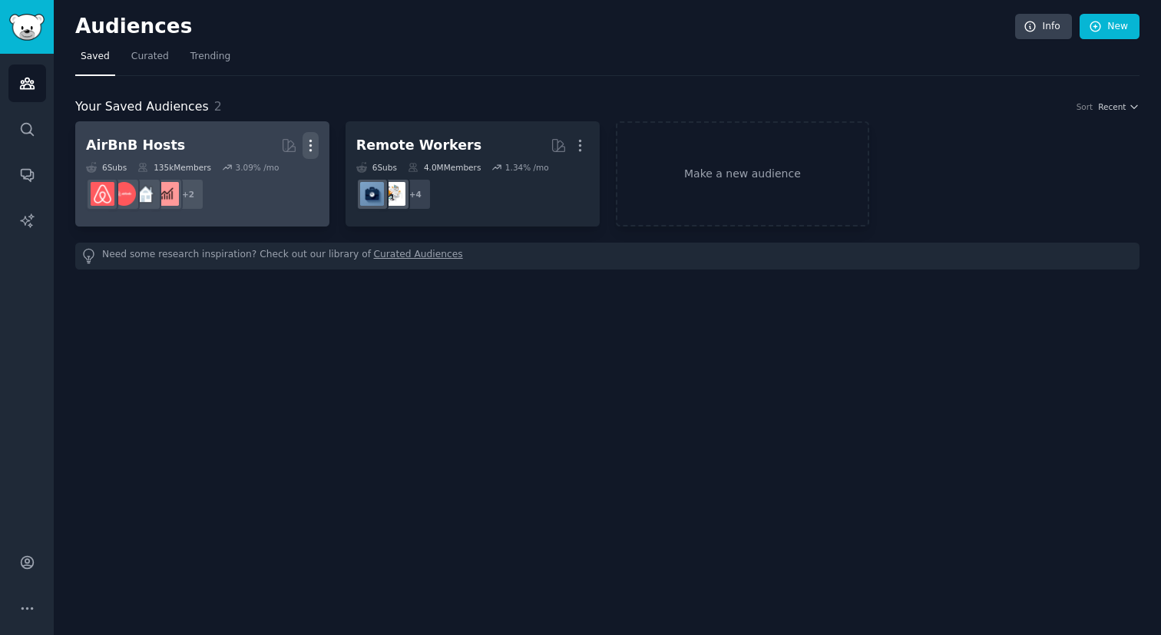
click at [310, 146] on icon "button" at bounding box center [310, 146] width 2 height 11
click at [273, 178] on p "Delete" at bounding box center [268, 178] width 35 height 16
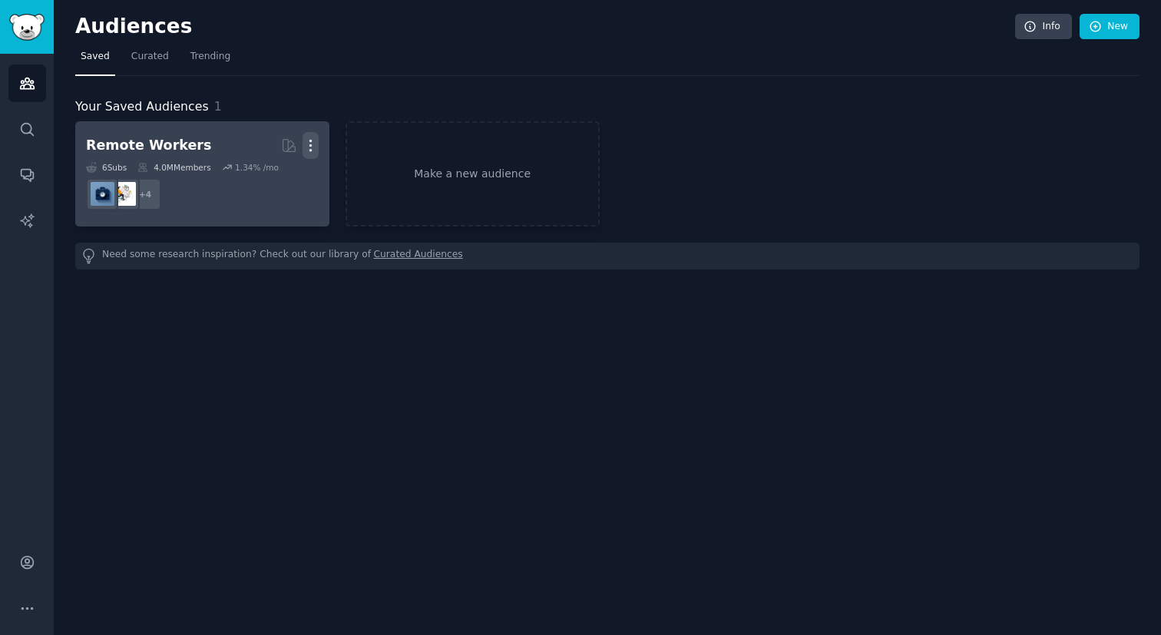
click at [316, 144] on icon "button" at bounding box center [311, 145] width 16 height 16
click at [279, 178] on p "Delete" at bounding box center [268, 178] width 35 height 16
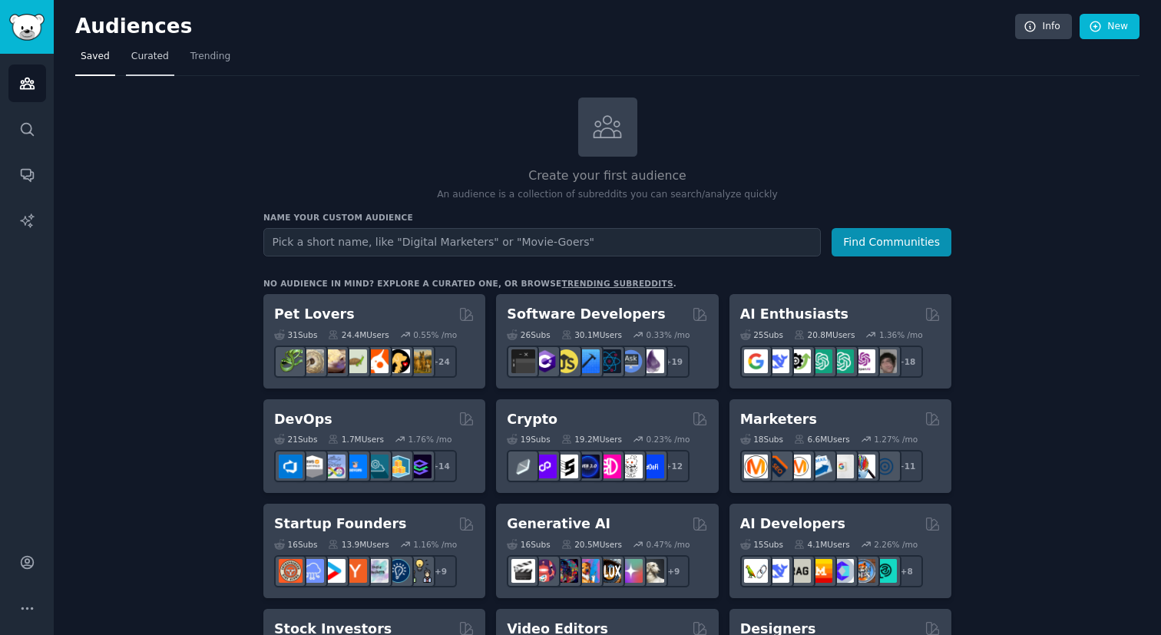
click at [149, 64] on link "Curated" at bounding box center [150, 60] width 48 height 31
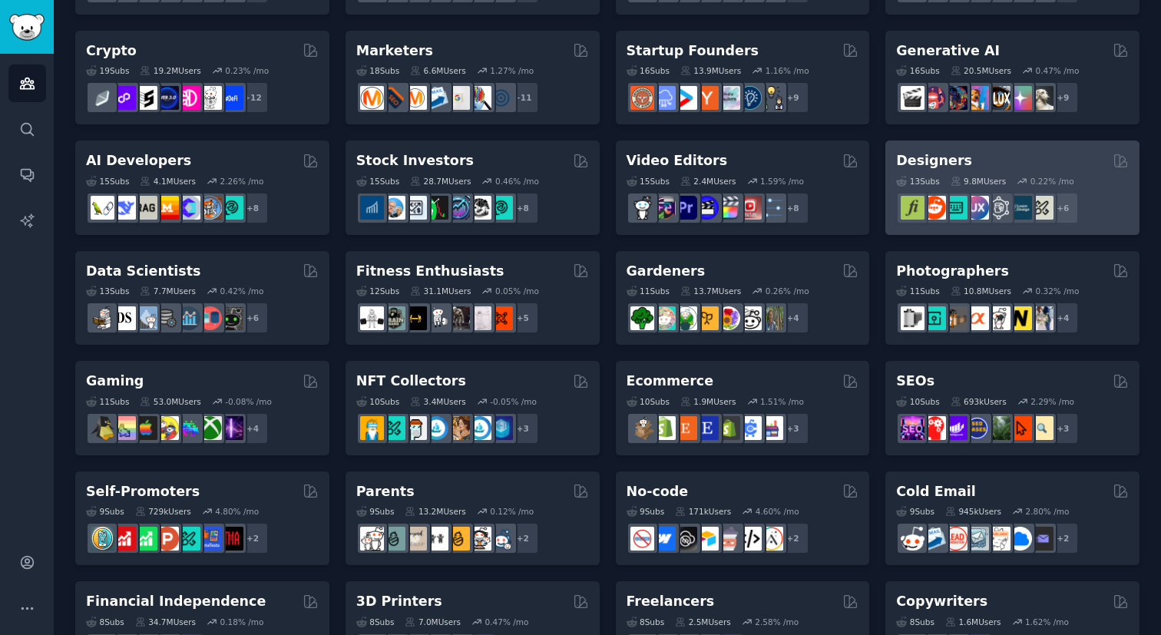
scroll to position [218, 0]
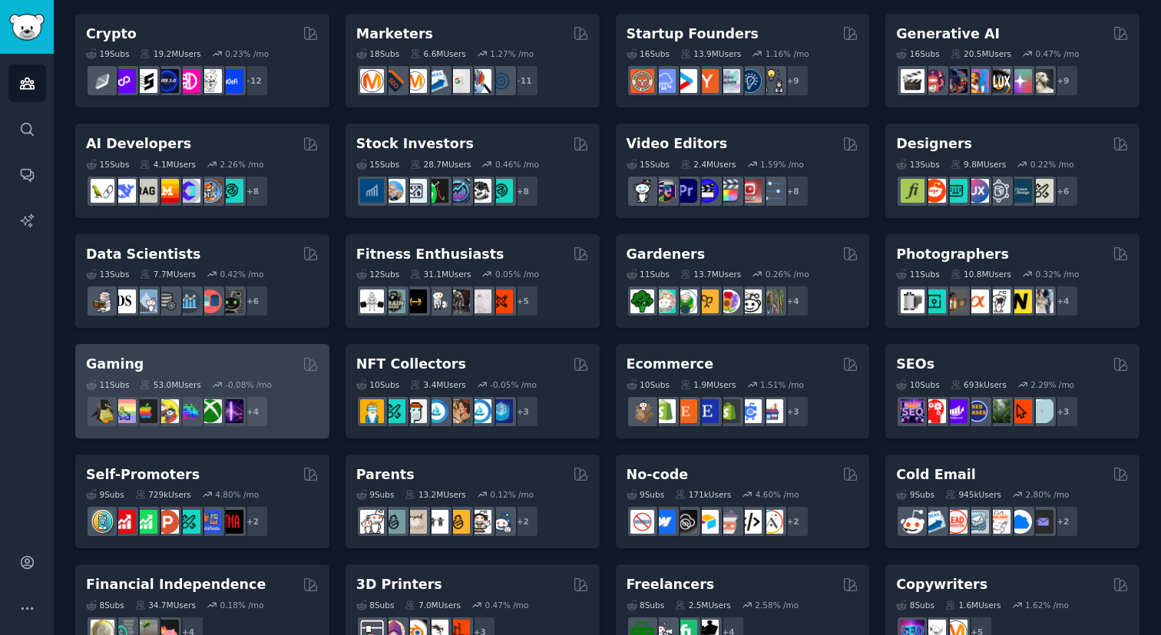
click at [253, 363] on div "Gaming Curated by GummySearch" at bounding box center [202, 364] width 233 height 19
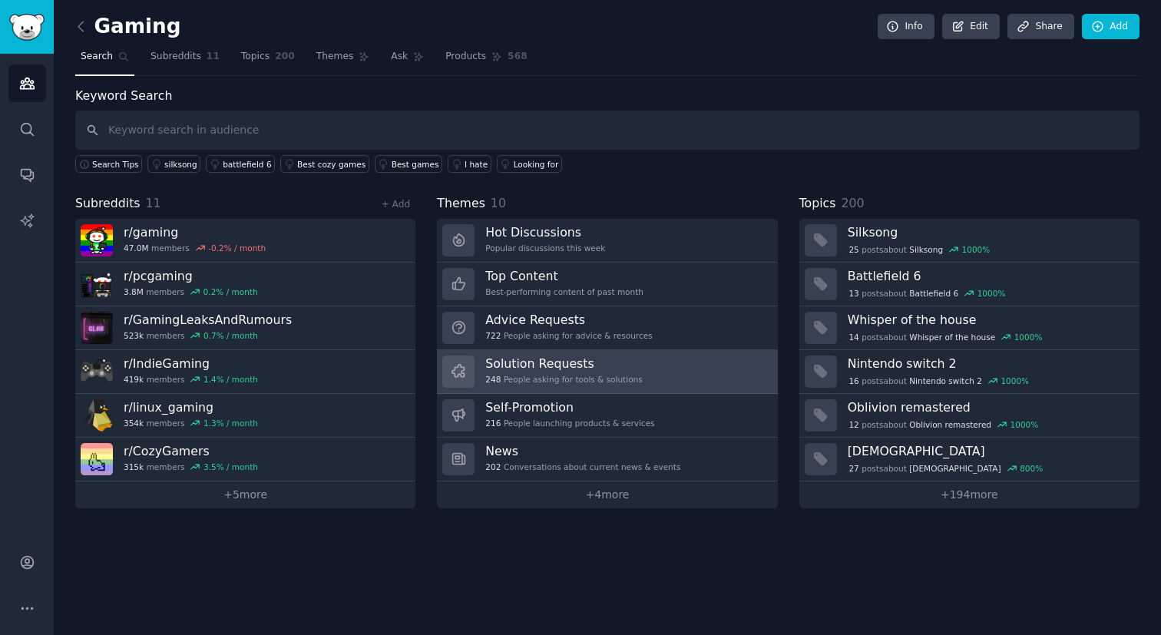
click at [561, 368] on h3 "Solution Requests" at bounding box center [563, 364] width 157 height 16
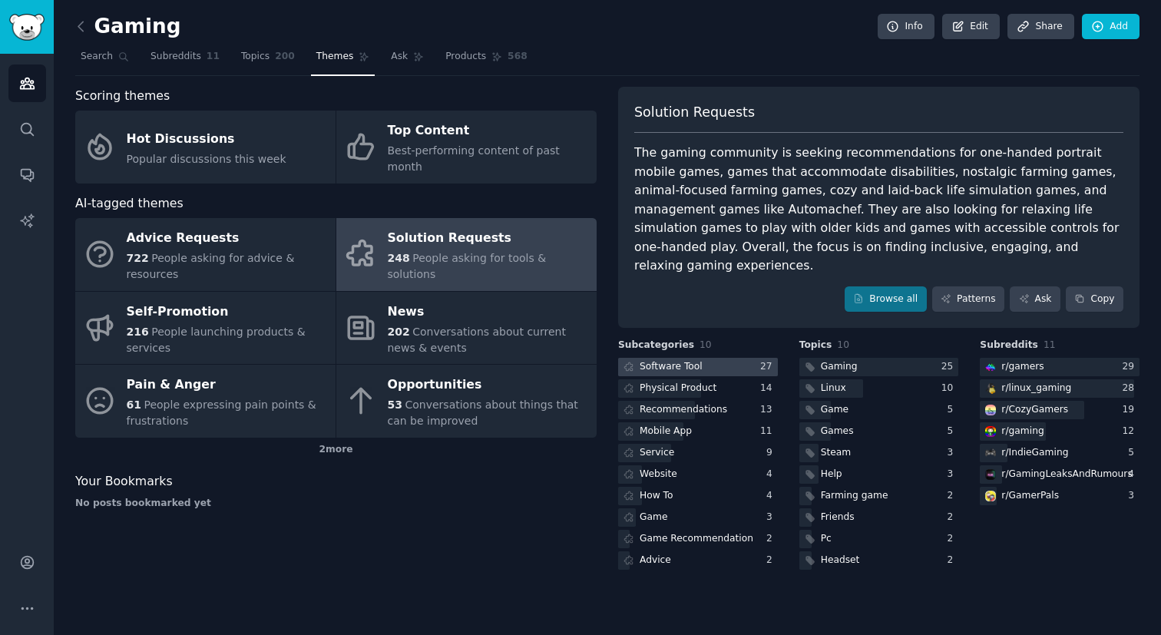
click at [697, 360] on div "Software Tool" at bounding box center [671, 367] width 63 height 14
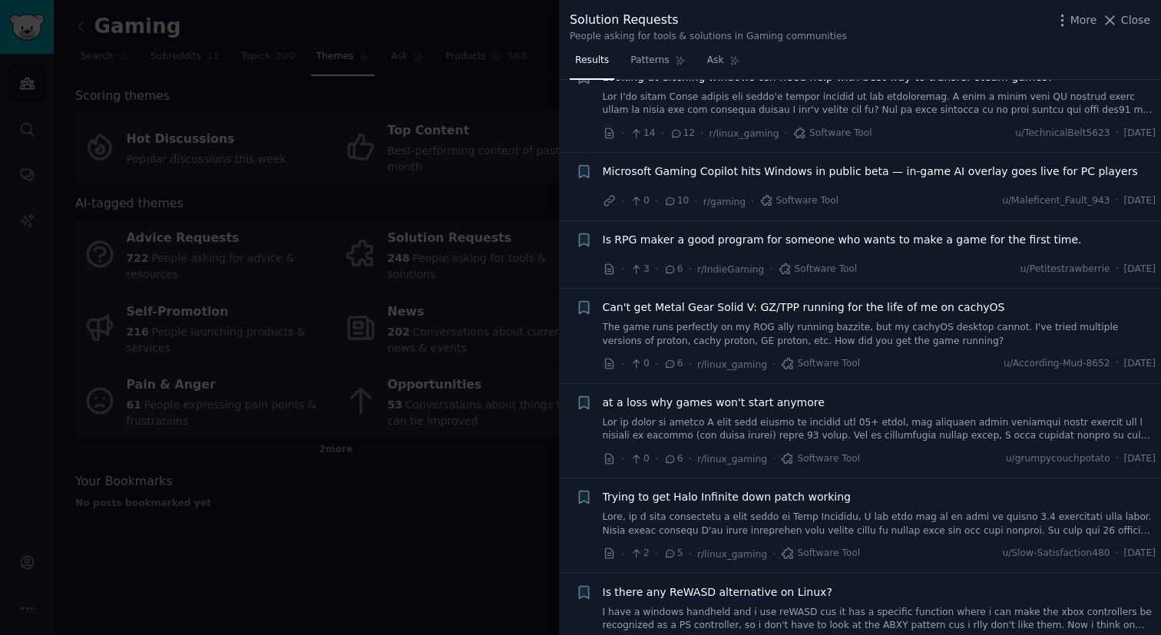
scroll to position [684, 0]
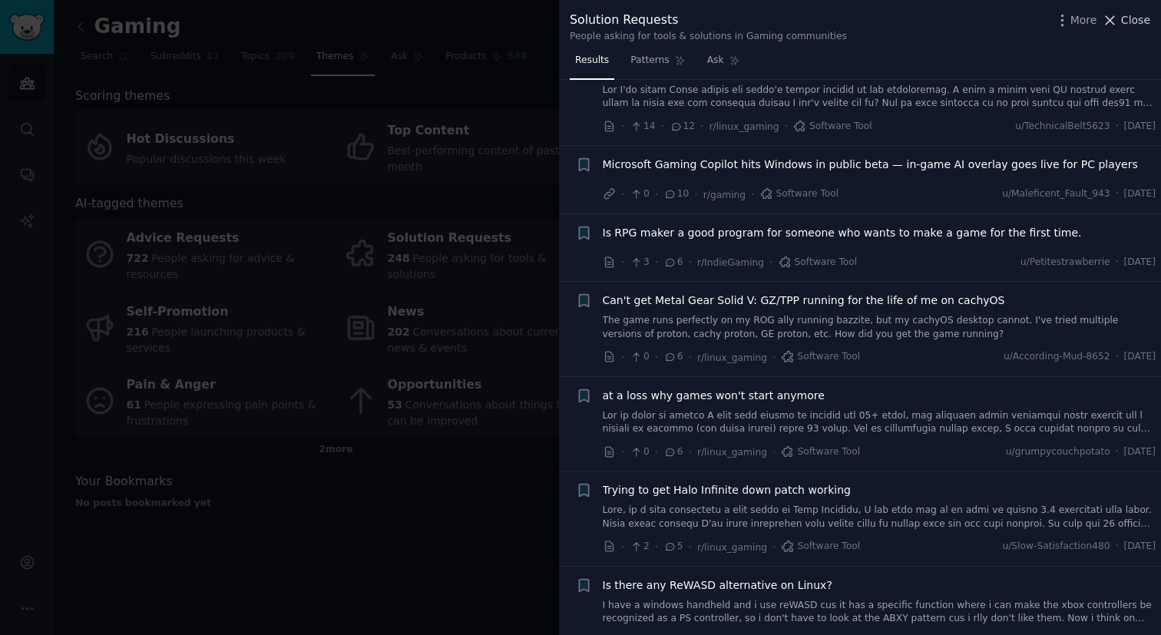
click at [1104, 22] on icon at bounding box center [1110, 20] width 16 height 16
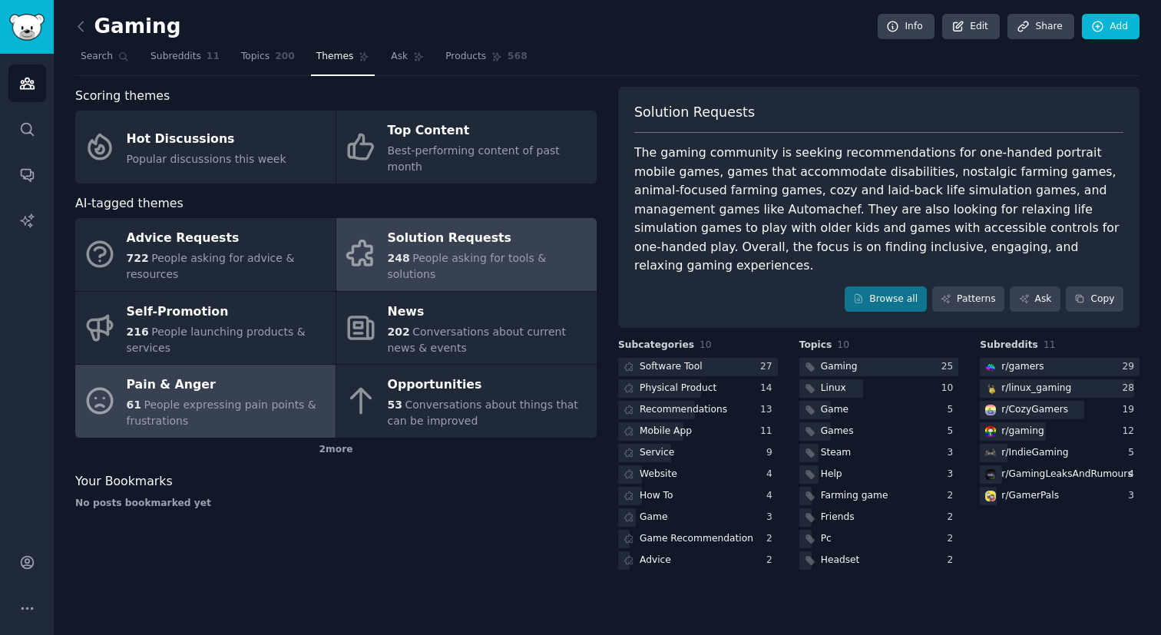
click at [234, 398] on span "People expressing pain points & frustrations" at bounding box center [222, 412] width 190 height 28
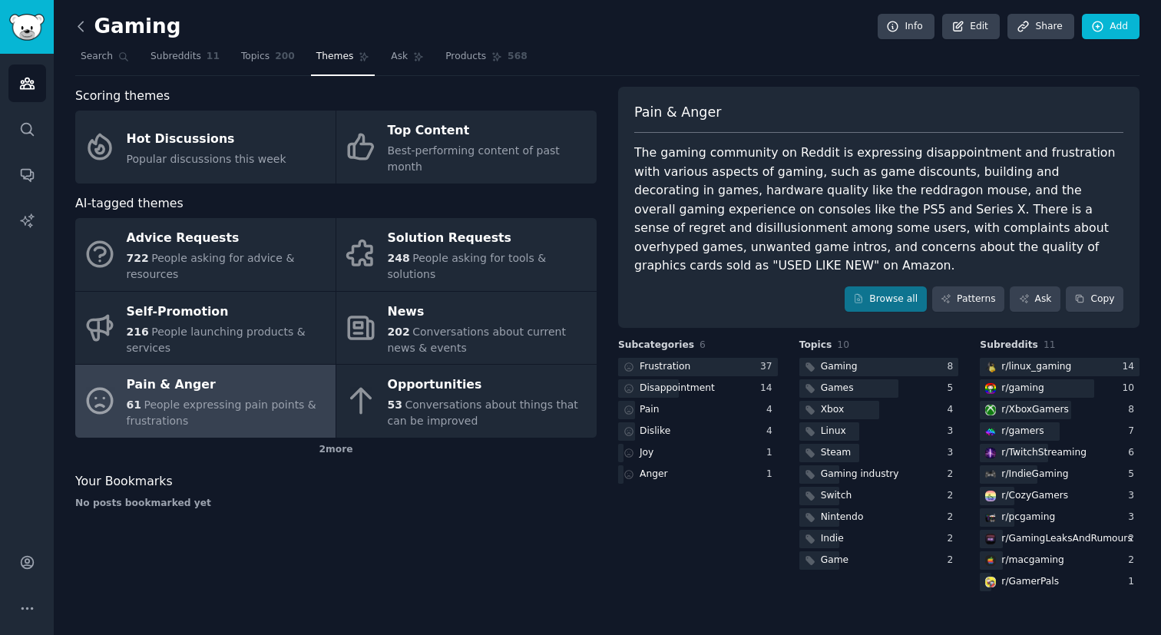
click at [74, 25] on icon at bounding box center [81, 26] width 16 height 16
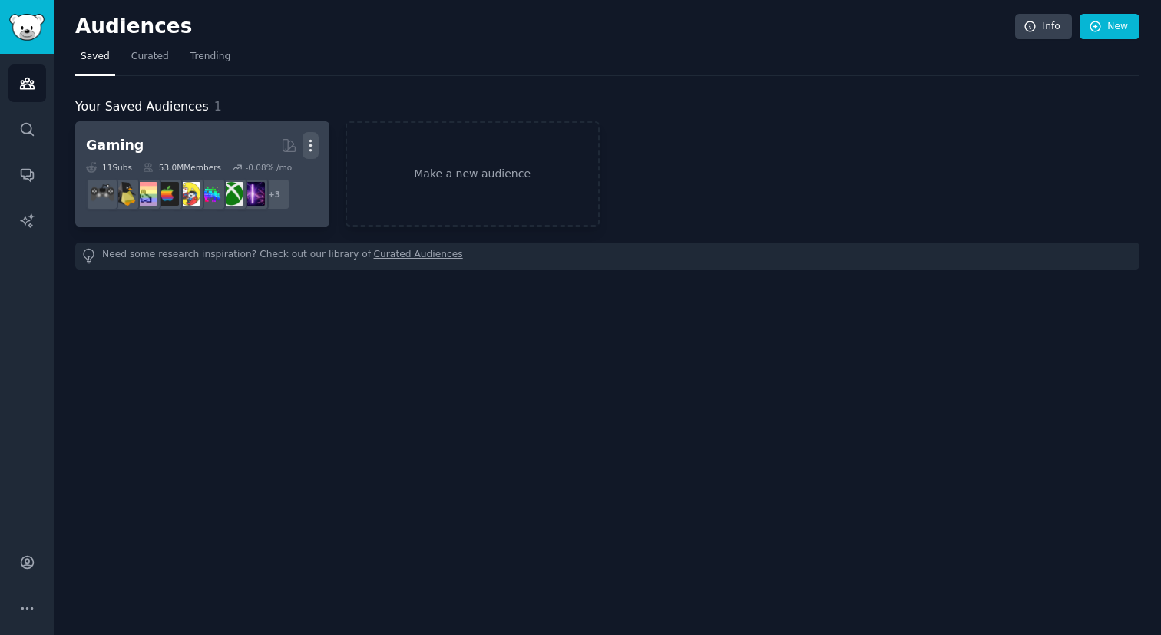
click at [313, 142] on icon "button" at bounding box center [311, 145] width 16 height 16
click at [276, 181] on p "Delete" at bounding box center [268, 178] width 35 height 16
